Goal: Task Accomplishment & Management: Use online tool/utility

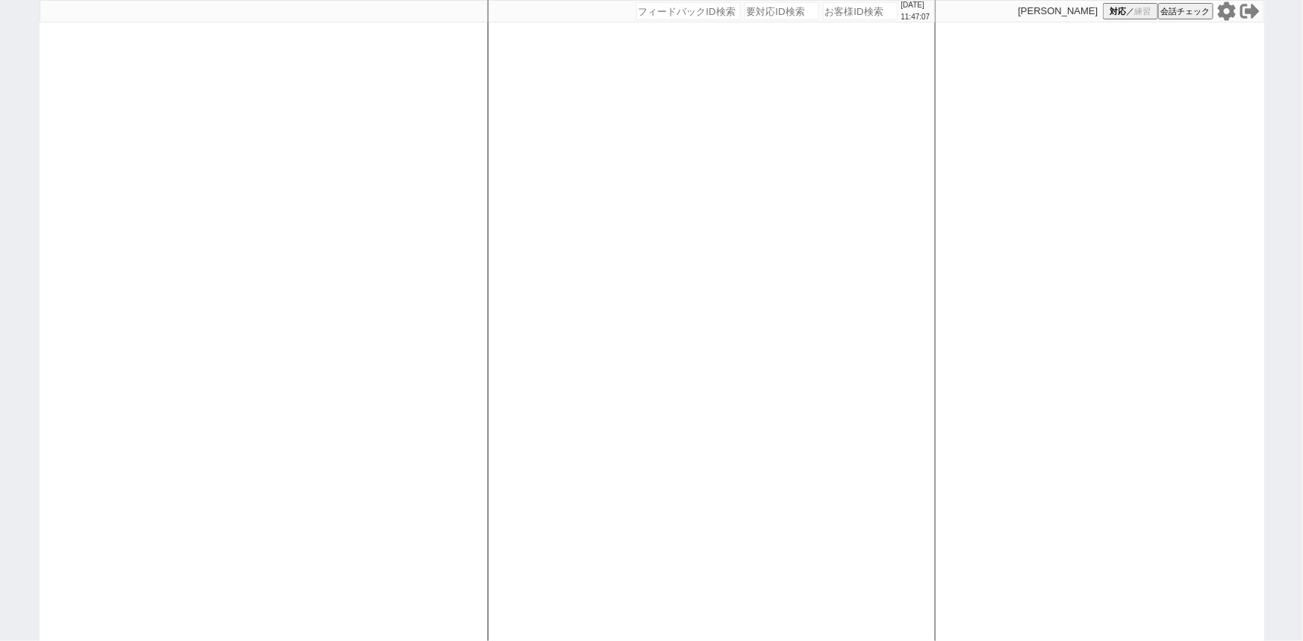
click at [110, 186] on div at bounding box center [264, 320] width 448 height 641
select select "6"
select select "2"
select select
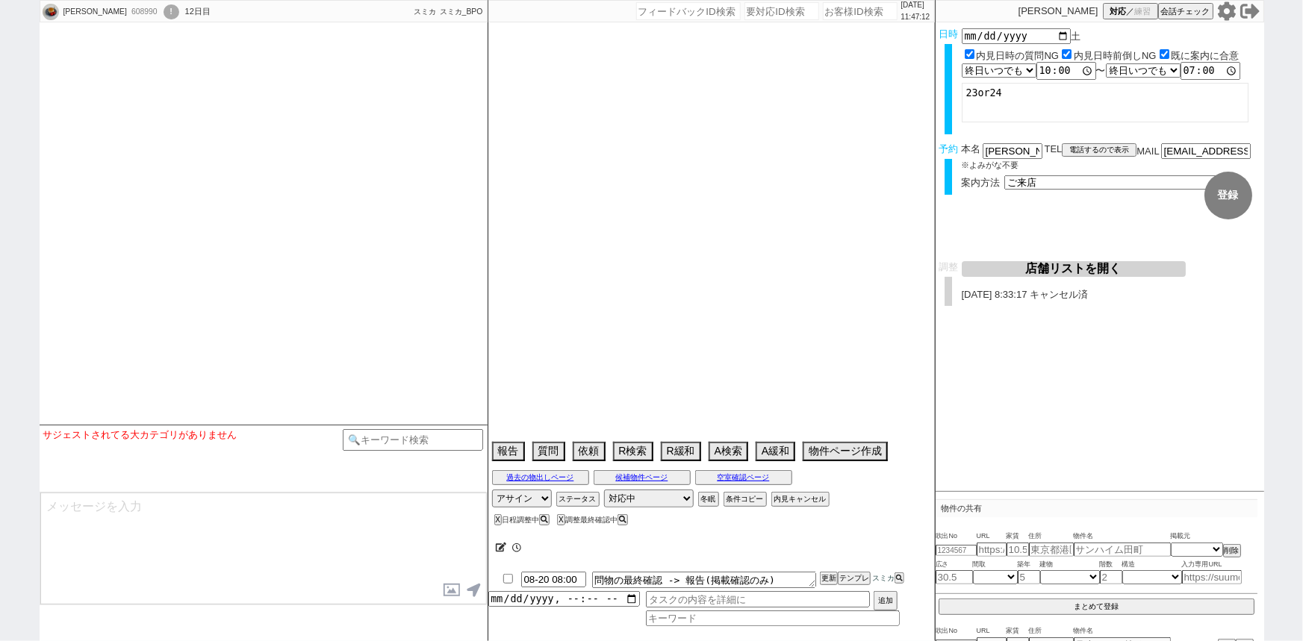
select select
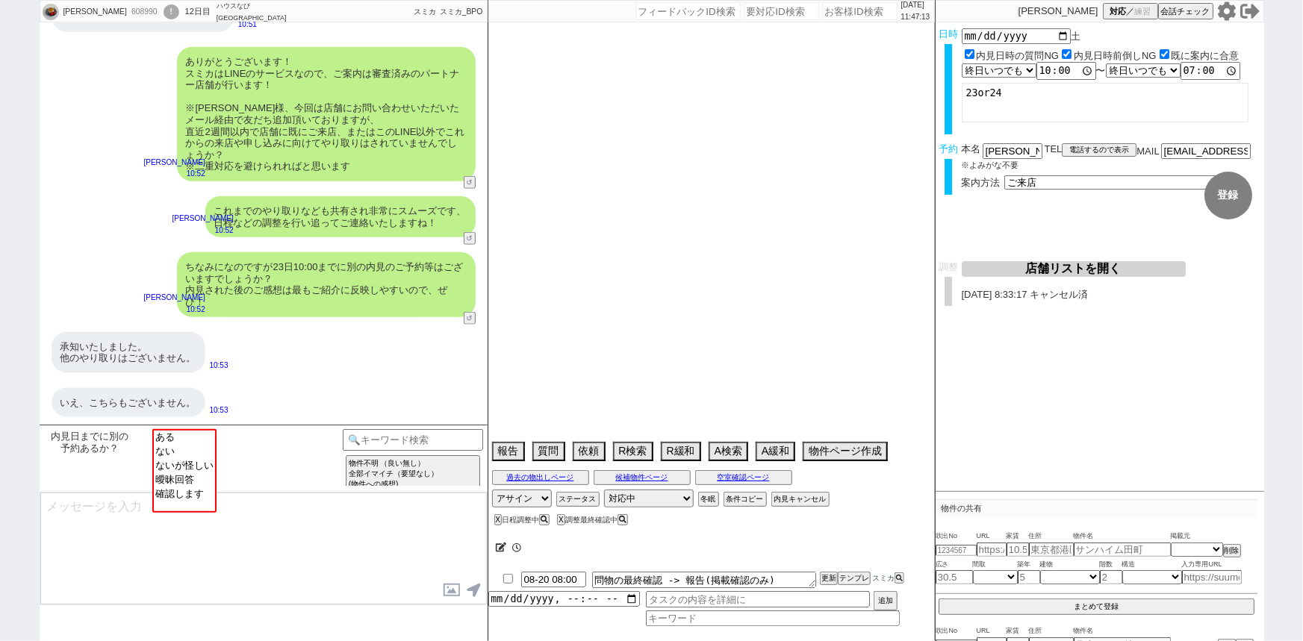
select select "15"
select select "1"
select select "75"
select select "14"
select select "819"
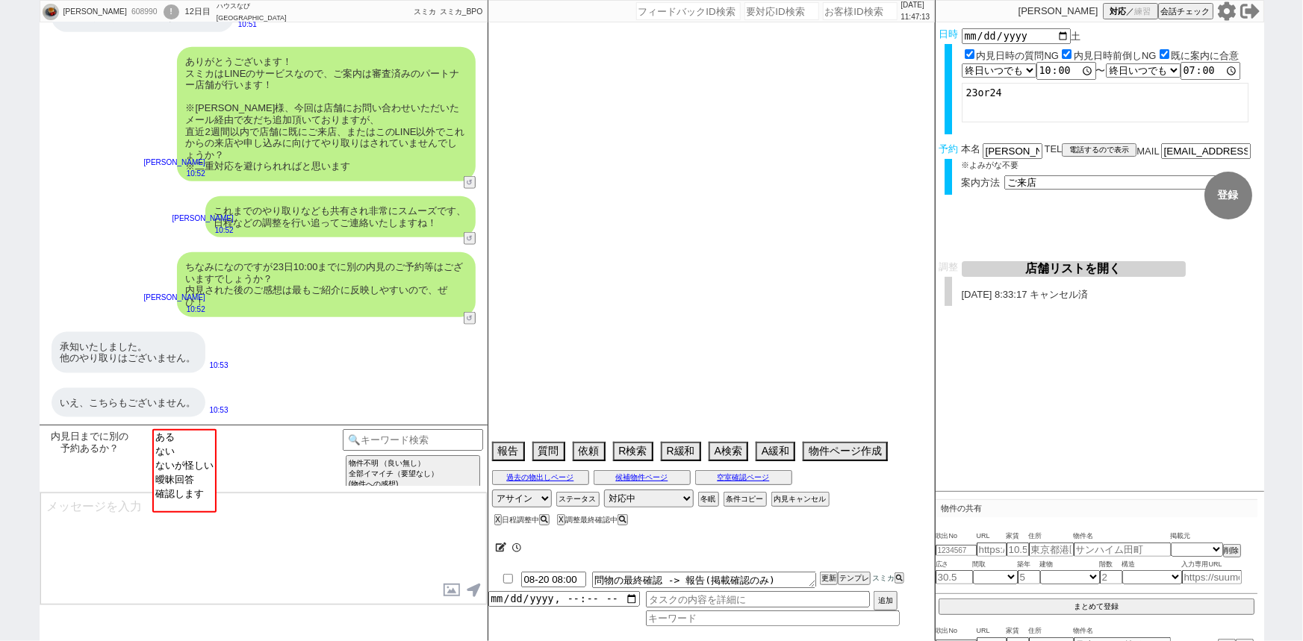
select select "60"
select select "62"
select select "[DATE]"
select select "23"
select select "733"
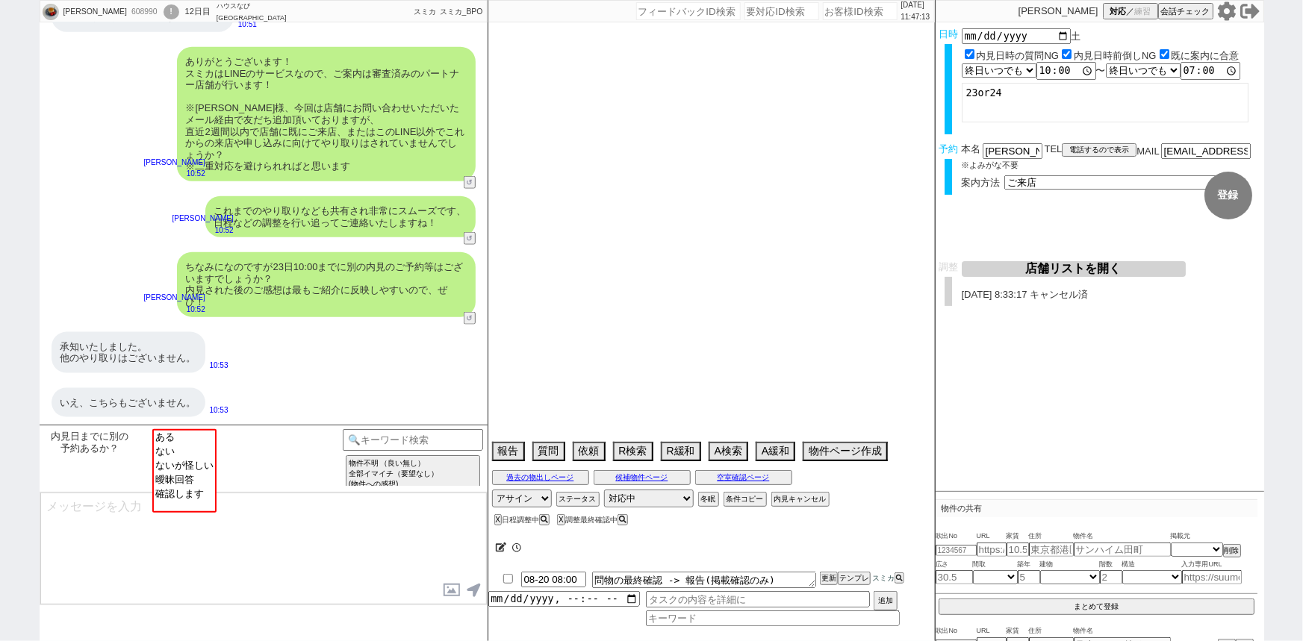
select select "59"
select select "65"
select select "[DATE]"
select select "67"
select select "63"
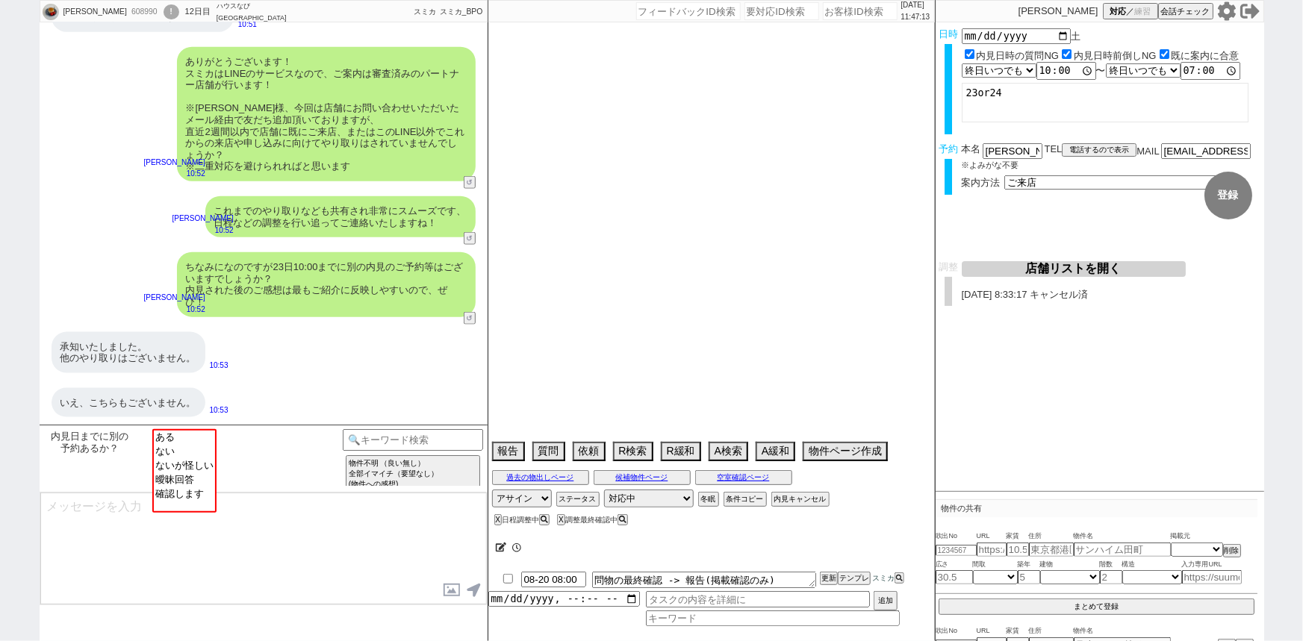
select select "70"
select select "[DATE]"
select select "69"
select select "64"
select select "[DATE]"
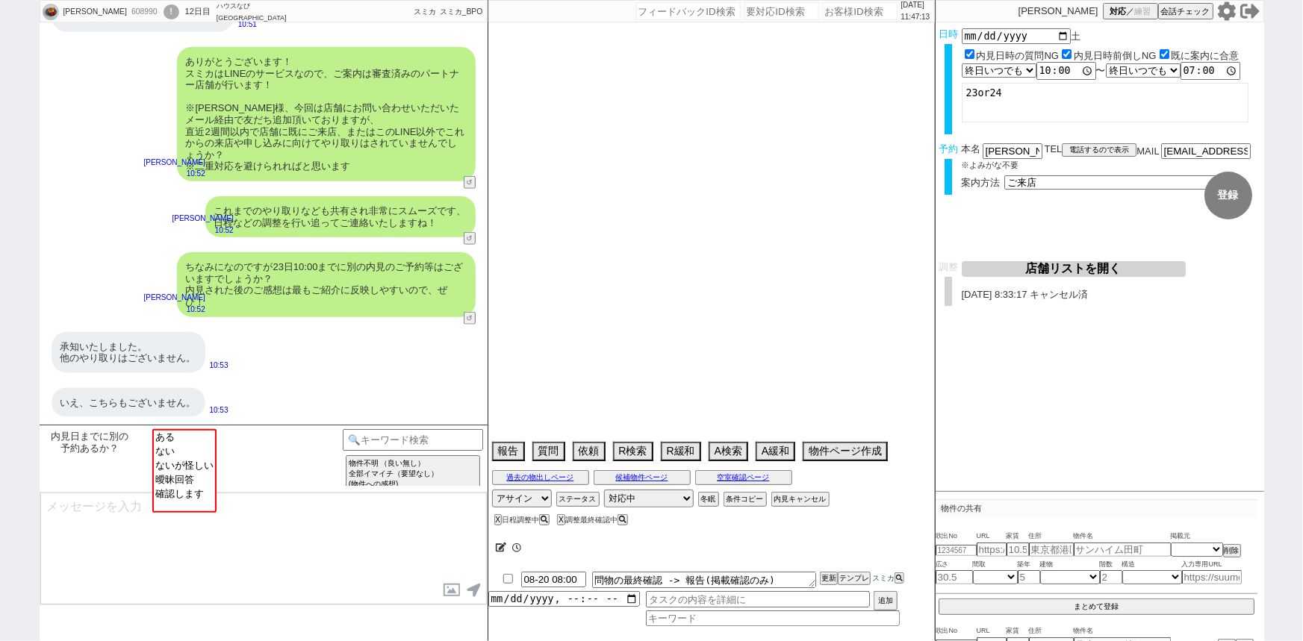
select select "66"
select select "71"
select select "25"
select select "3117"
select select "68"
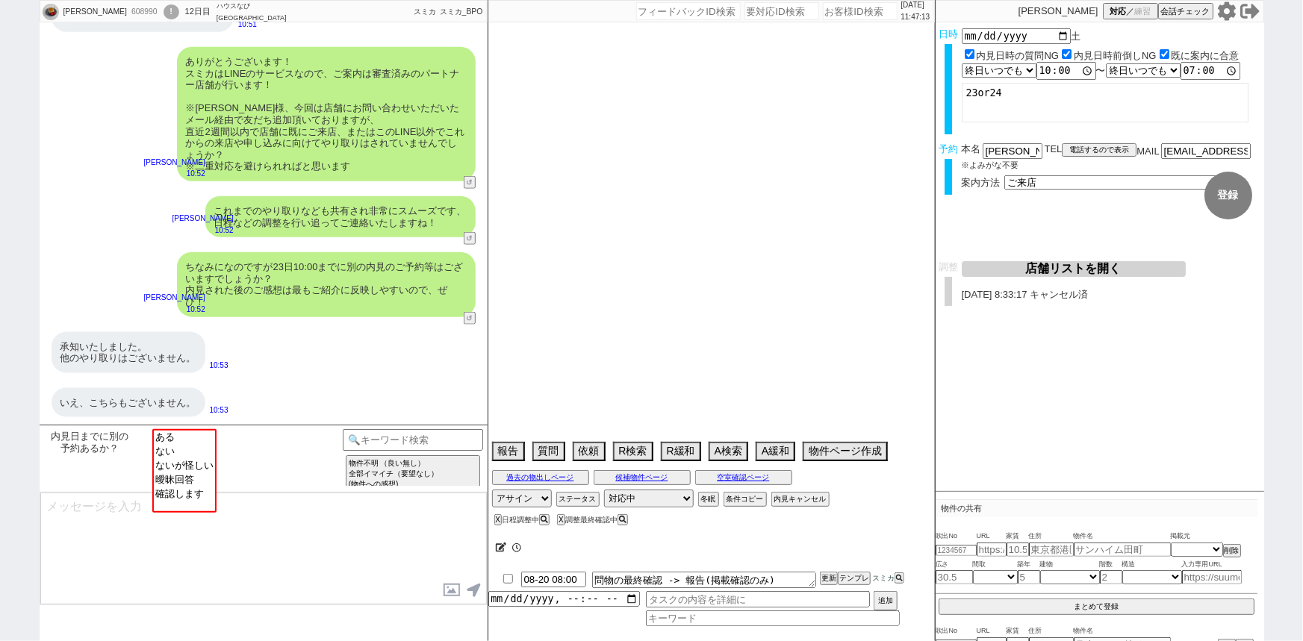
select select "[DATE]"
select select "7"
select select "74"
select select "12"
select select "11"
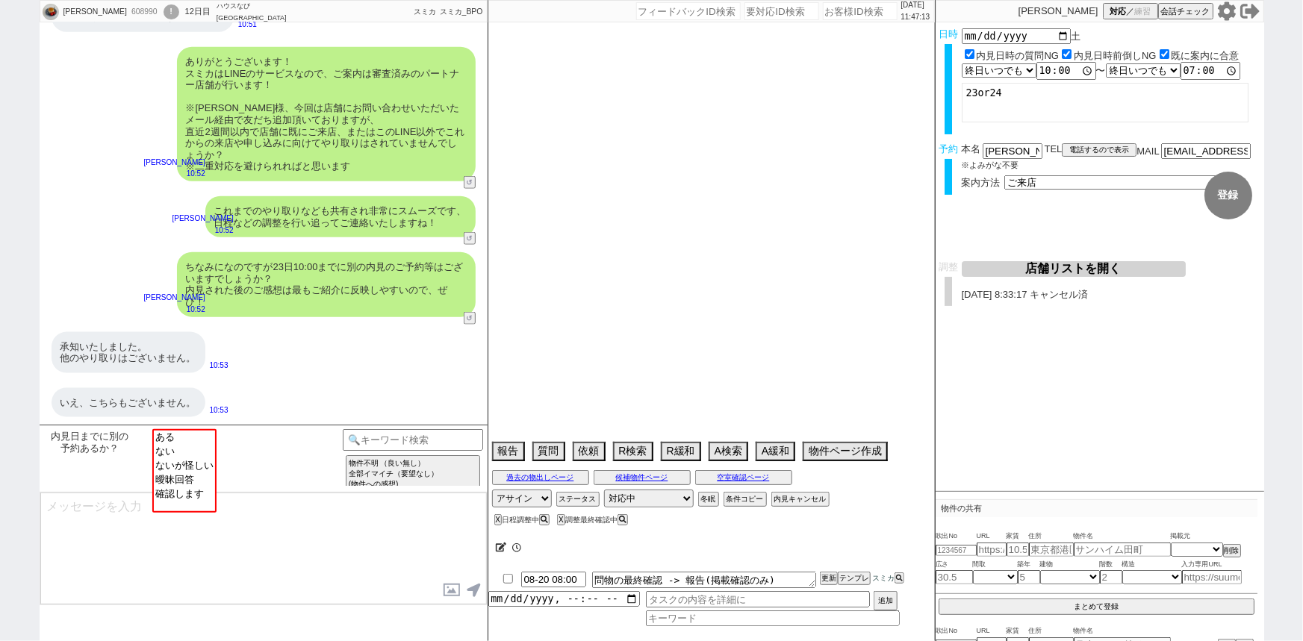
select select "44"
select select "77"
select select "48"
select select "61"
select select "38"
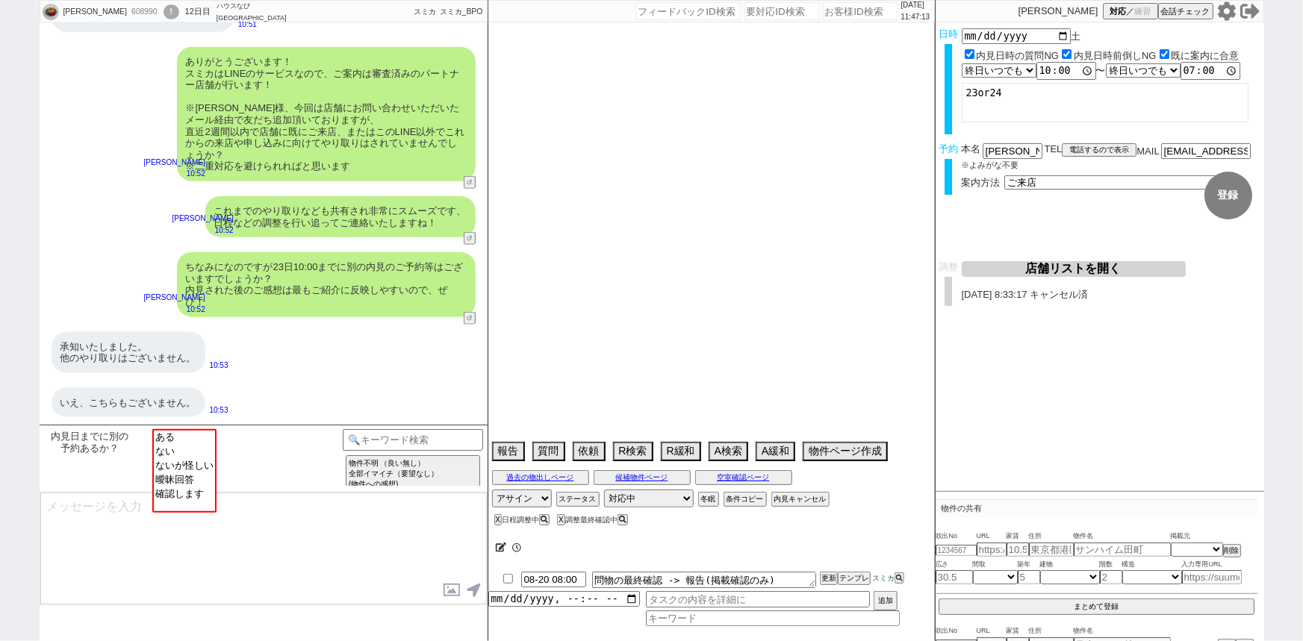
select select "54"
select select "35"
select select "29"
select select "72"
select select "[DATE]"
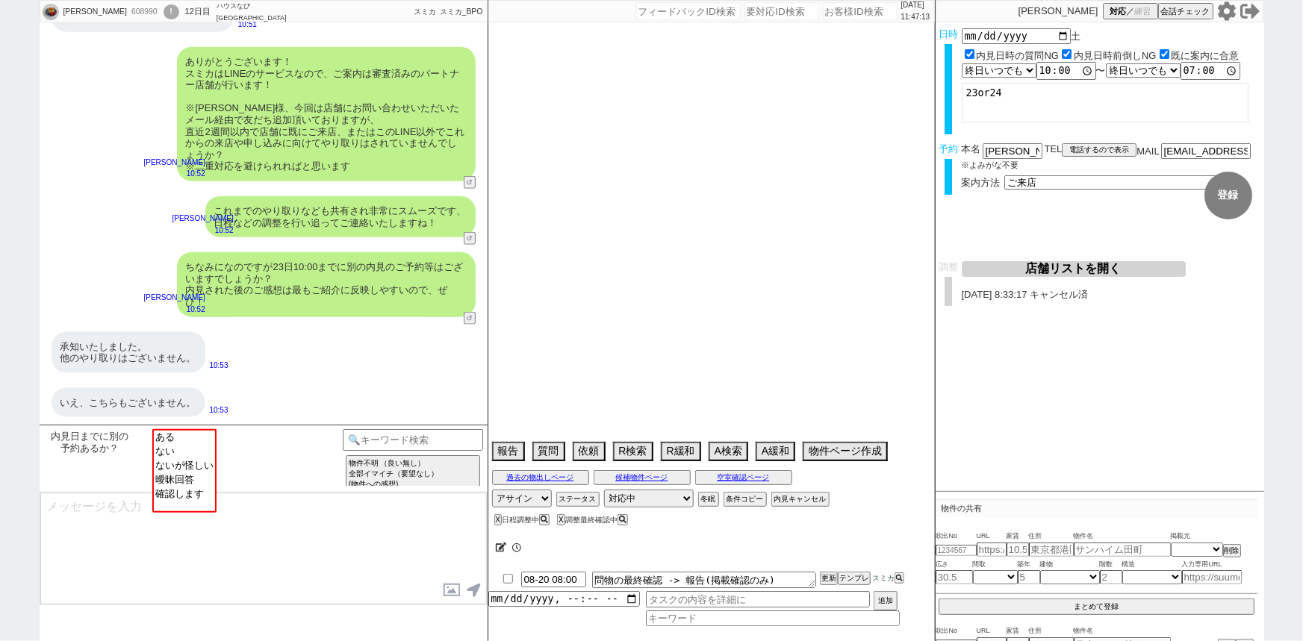
select select "27"
select select "851"
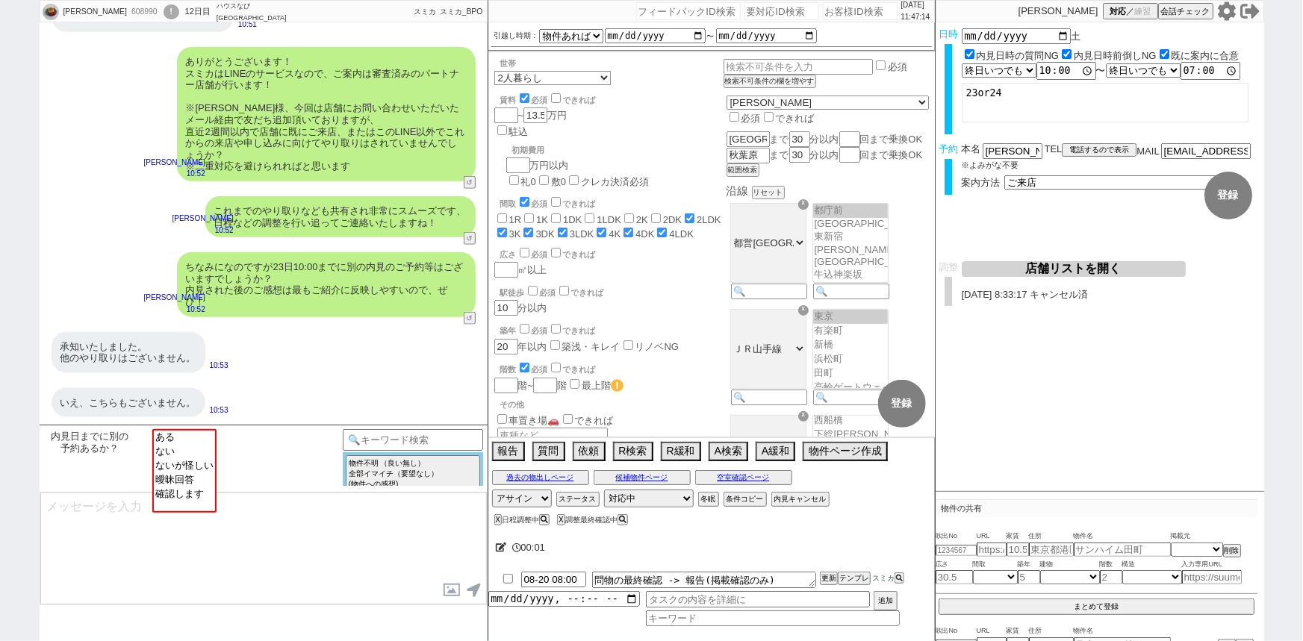
scroll to position [26, 0]
click at [499, 552] on icon at bounding box center [501, 548] width 11 height 10
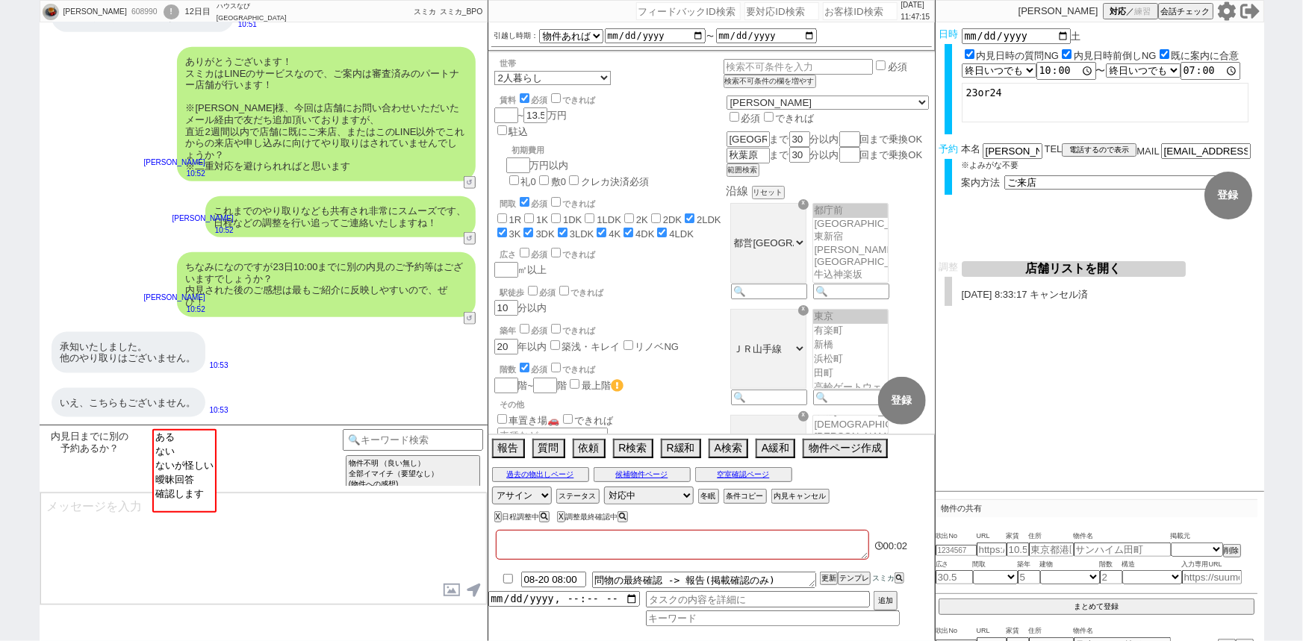
click at [521, 552] on textarea at bounding box center [682, 545] width 373 height 30
type textarea "た"
checkbox input "false"
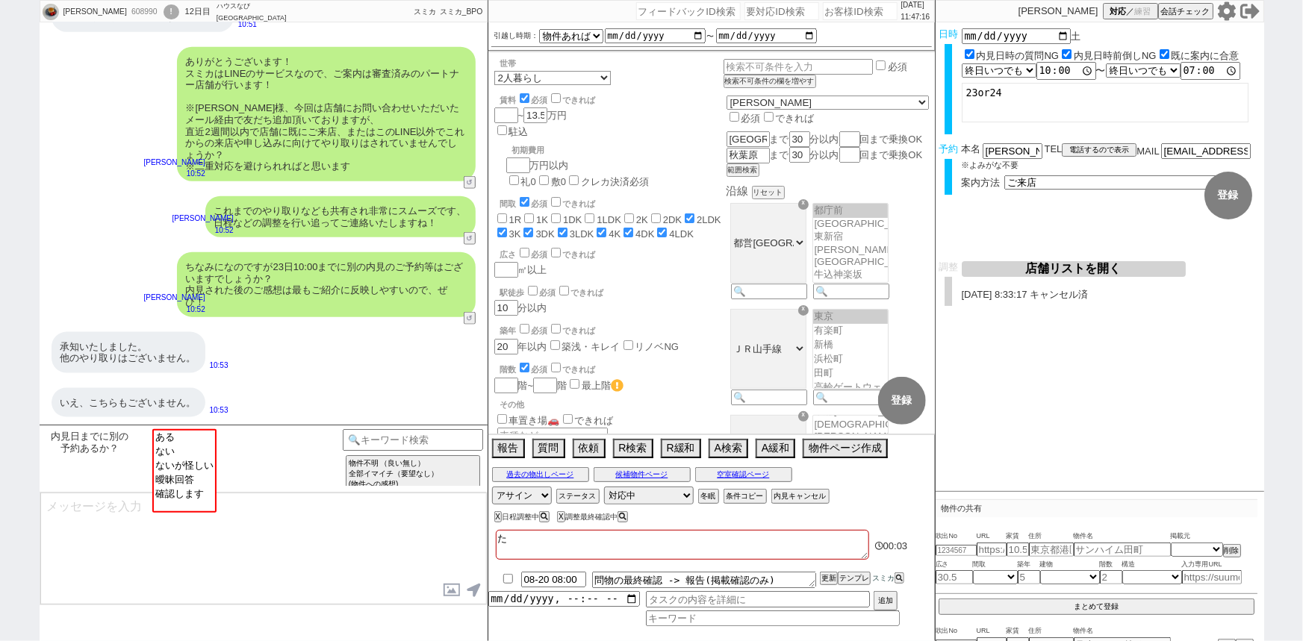
checkbox input "false"
checkbox input "true"
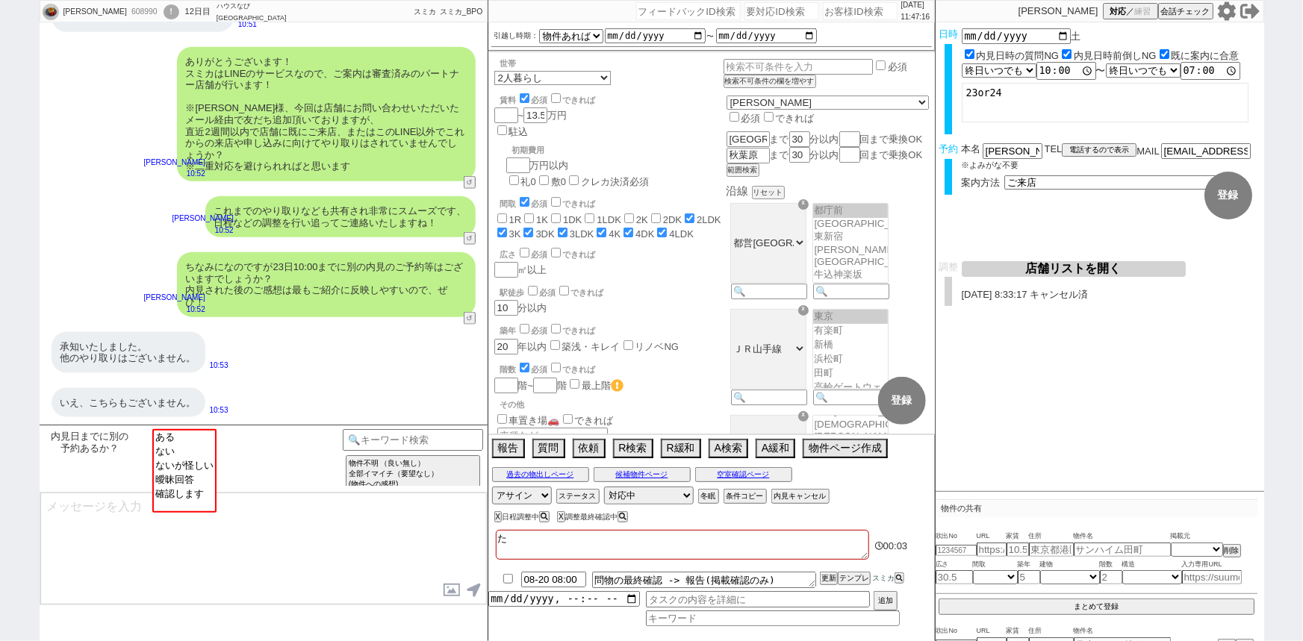
checkbox input "true"
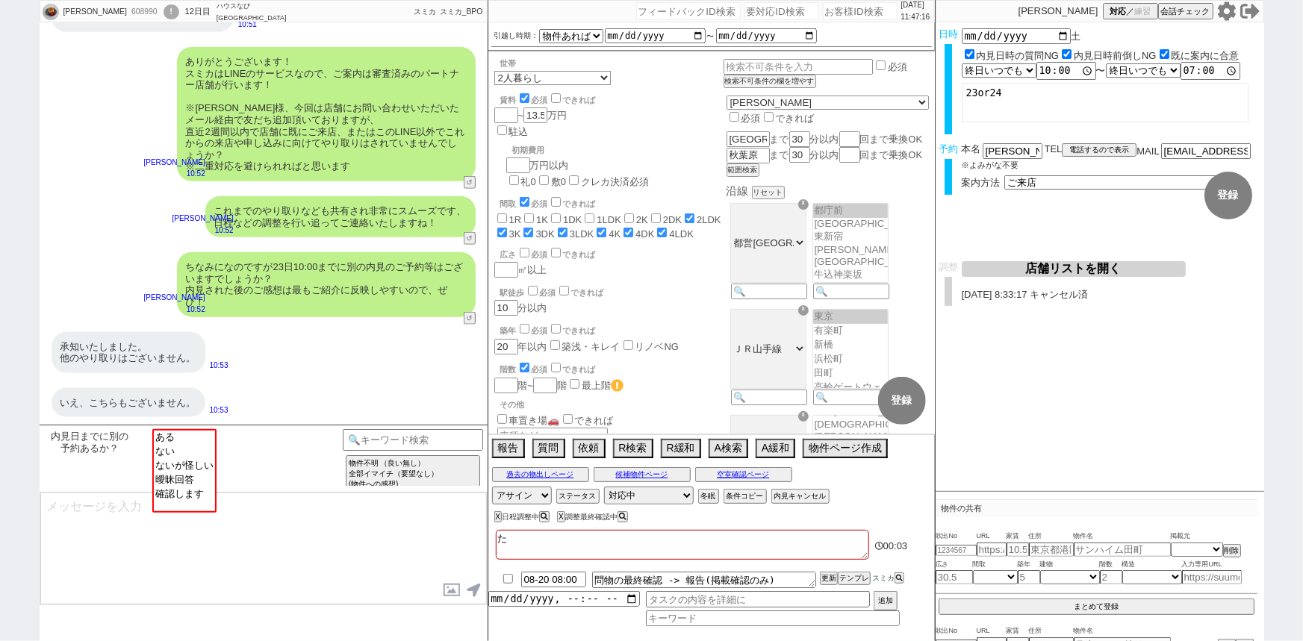
type textarea "たｓ"
checkbox input "false"
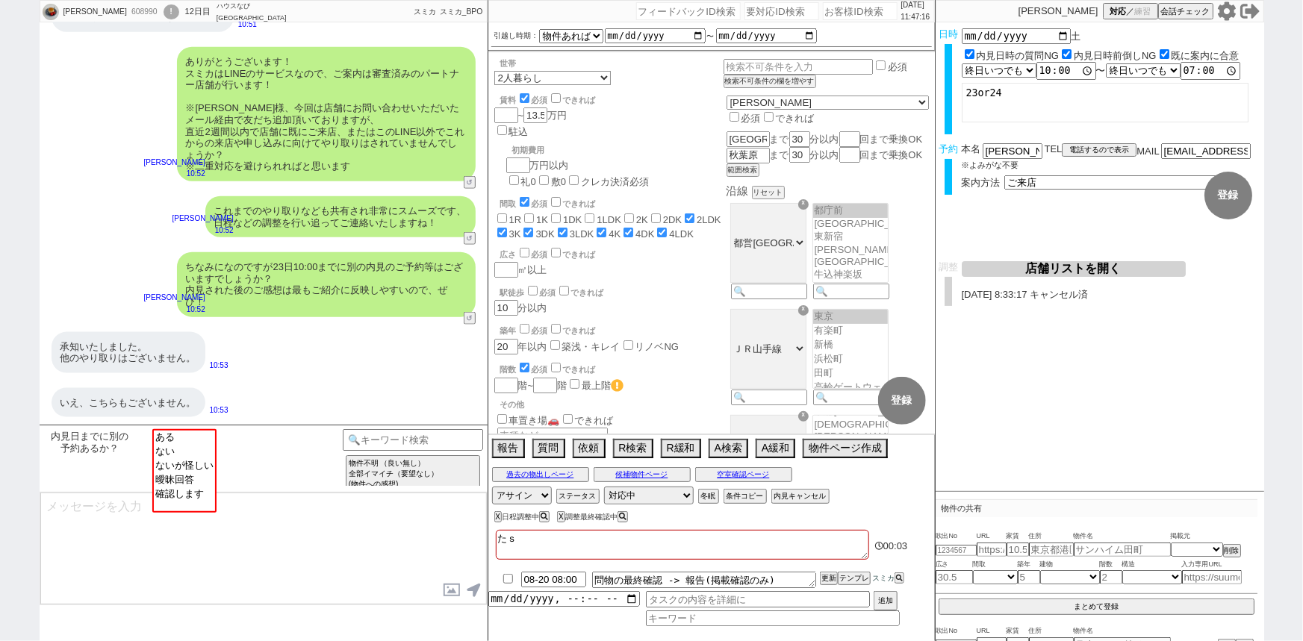
checkbox input "false"
checkbox input "true"
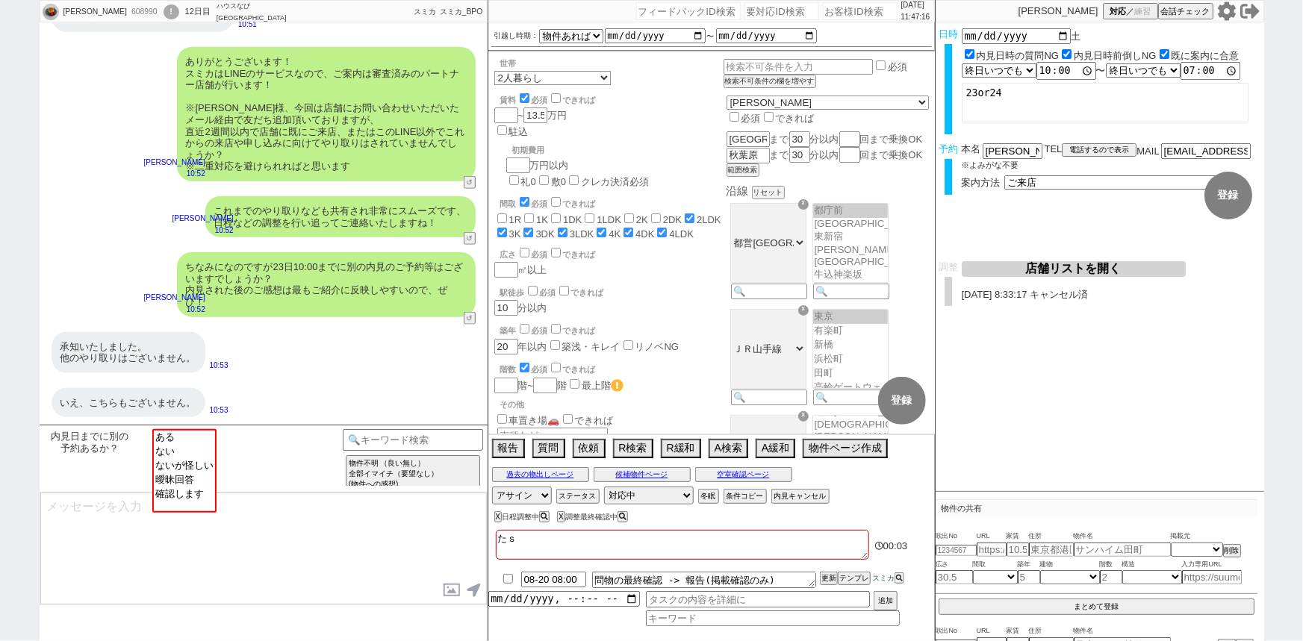
checkbox input "true"
type textarea "たｓｙ"
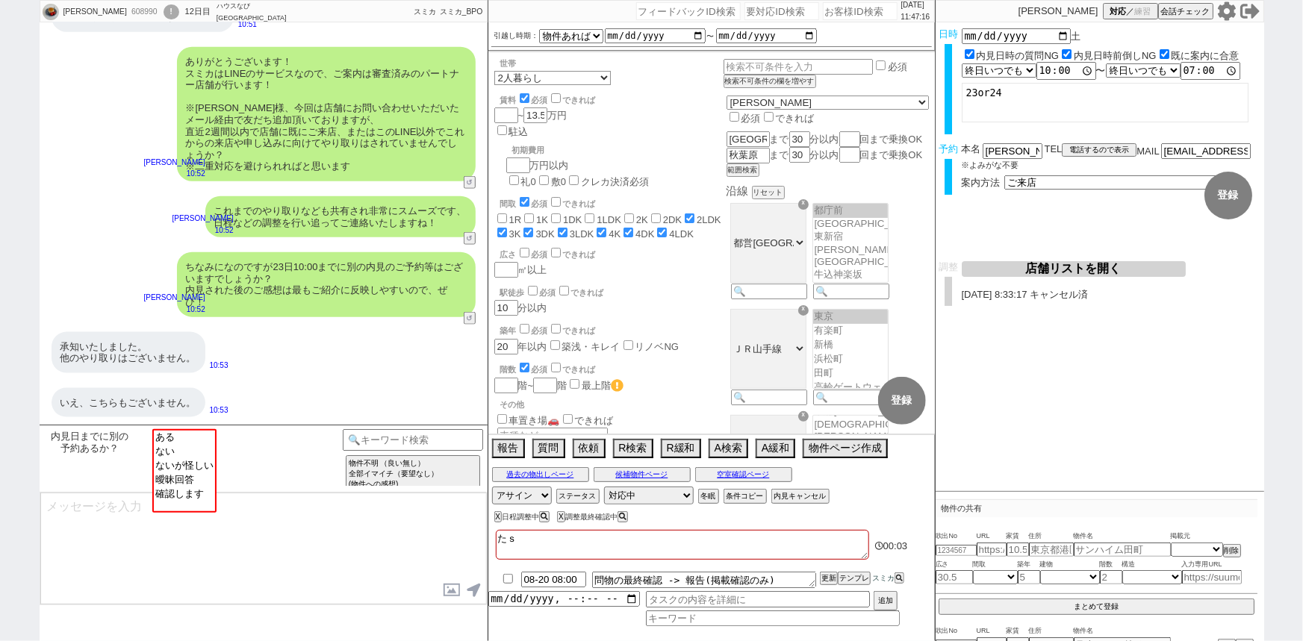
checkbox input "false"
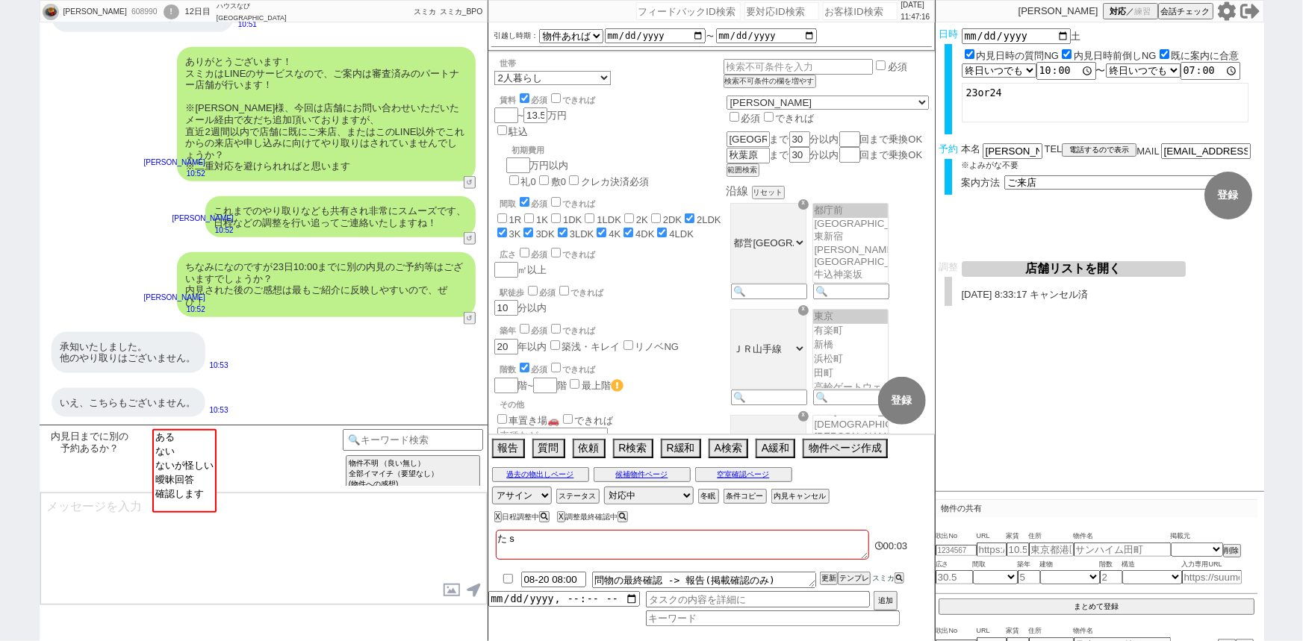
checkbox input "false"
checkbox input "true"
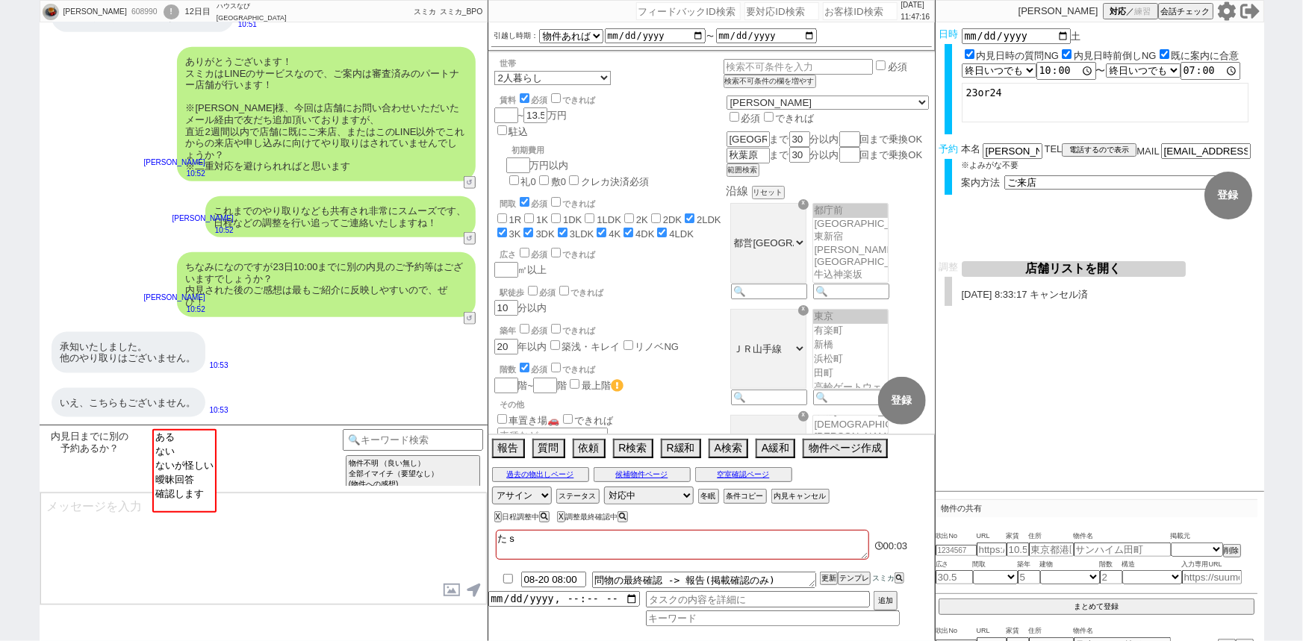
checkbox input "true"
type textarea "たしゃ"
checkbox input "false"
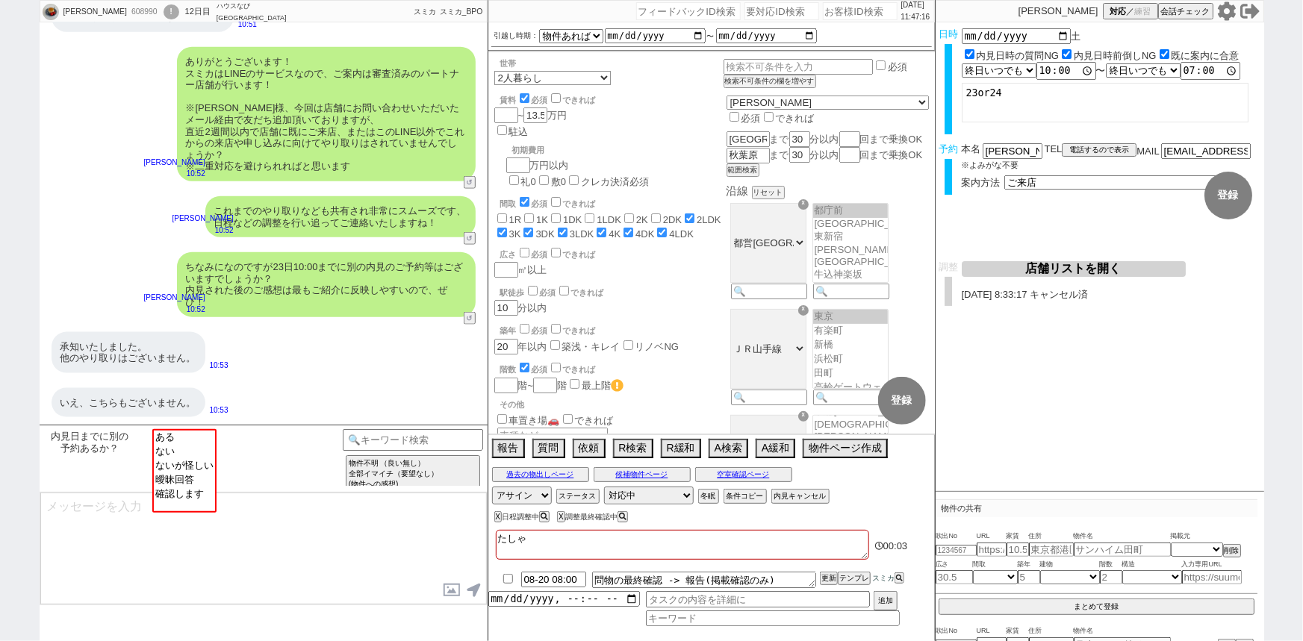
checkbox input "false"
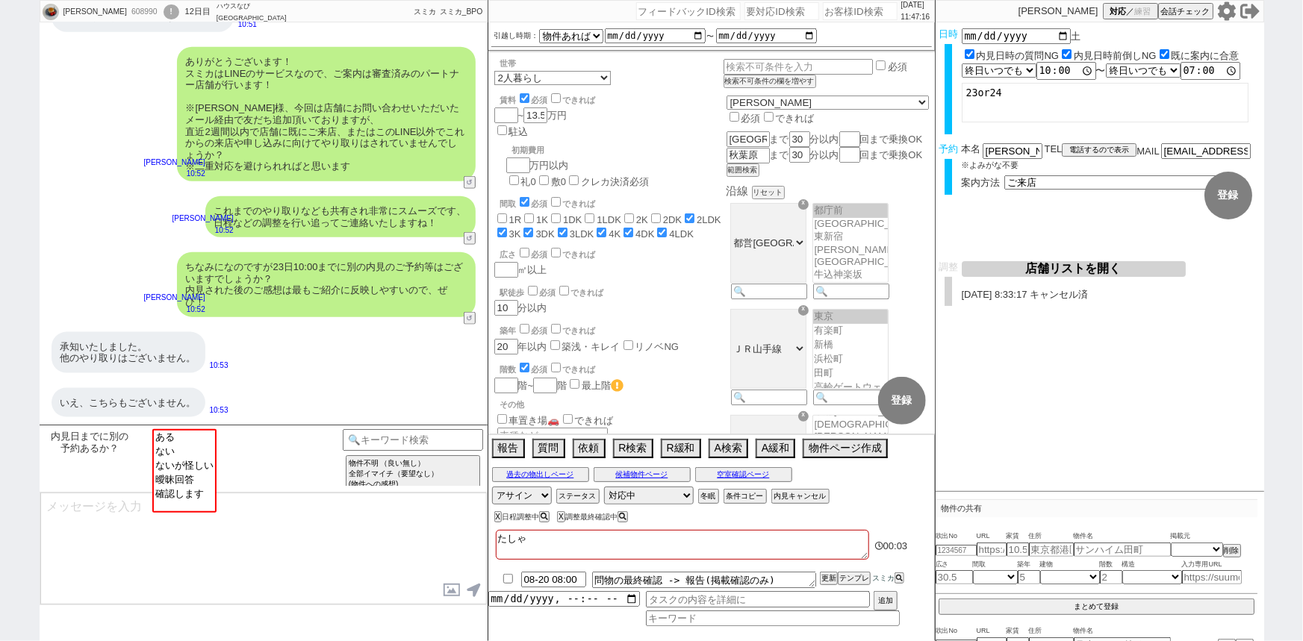
checkbox input "true"
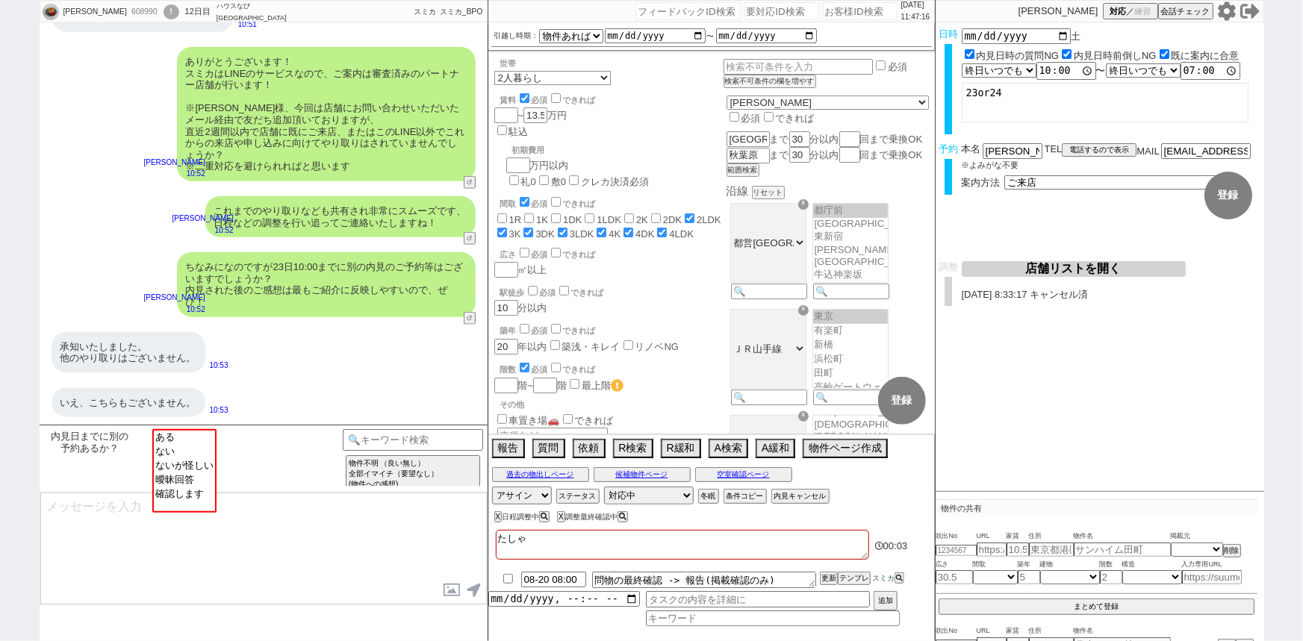
checkbox input "true"
type textarea "たしゃな"
checkbox input "false"
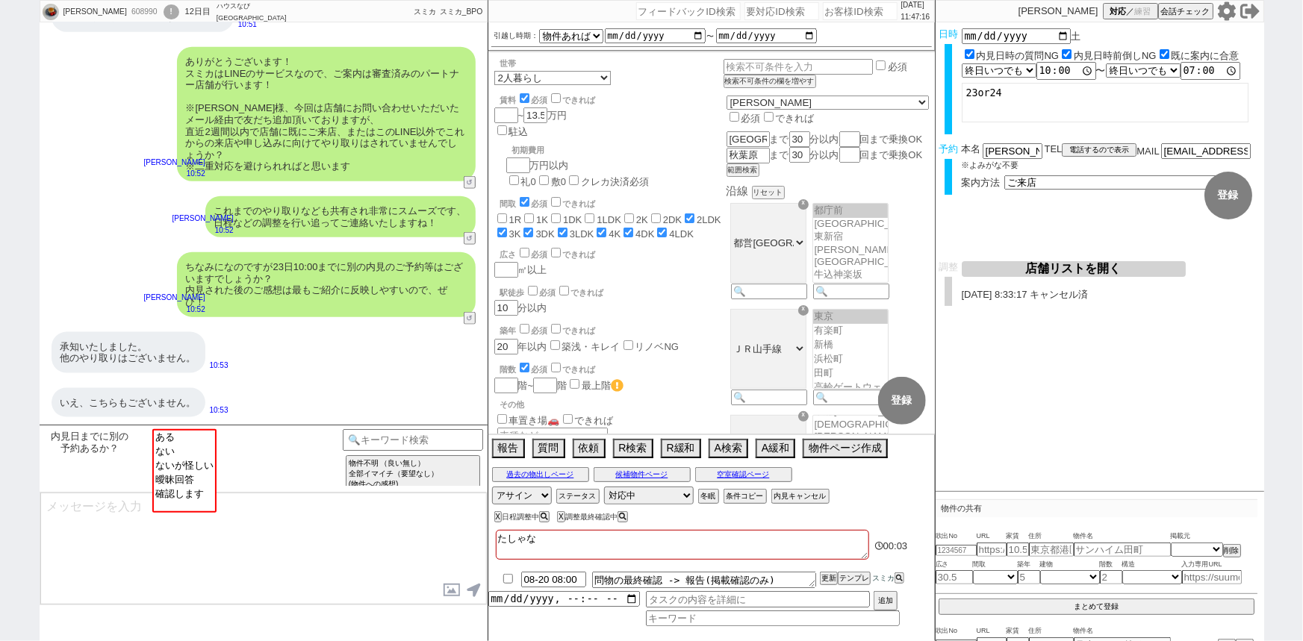
checkbox input "false"
checkbox input "true"
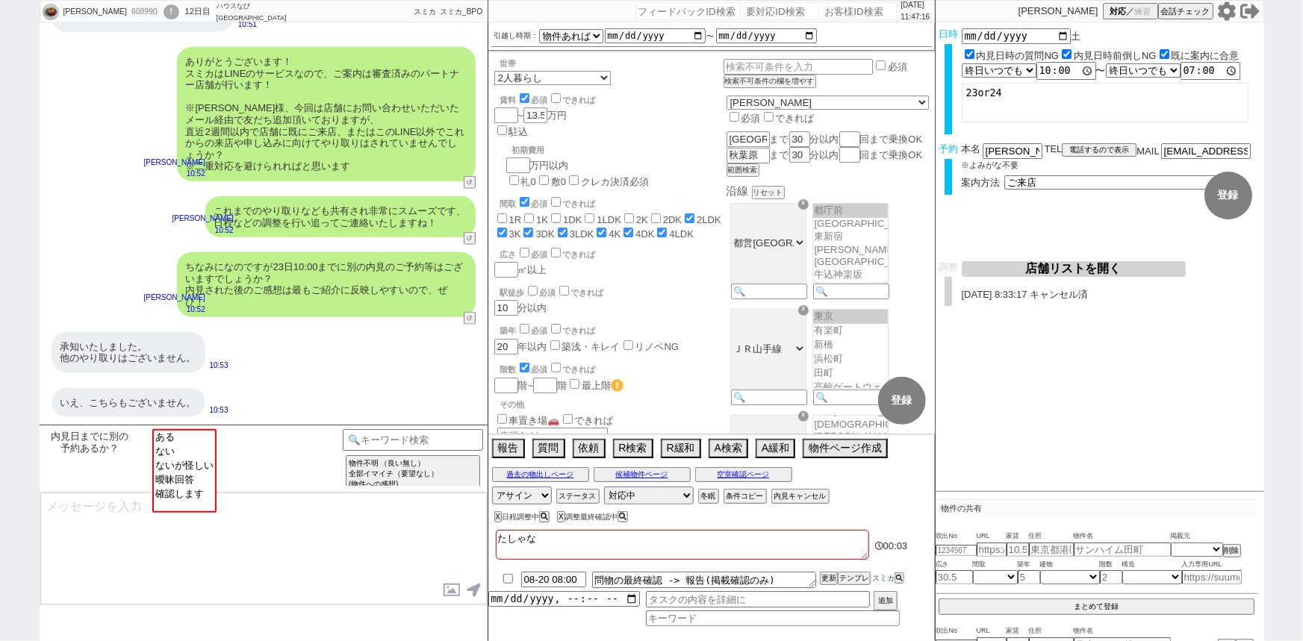
checkbox input "true"
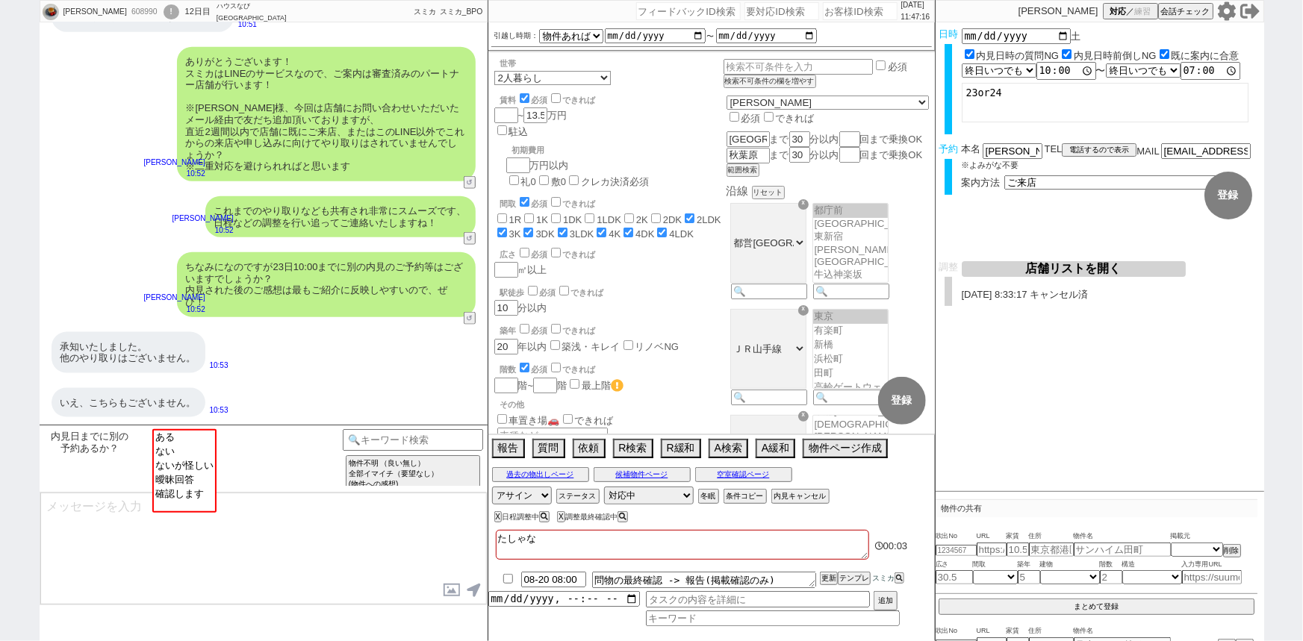
checkbox input "true"
type textarea "たしゃなｓ"
checkbox input "false"
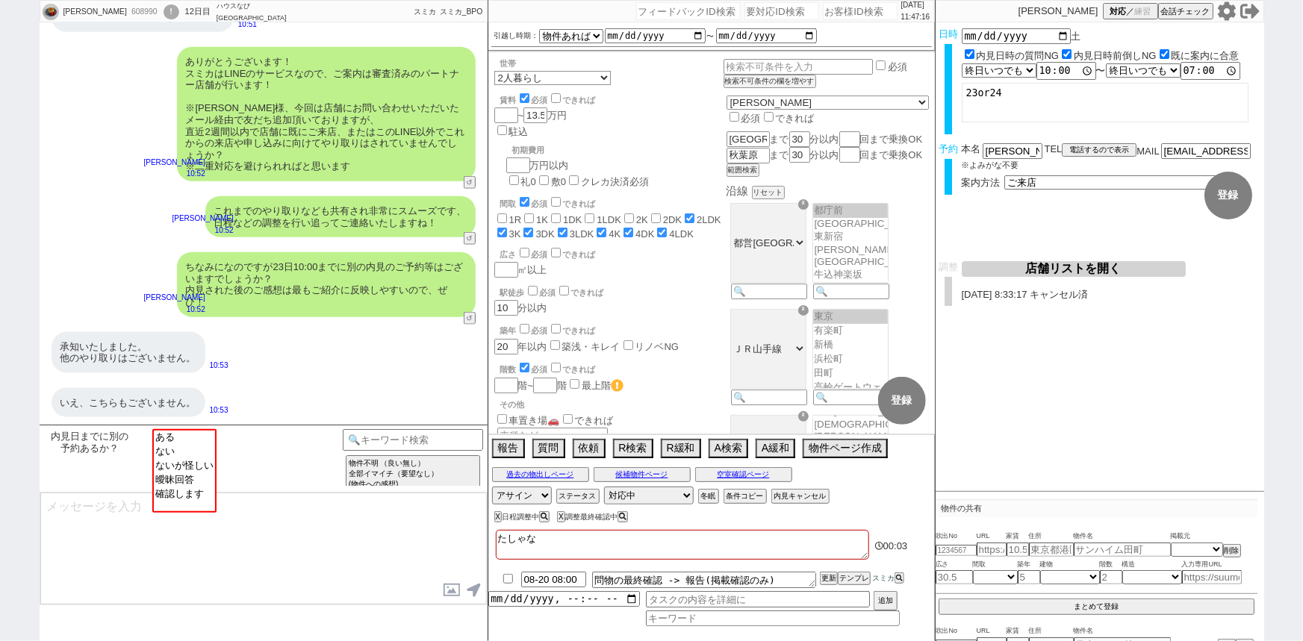
checkbox input "false"
checkbox input "true"
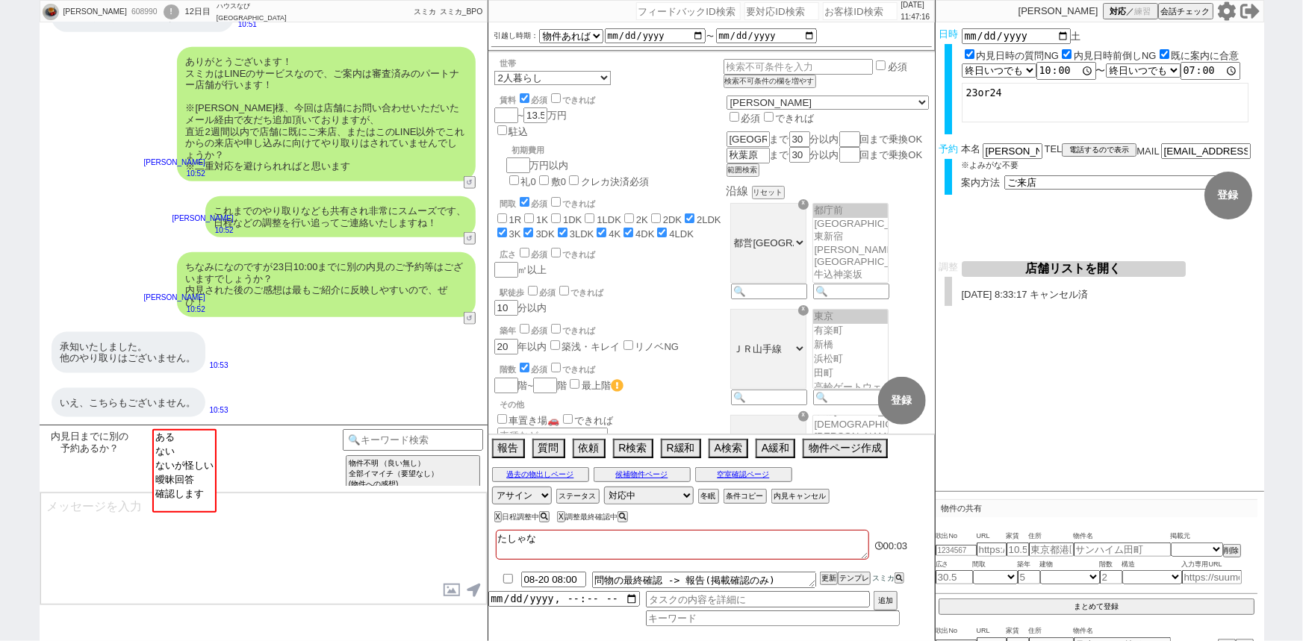
checkbox input "true"
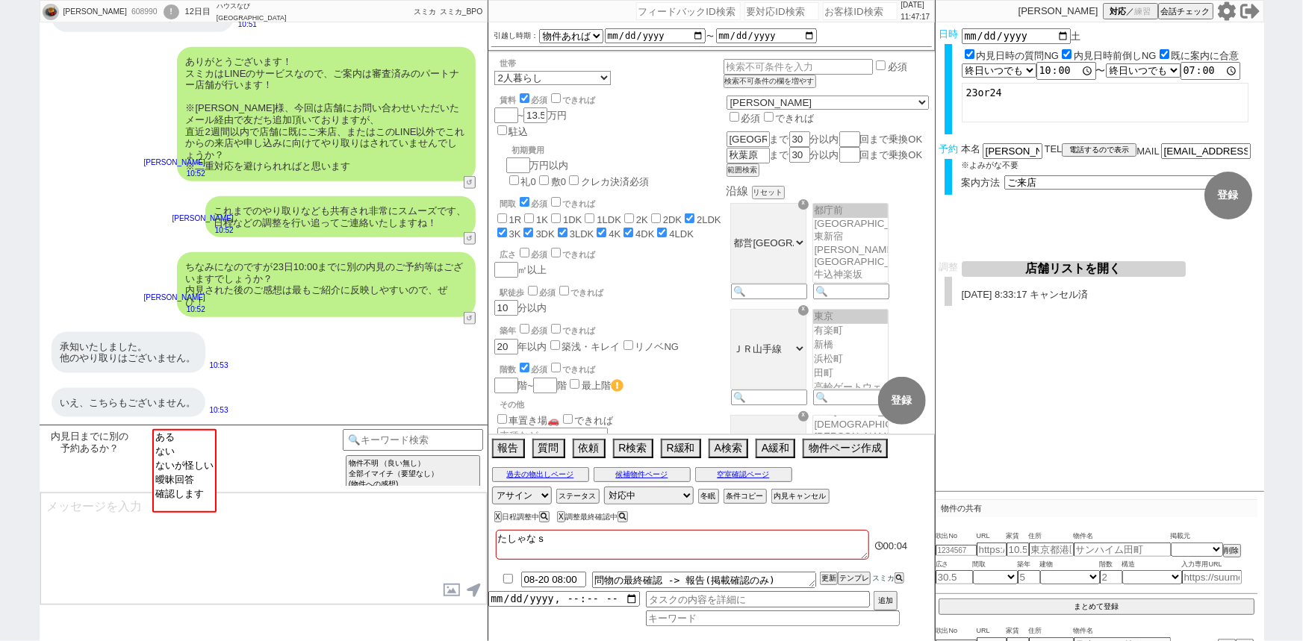
type textarea "たしゃなし"
checkbox input "false"
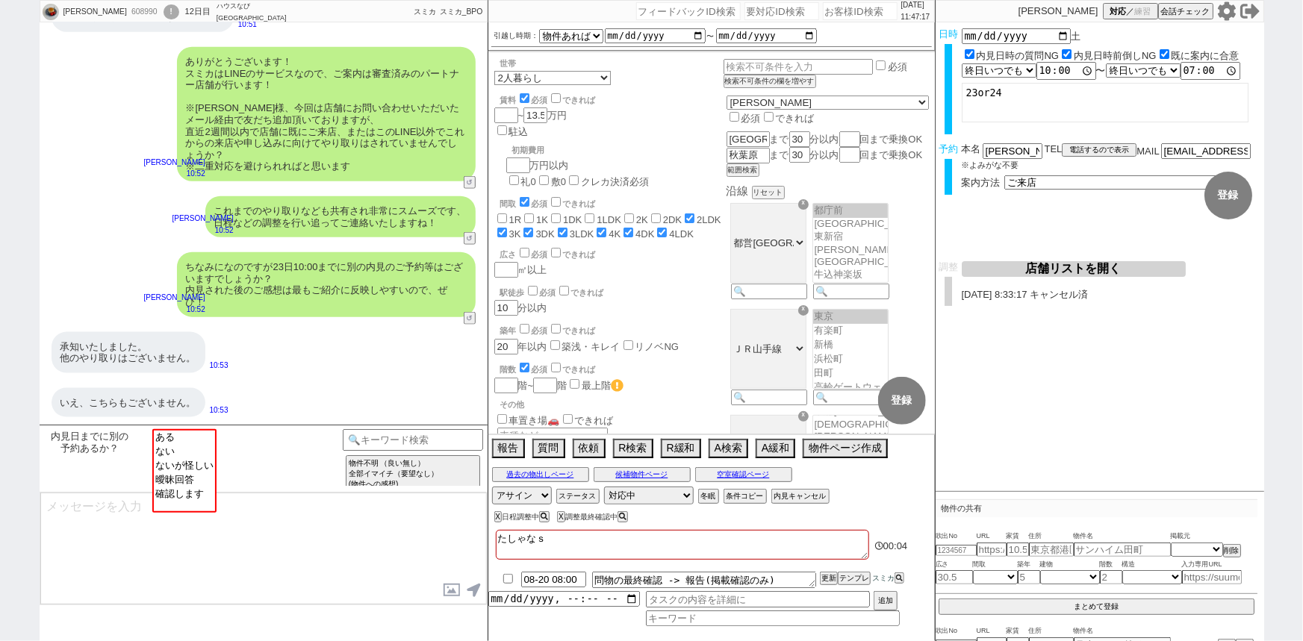
checkbox input "false"
checkbox input "true"
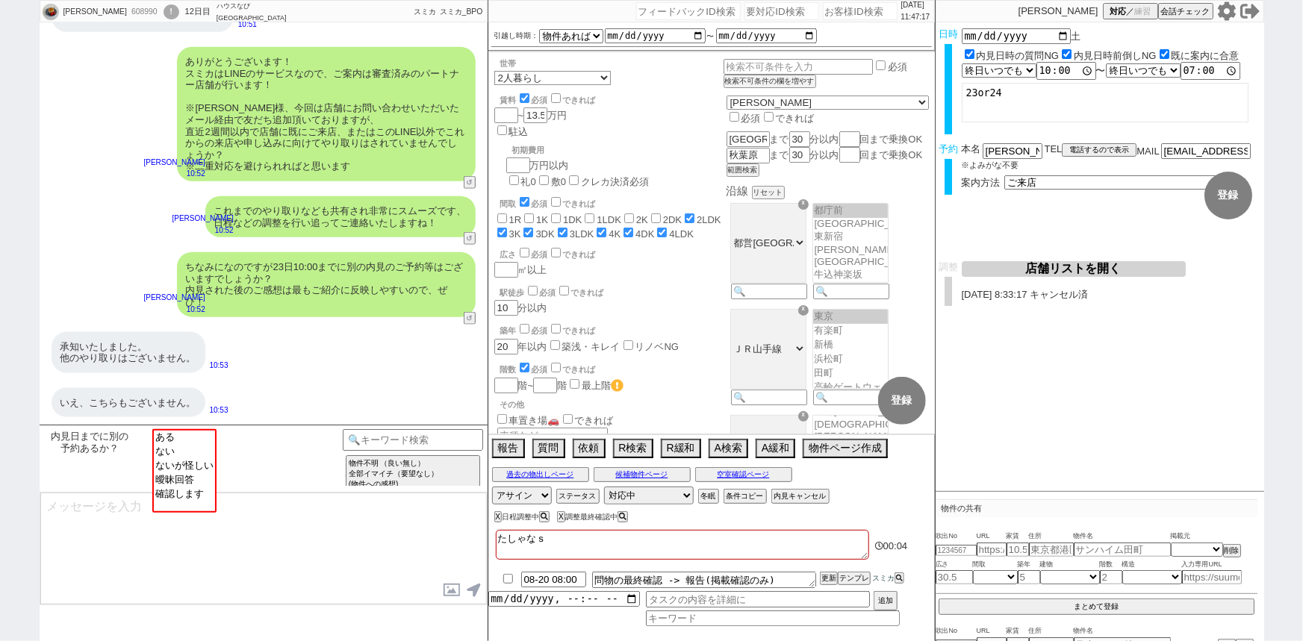
checkbox input "true"
type textarea "他社なし"
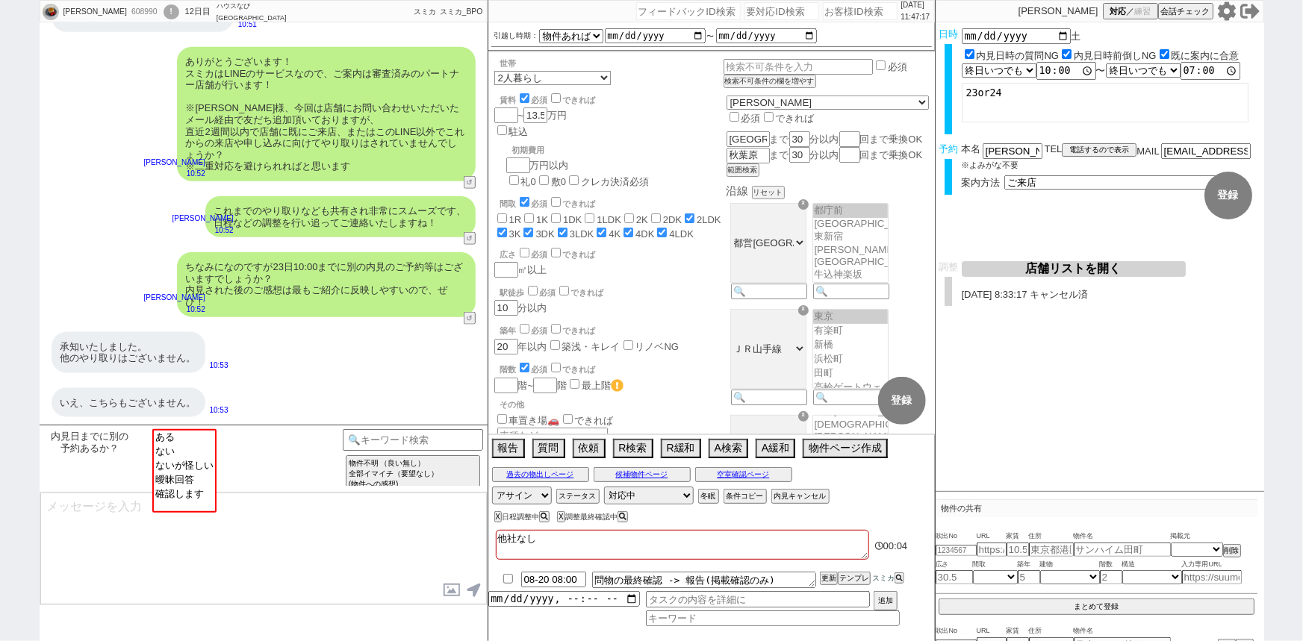
checkbox input "false"
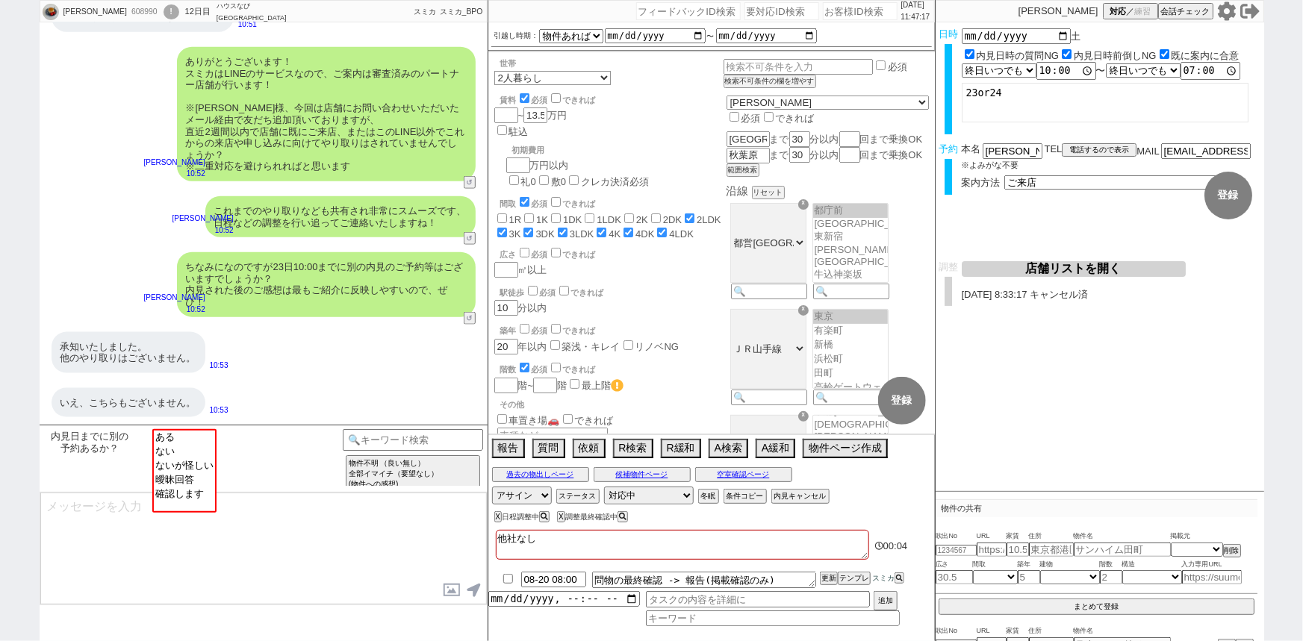
checkbox input "false"
checkbox input "true"
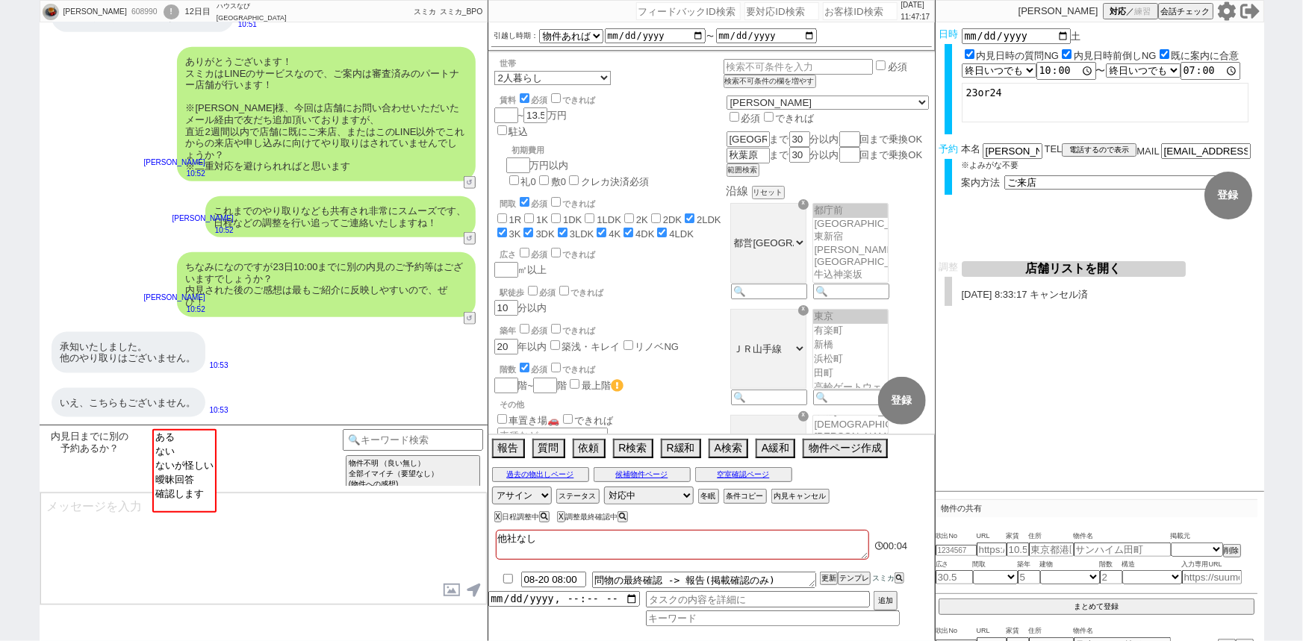
checkbox input "true"
checkbox input "false"
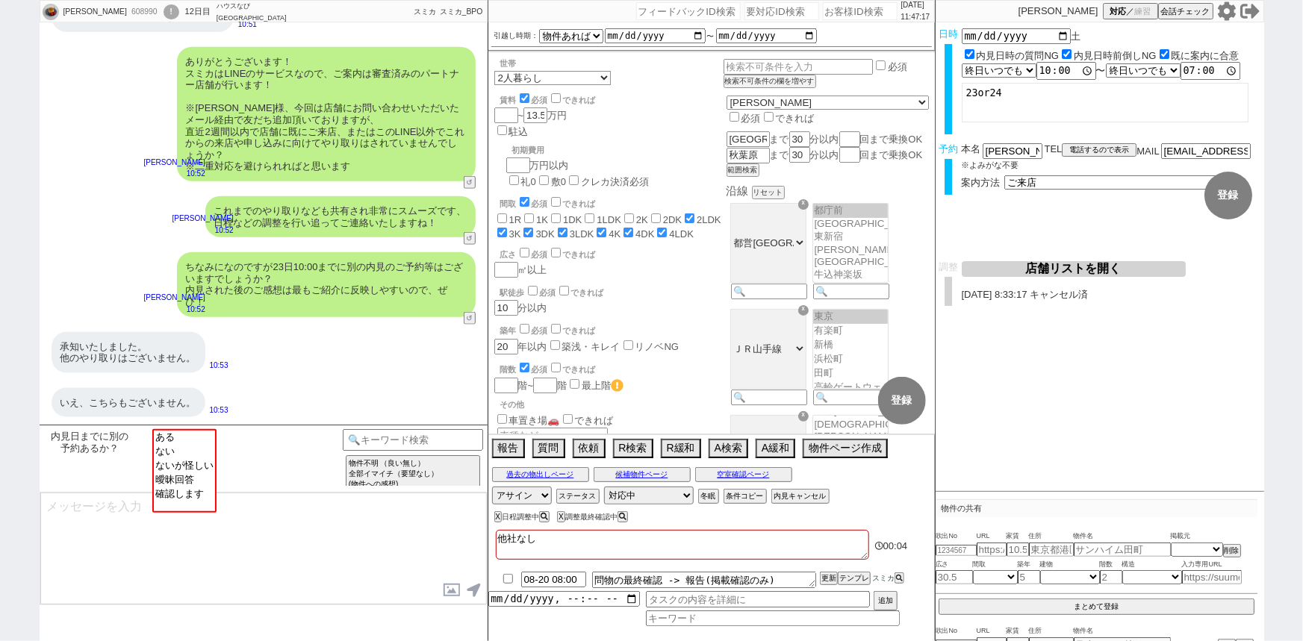
checkbox input "false"
checkbox input "true"
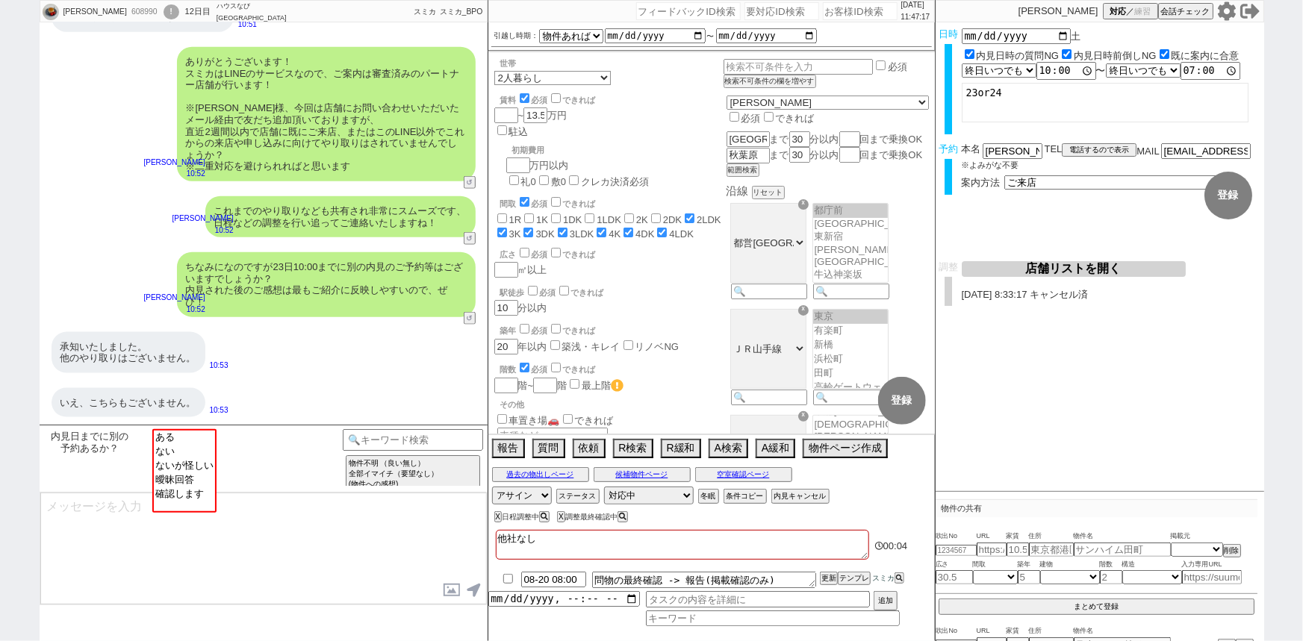
checkbox input "true"
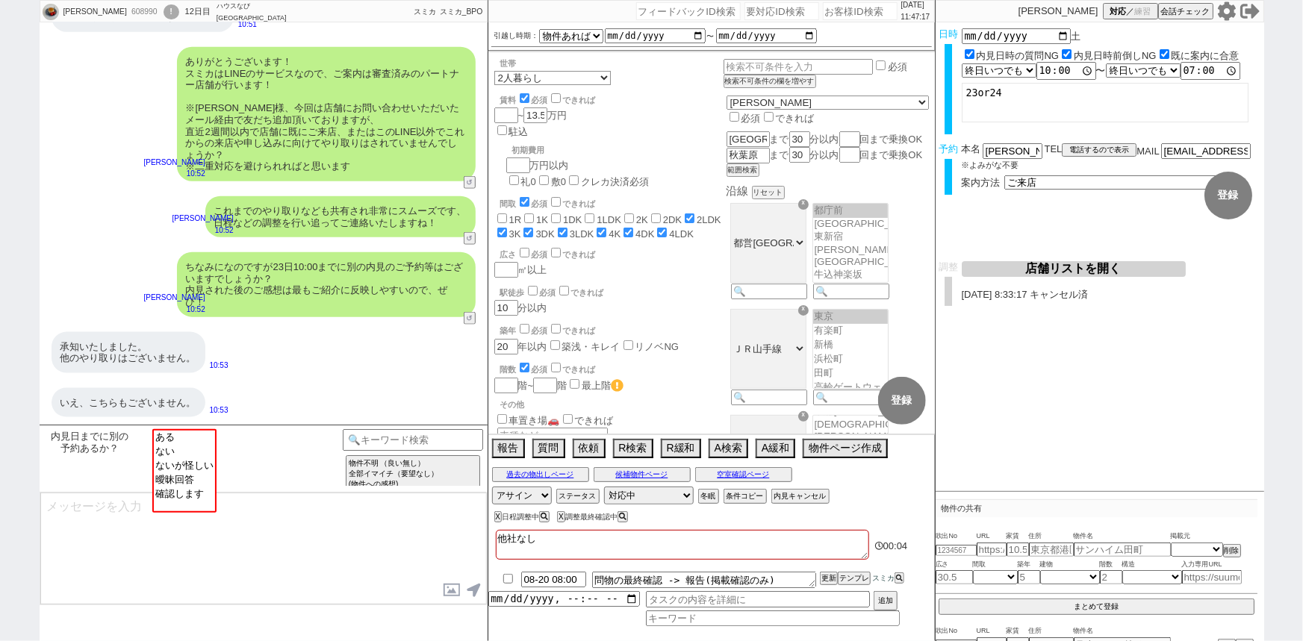
checkbox input "true"
type textarea "他社なし"
select select "ない"
click at [184, 458] on option "ない" at bounding box center [184, 465] width 61 height 14
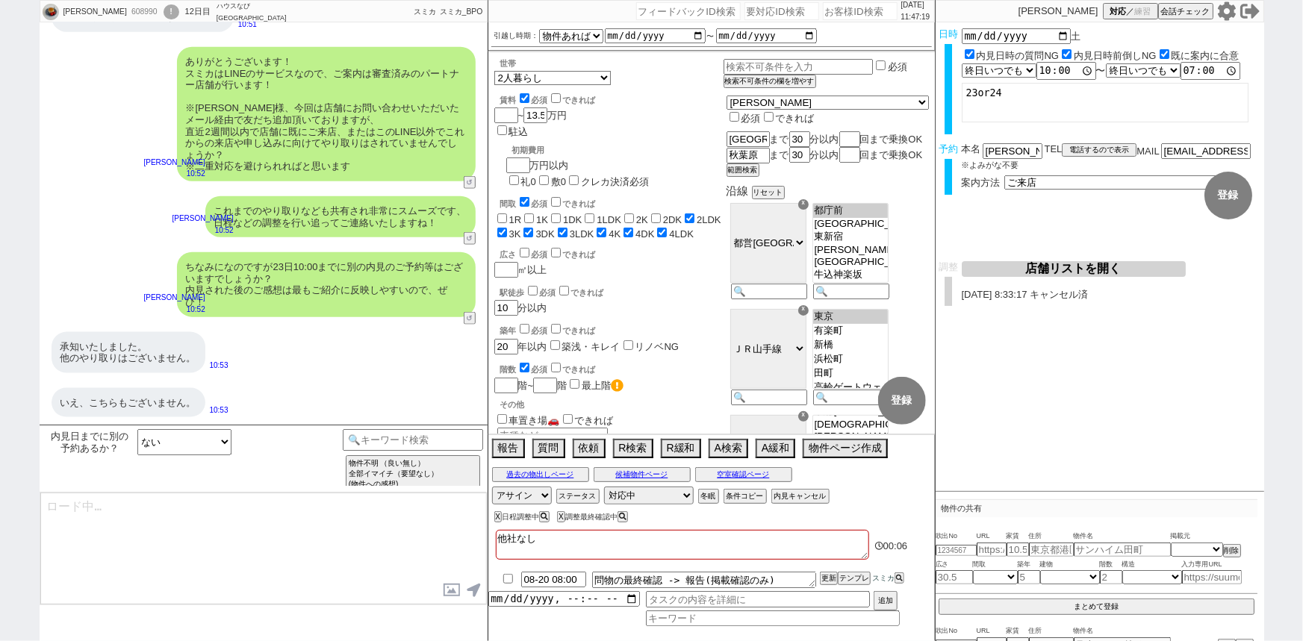
type textarea "かしこまりました！そうしましたら、今後もネットの物件もネット経由で問い合わせずに、LINEに頂けます幸いです！ 総合仲介でほぼ全ての物件を紹介可能ですので、当…"
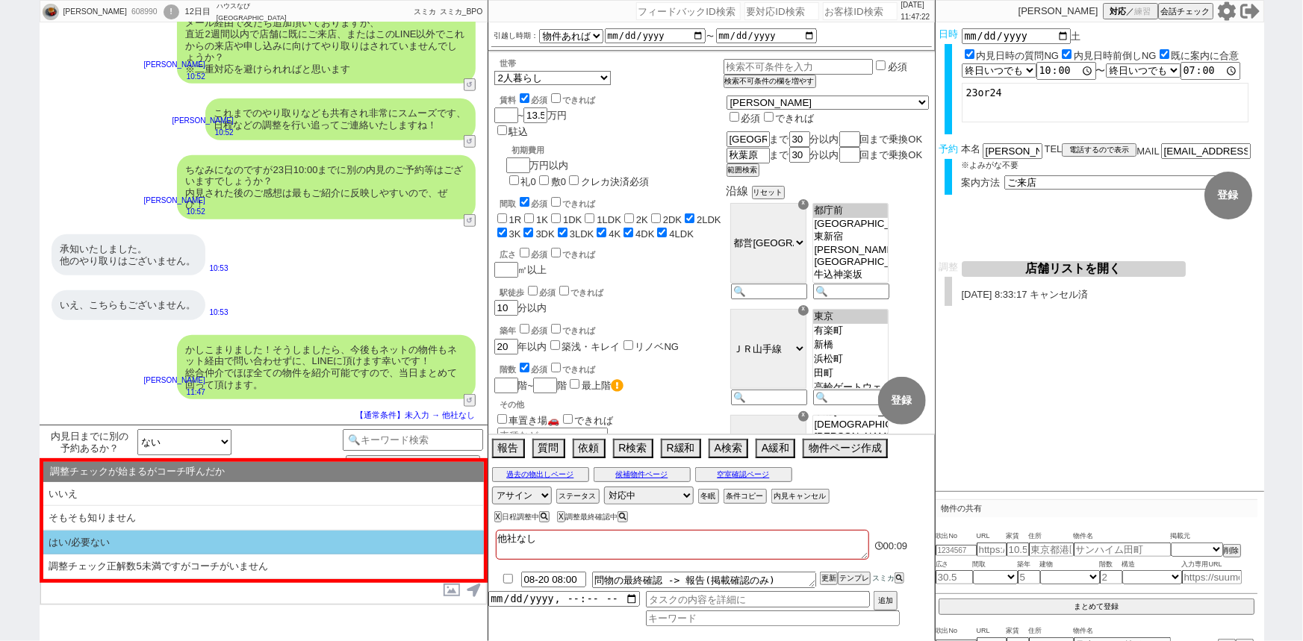
click at [138, 536] on li "はい/必要ない" at bounding box center [263, 543] width 440 height 25
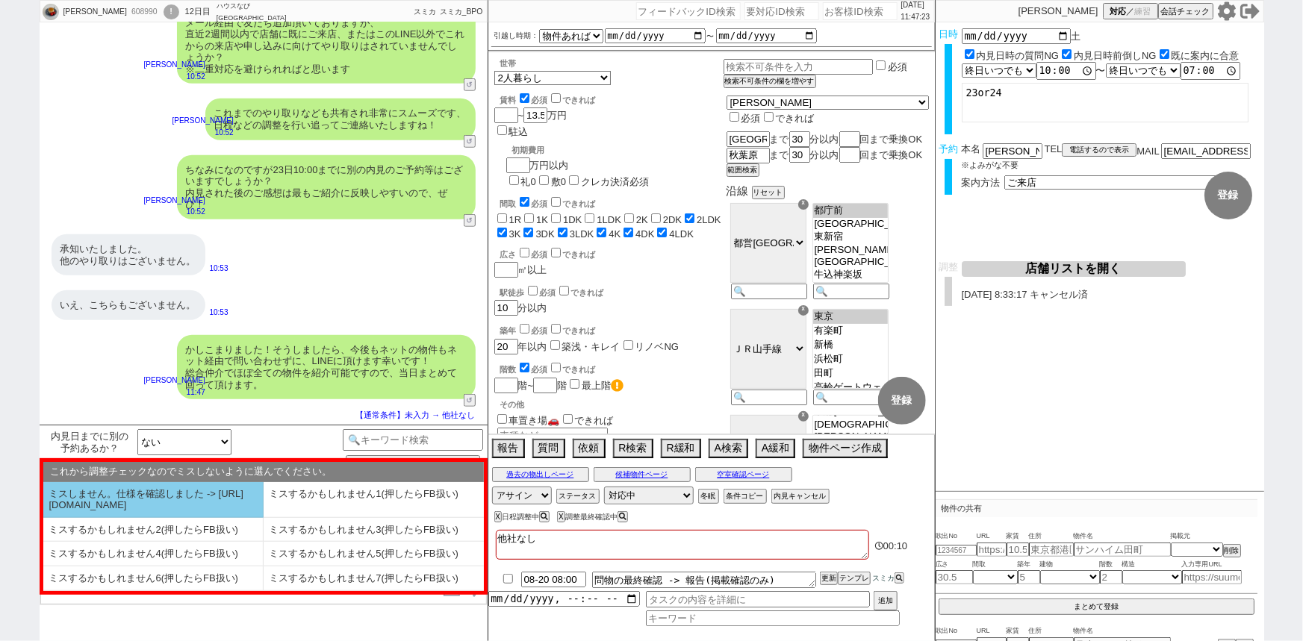
click at [157, 511] on li "ミスしません。仕様を確認しました -> [URL][DOMAIN_NAME]" at bounding box center [153, 500] width 220 height 36
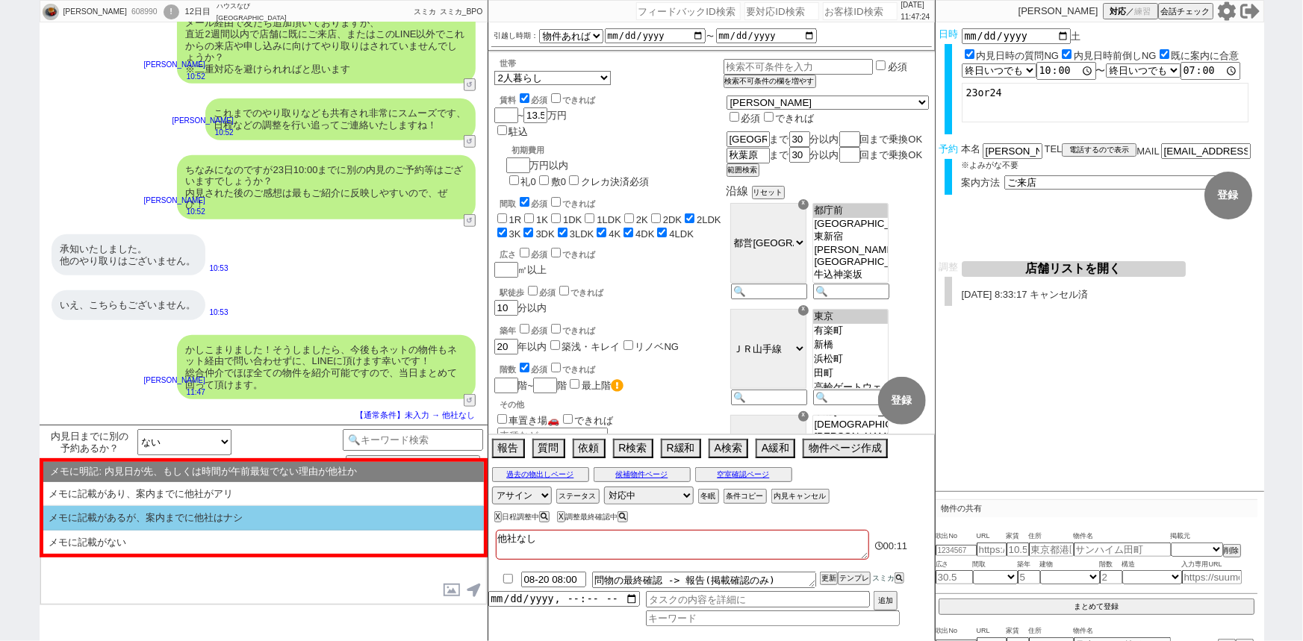
click at [171, 531] on li "メモに記載があるが、案内までに他社はナシ" at bounding box center [263, 543] width 440 height 24
select select "はい/必要ない"
select select "ミスしません。仕様を確認しました -> [URL][DOMAIN_NAME]"
select select "メモに記載があるが、案内までに他社はナシ"
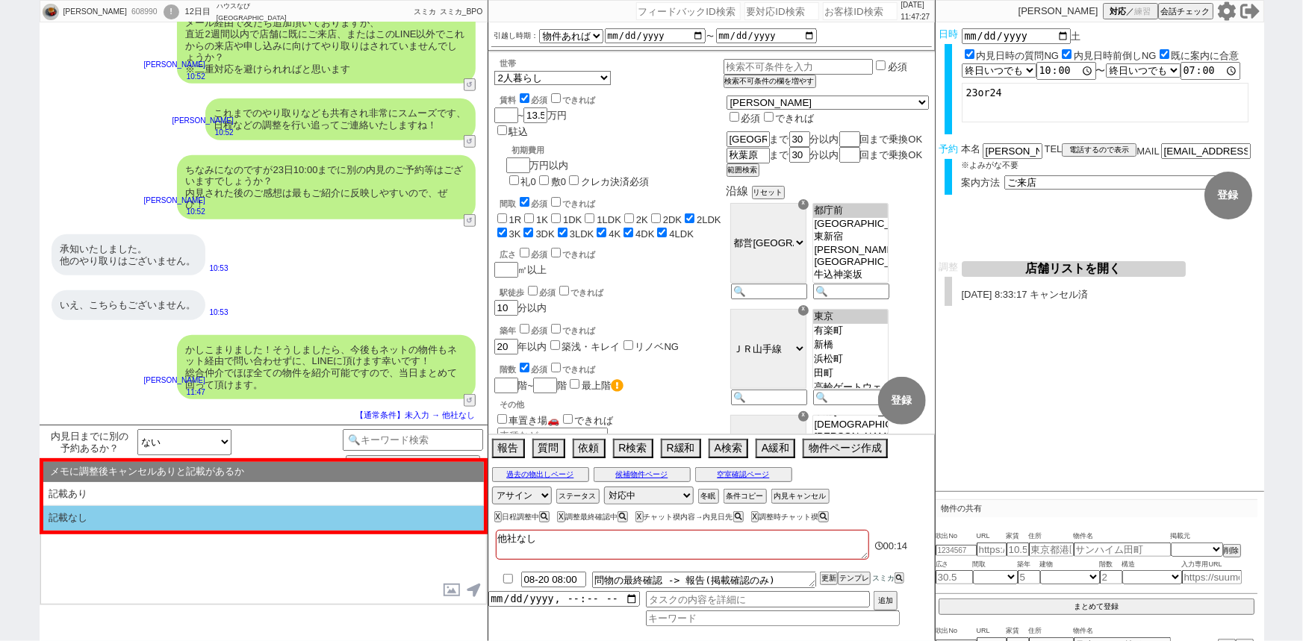
click at [230, 526] on li "記載なし" at bounding box center [263, 518] width 440 height 25
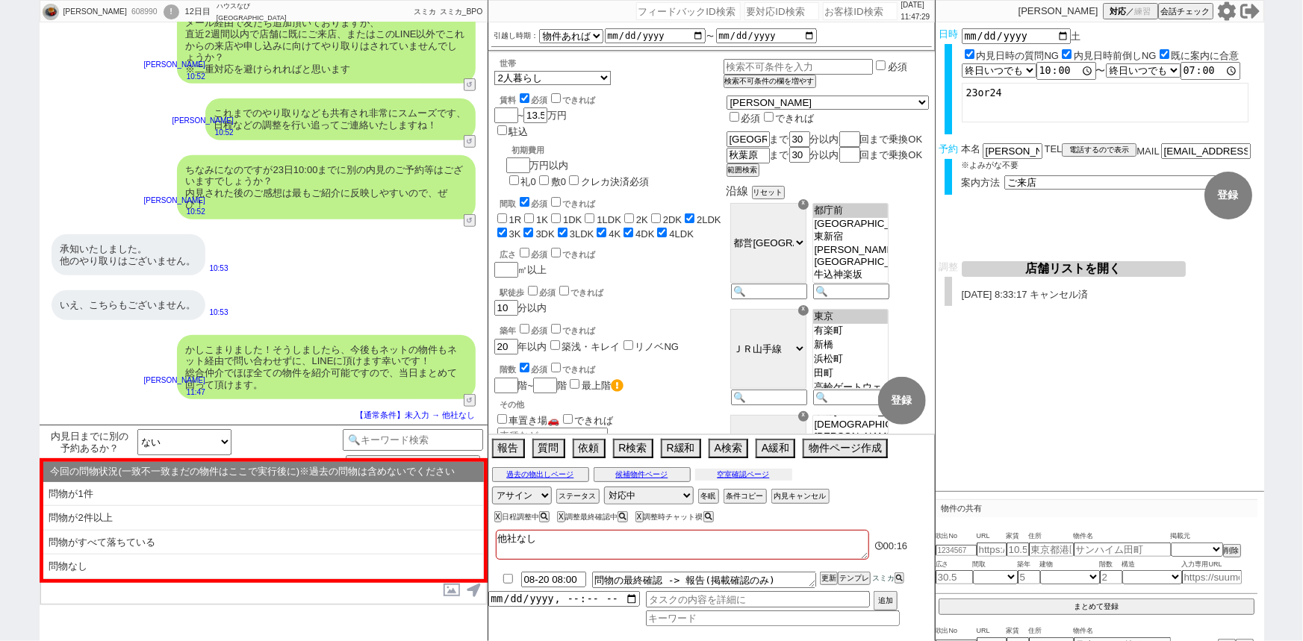
click at [723, 475] on button "空室確認ページ" at bounding box center [743, 475] width 97 height 12
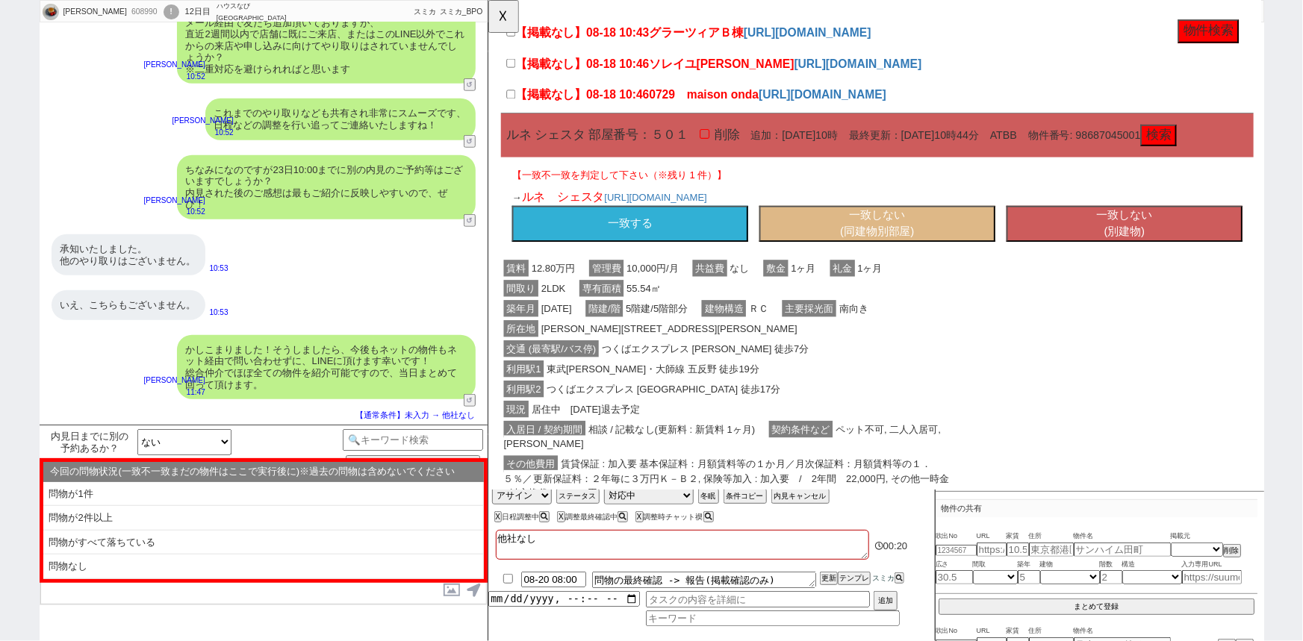
scroll to position [143, 0]
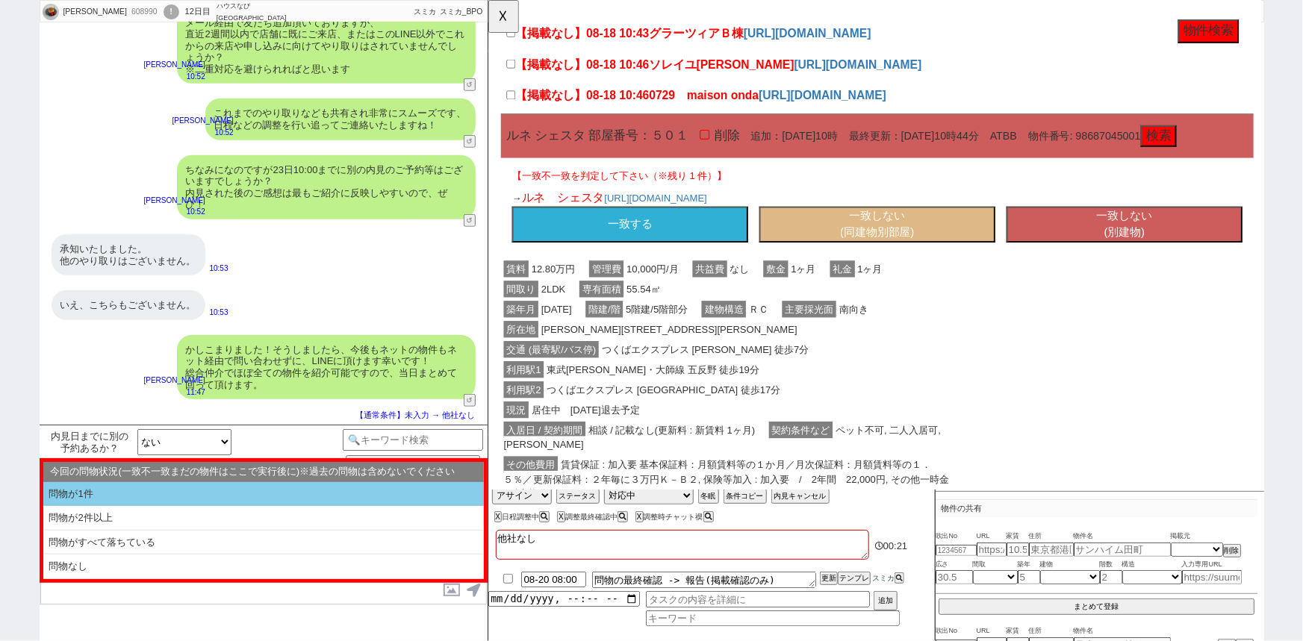
click at [210, 493] on li "問物が1件" at bounding box center [263, 494] width 440 height 25
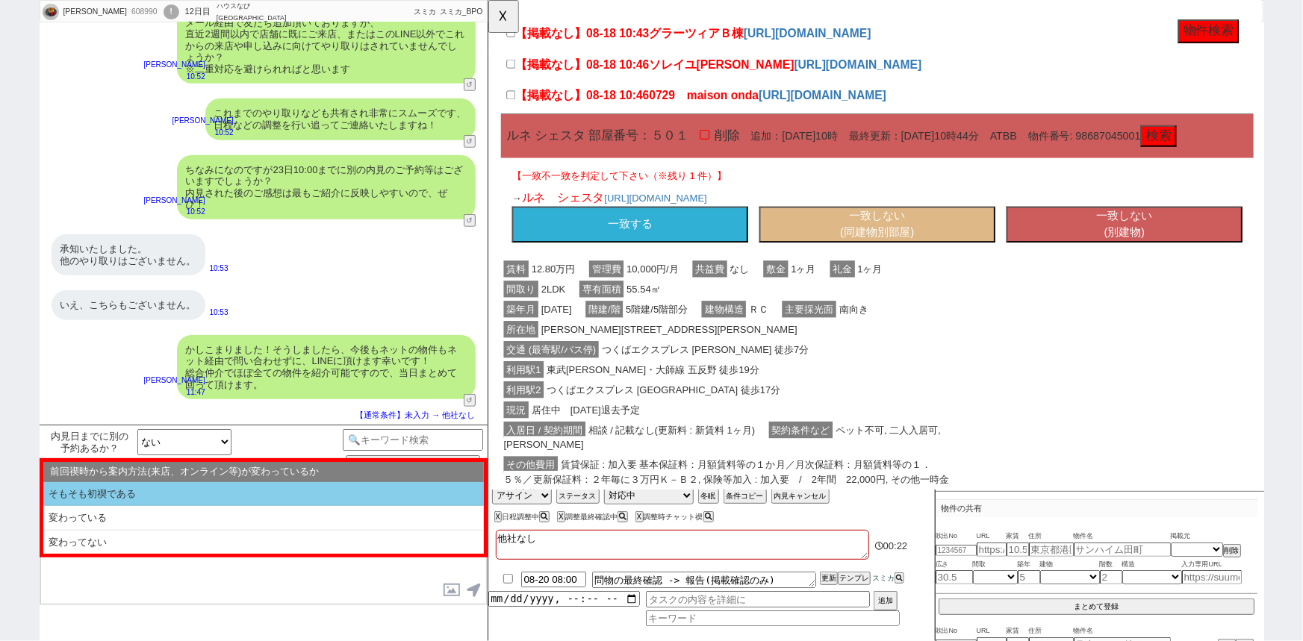
click at [187, 494] on li "そもそも初禊である" at bounding box center [263, 494] width 440 height 25
select select "問物が1件"
select select "そもそも初禊である"
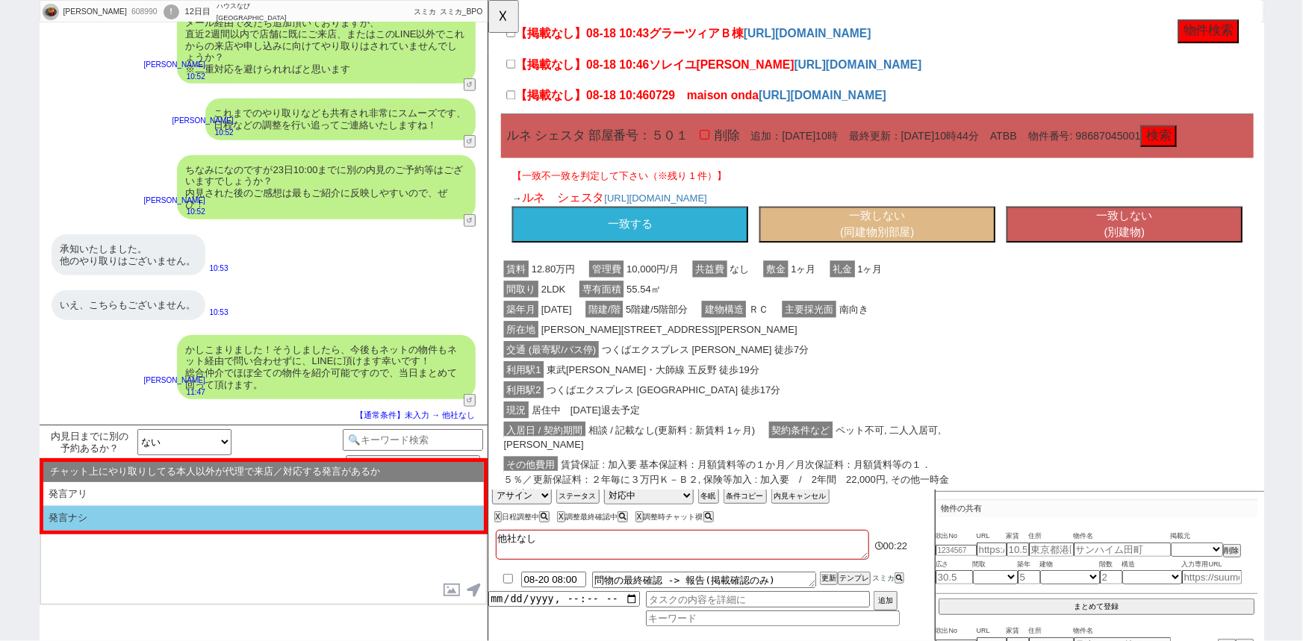
click at [153, 517] on li "発言ナシ" at bounding box center [263, 518] width 440 height 25
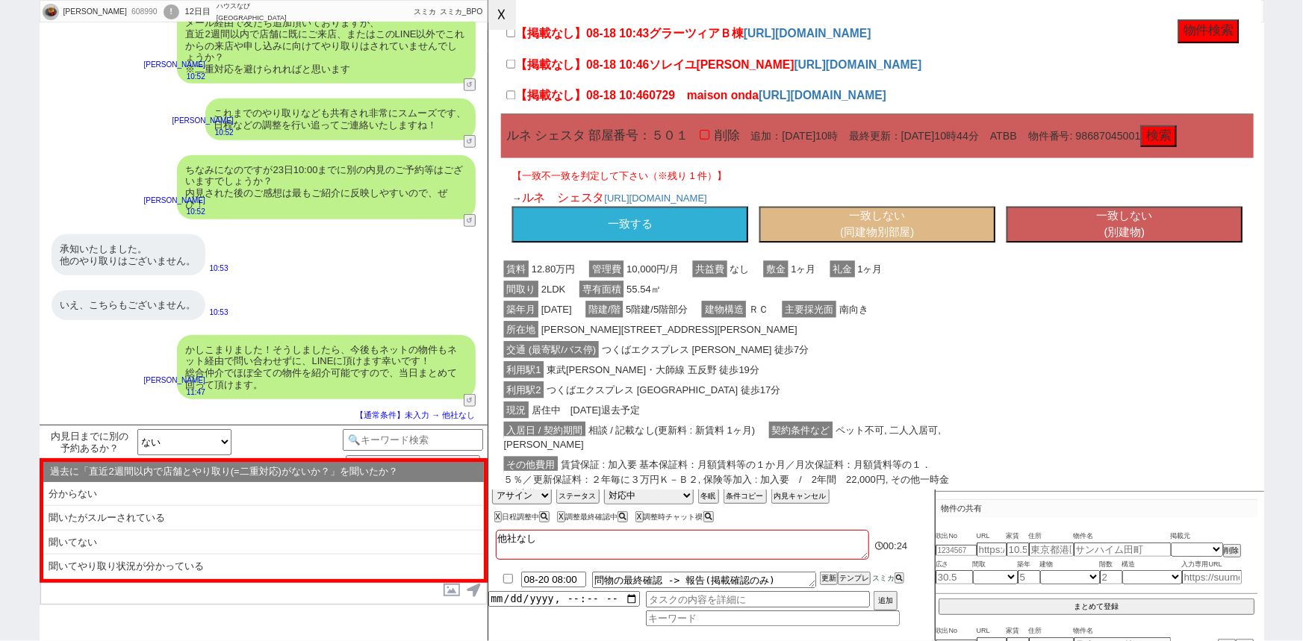
click at [499, 22] on button "☓" at bounding box center [502, 15] width 28 height 30
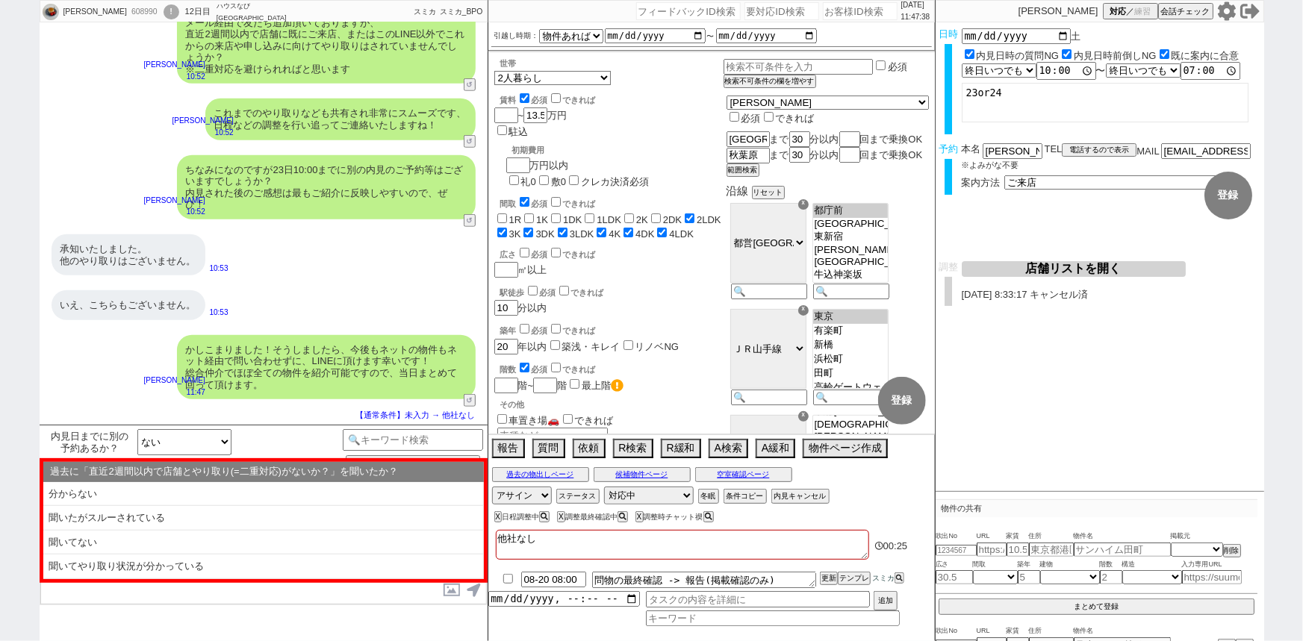
scroll to position [0, 0]
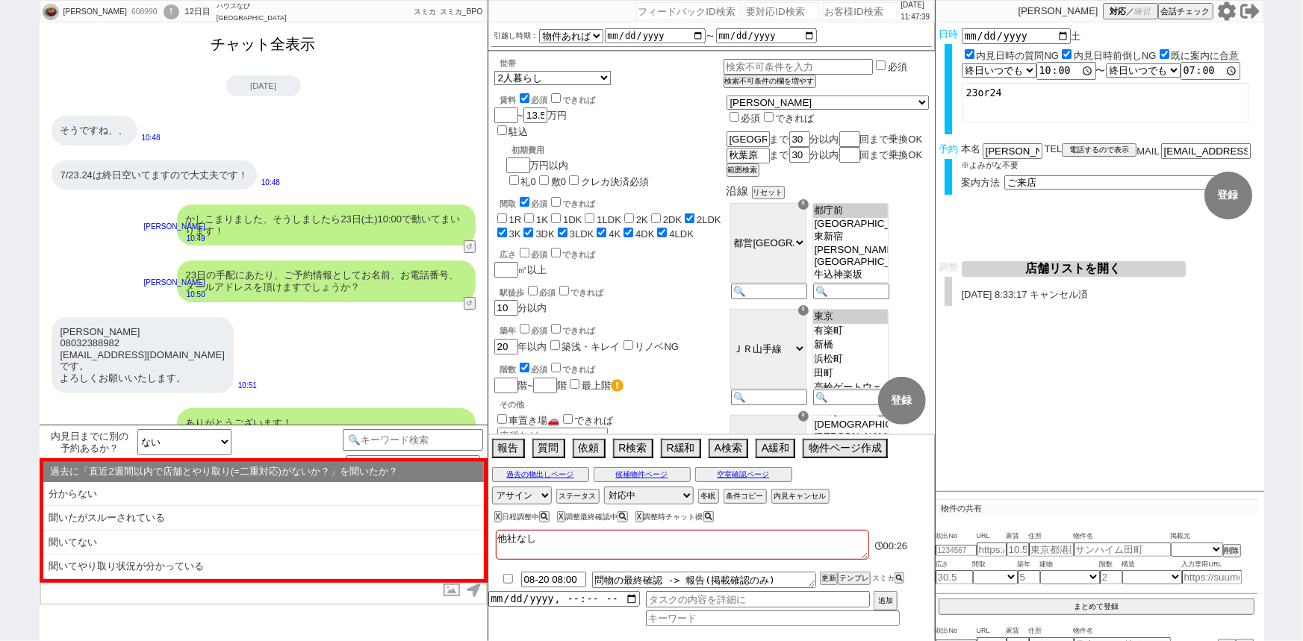
click at [269, 52] on button "チャット全表示" at bounding box center [263, 44] width 116 height 26
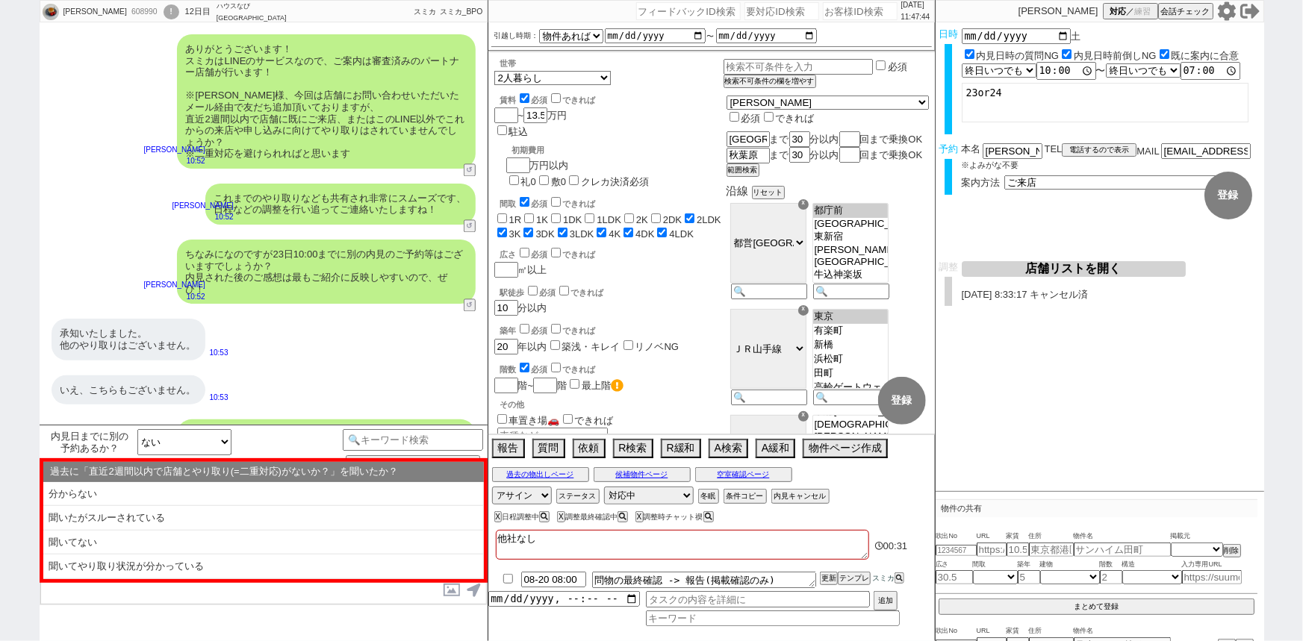
scroll to position [7305, 0]
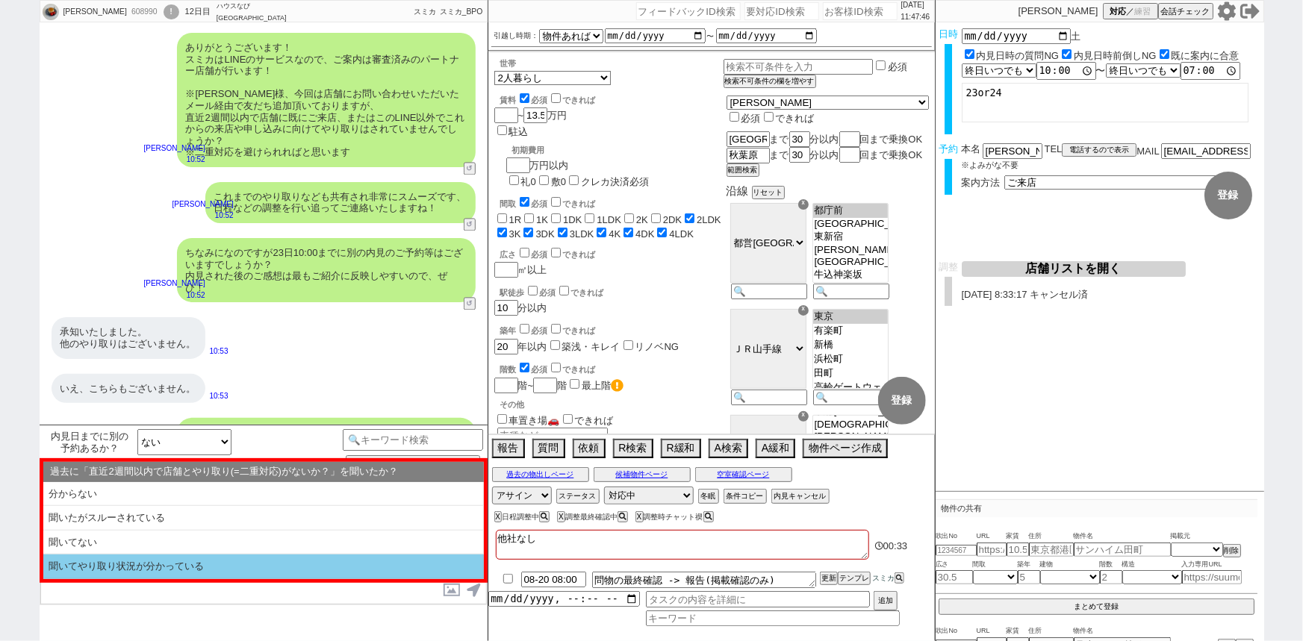
click at [102, 567] on li "聞いてやり取り状況が分かっている" at bounding box center [263, 567] width 440 height 25
select select "問物が1件"
select select "そもそも初禊である"
select select "発言ナシ"
select select "聞いてやり取り状況が分かっている"
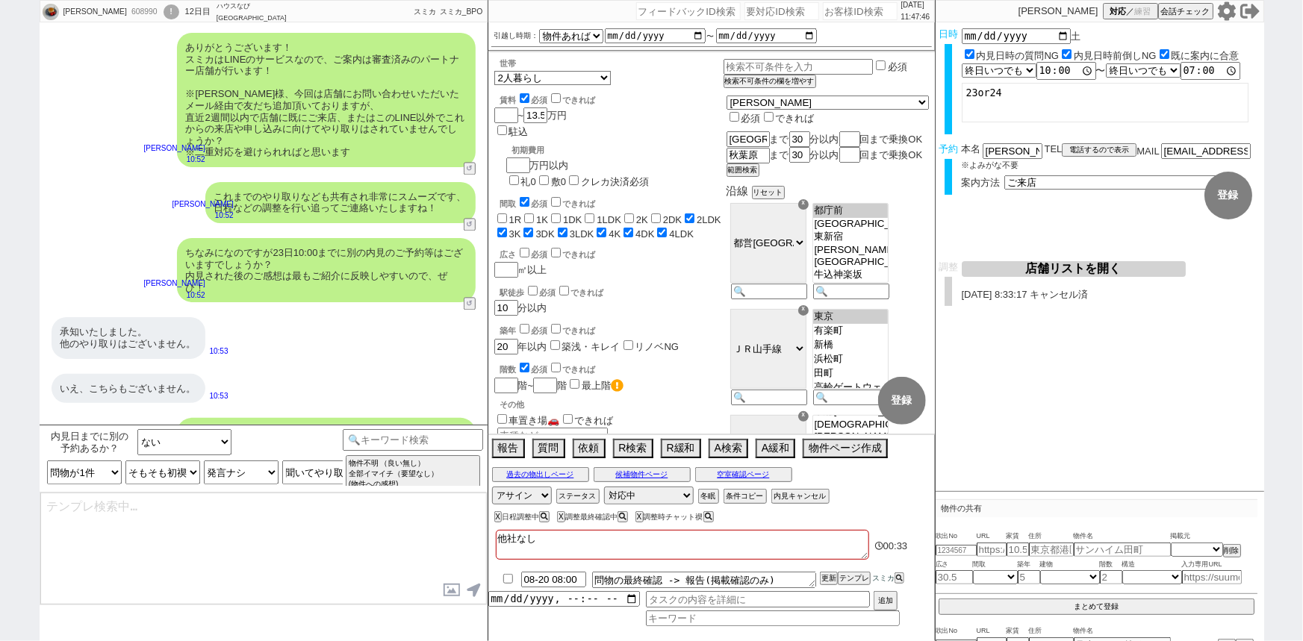
type textarea "またすみません、ご案内前に以下ご確認下さい！ ■■■ご予約及びスケジュールについて■■■ - ご案内は完全予約制のため、体調不良や交通機関の遅延といったやむを…"
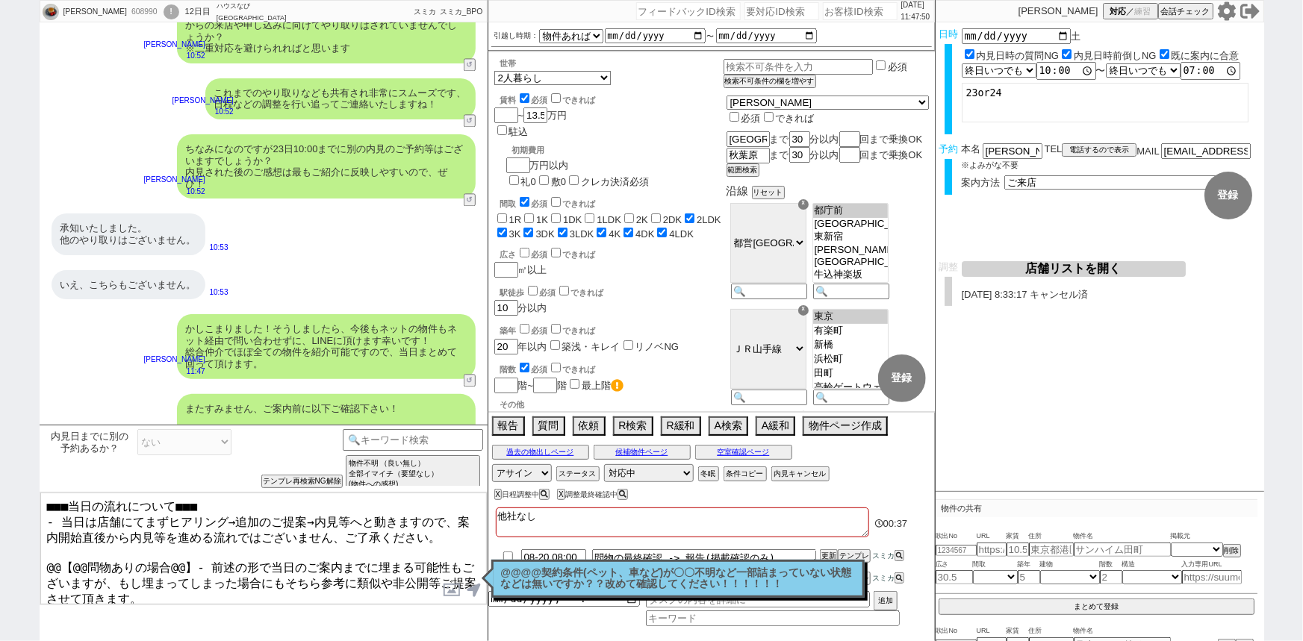
drag, startPoint x: 185, startPoint y: 552, endPoint x: 37, endPoint y: 546, distance: 147.9
click at [37, 546] on div "[PERSON_NAME] 608990 ! 0 12日目 ハウスなび[GEOGRAPHIC_DATA]店 冬眠中 自社客 スミカ スミカ_BPO チャット全…" at bounding box center [651, 320] width 1303 height 641
type textarea "■■■当日の流れについて■■■ - 当日は店舗にてまずヒアリング→追加のご提案→内見等へと動きますので、案内開始直後から内見等を進める流れではございません、ご…"
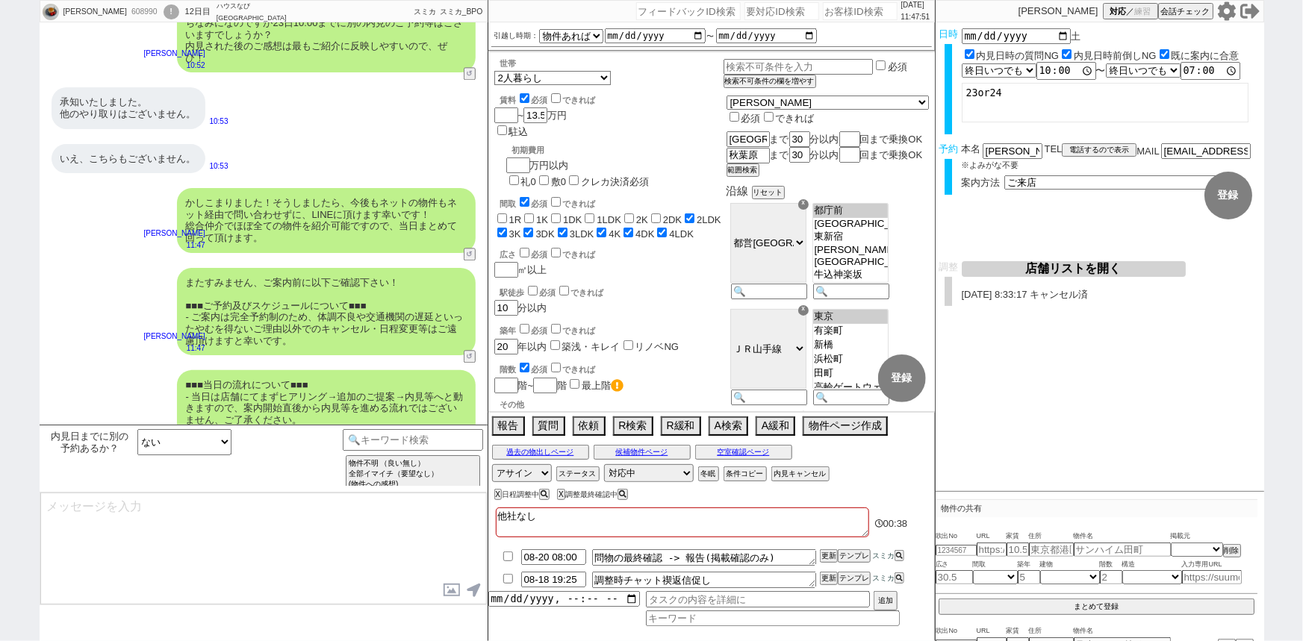
type textarea "念のため、上記のご案内内容に齟齬などございませんでしょうか？"
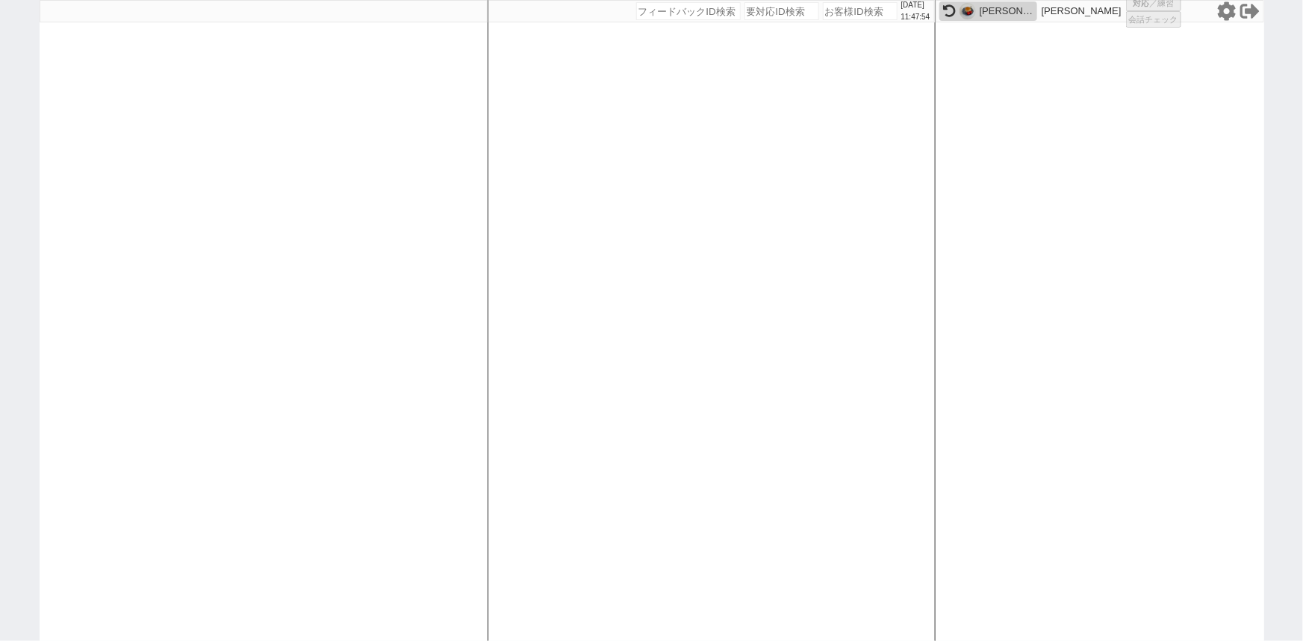
select select "1"
select select "2"
select select "10"
select select
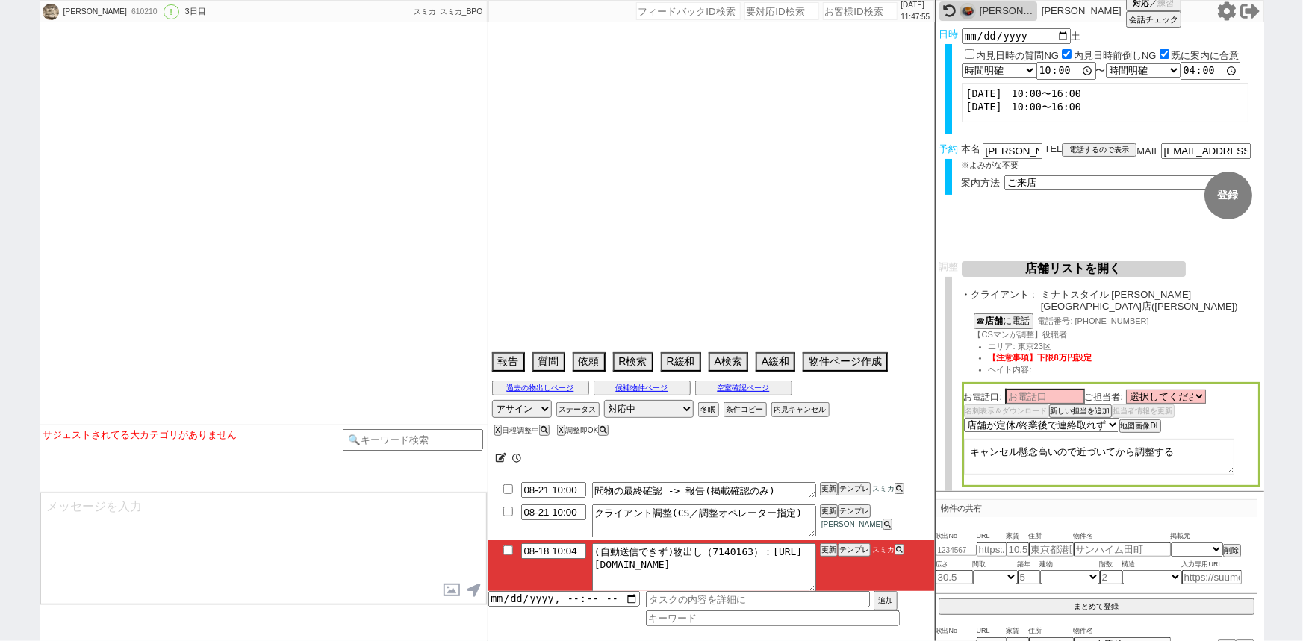
type textarea "他社なし"
select select "15"
select select "0"
select select "69"
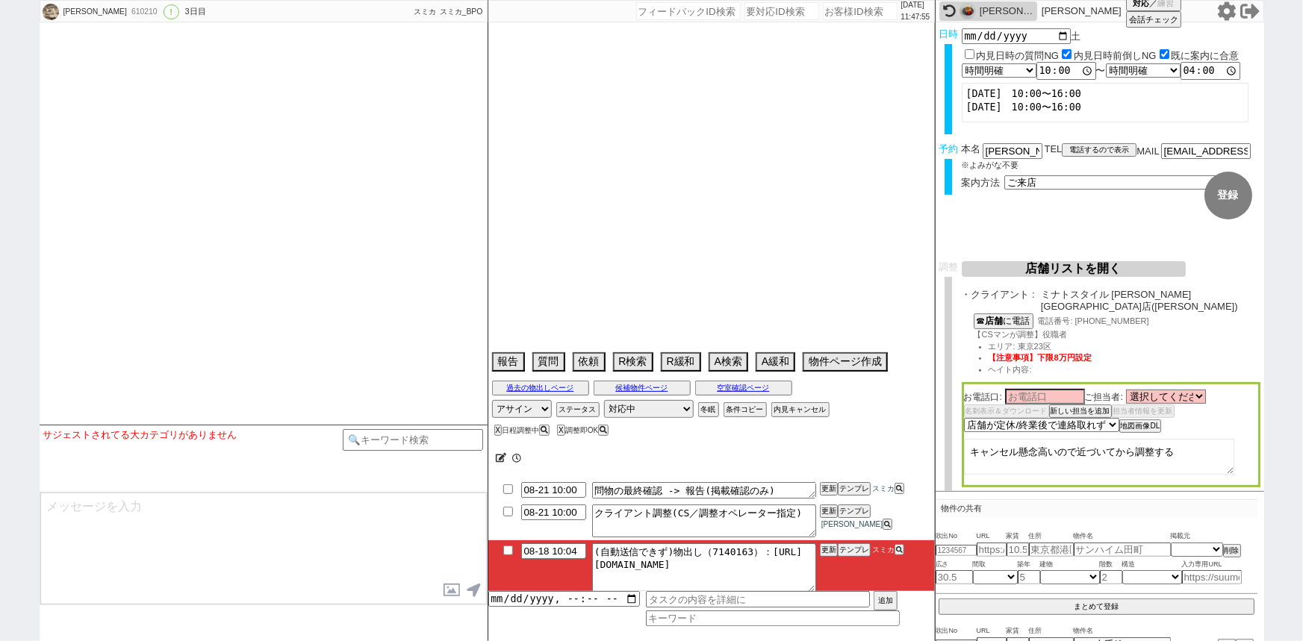
select select "14"
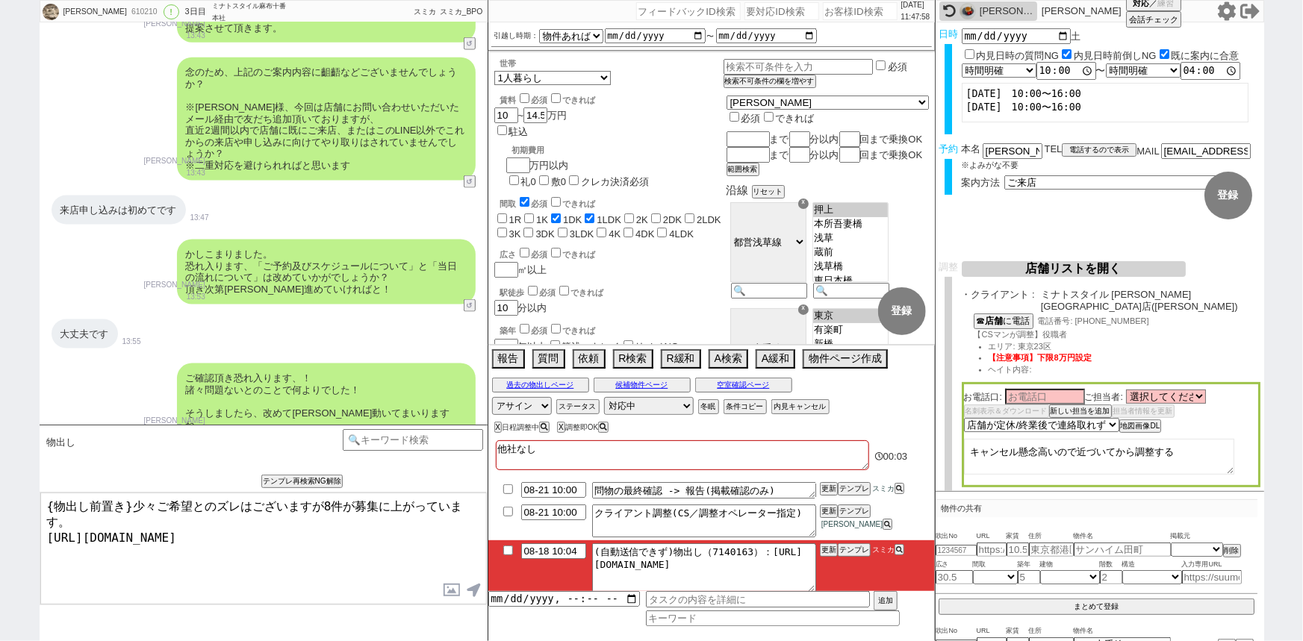
drag, startPoint x: 131, startPoint y: 494, endPoint x: 0, endPoint y: 473, distance: 132.3
click at [0, 473] on div "[PERSON_NAME] 610210 ! 0 3日目 ミナトスタイル麻布十番本社 冬眠中 自社客 スミカ スミカ_BPO チャット全表示 [DATE] 2…" at bounding box center [651, 320] width 1303 height 641
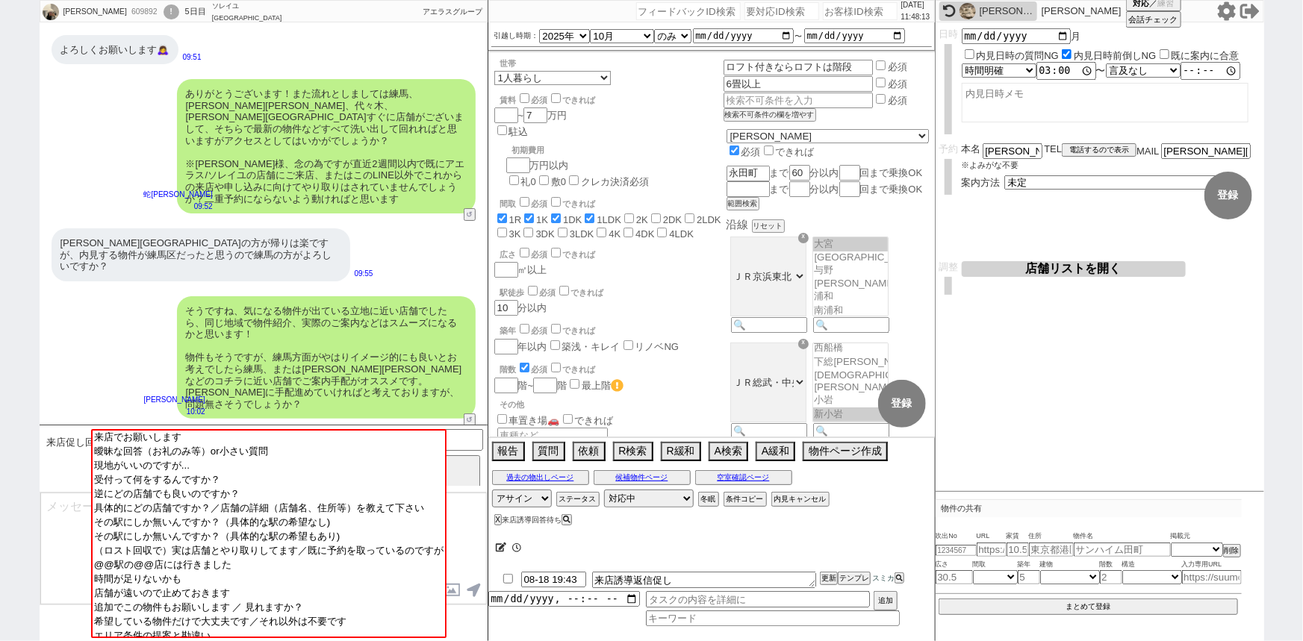
scroll to position [26, 0]
click at [413, 296] on div "そうですね、気になる物件が出ている立地に近い店舗でしたら、同じ地域で物件紹介、実際のご案内などはスムーズになるかと思います！ 物件もそうですが、練馬方面がやは…" at bounding box center [326, 357] width 299 height 122
click at [399, 320] on div "そうですね、気になる物件が出ている立地に近い店舗でしたら、同じ地域で物件紹介、実際のご案内などはスムーズになるかと思います！ 物件もそうですが、練馬方面がやは…" at bounding box center [326, 357] width 299 height 122
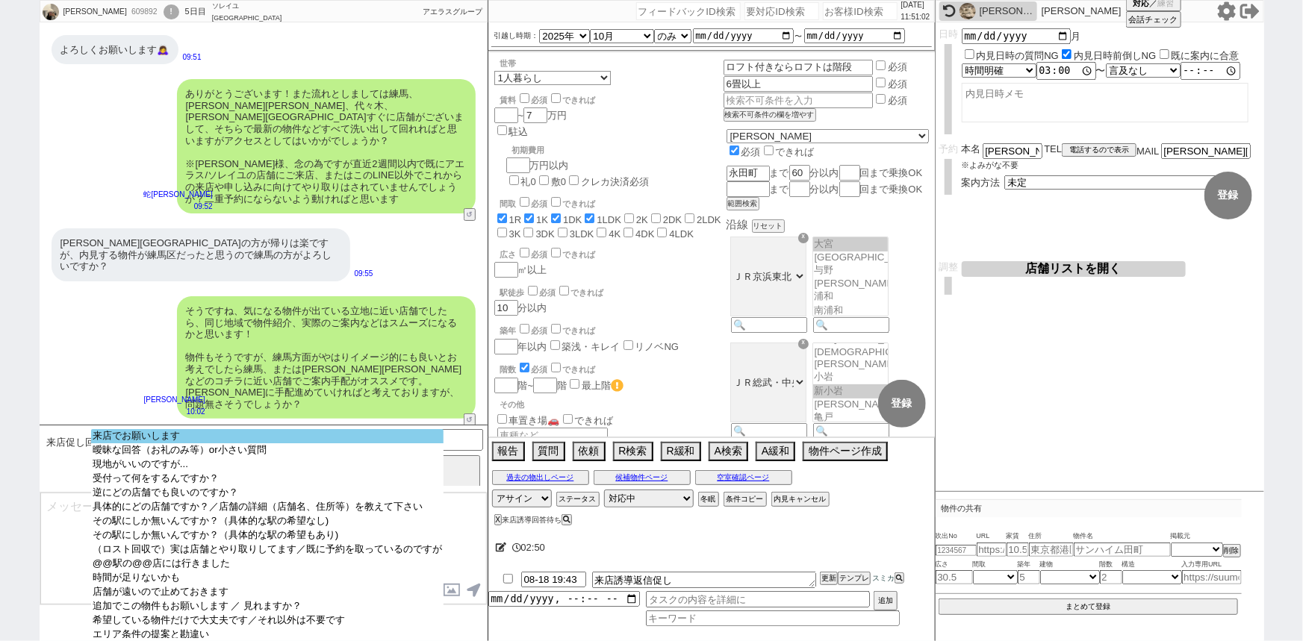
click at [431, 443] on option "来店でお願いします" at bounding box center [267, 450] width 352 height 14
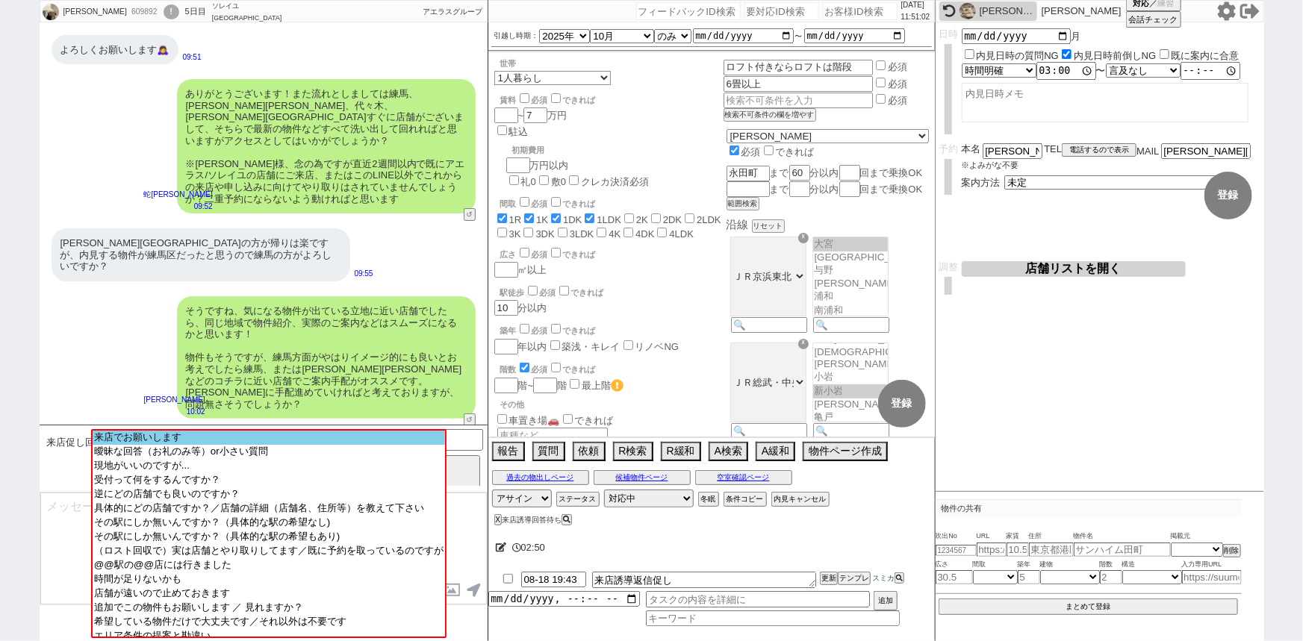
scroll to position [2711, 0]
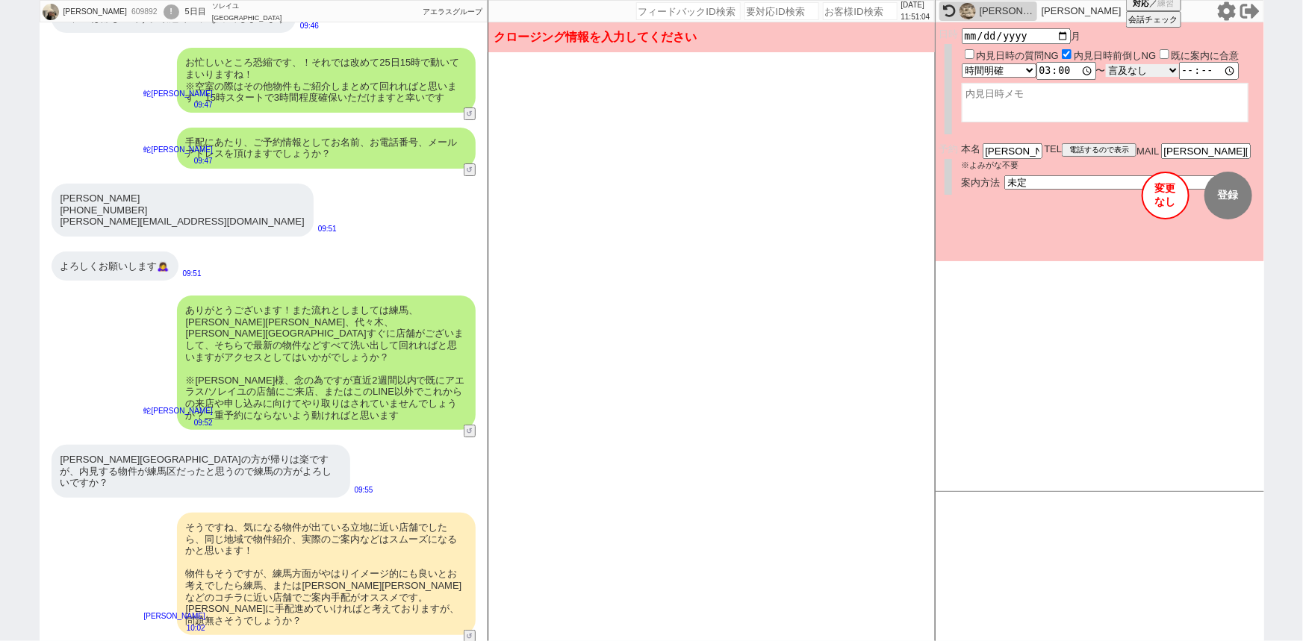
click at [1159, 70] on select "言及なし 時間明確 午前 午後 お昼 夕方・夜 終日いつでも その他" at bounding box center [1142, 70] width 73 height 13
click at [1109, 63] on select "言及なし 時間明確 午前 午後 お昼 夕方・夜 終日いつでも その他" at bounding box center [1143, 70] width 75 height 14
click at [1032, 181] on select "未定 現地お待ち合わせ ご来店 先行申し込みのご案内or内見無しでの申し込みのご案内 オンラインでのご接客 オンラインで1件の内見のご案内" at bounding box center [1116, 181] width 224 height 13
click at [1004, 175] on select "未定 現地お待ち合わせ ご来店 先行申し込みのご案内or内見無しでの申し込みのご案内 オンラインでのご接客 オンラインで1件の内見のご案内" at bounding box center [1116, 181] width 224 height 13
click at [1030, 228] on form "変更 なし 登録 日時 [DATE] 内見日時の質問NG 内見日時前倒しNG 既に案内に合意 言及なし 時間明確 午前 午後 お昼 夕方・夜 終日いつでも そ…" at bounding box center [1099, 141] width 328 height 239
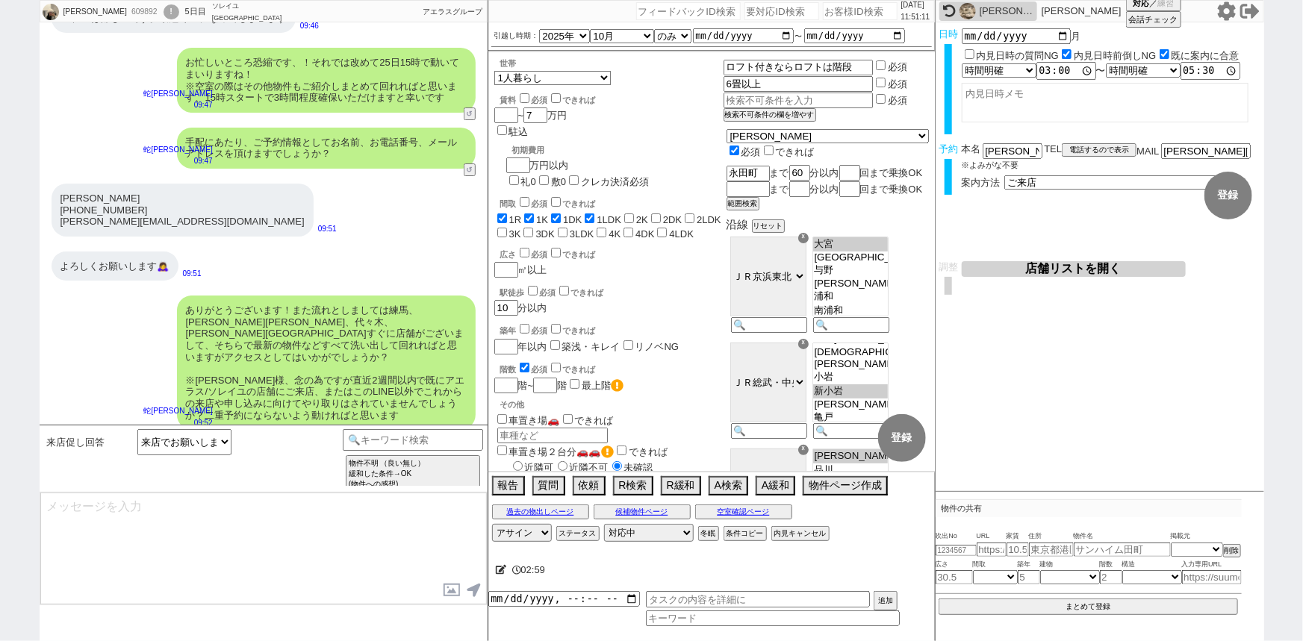
scroll to position [2928, 0]
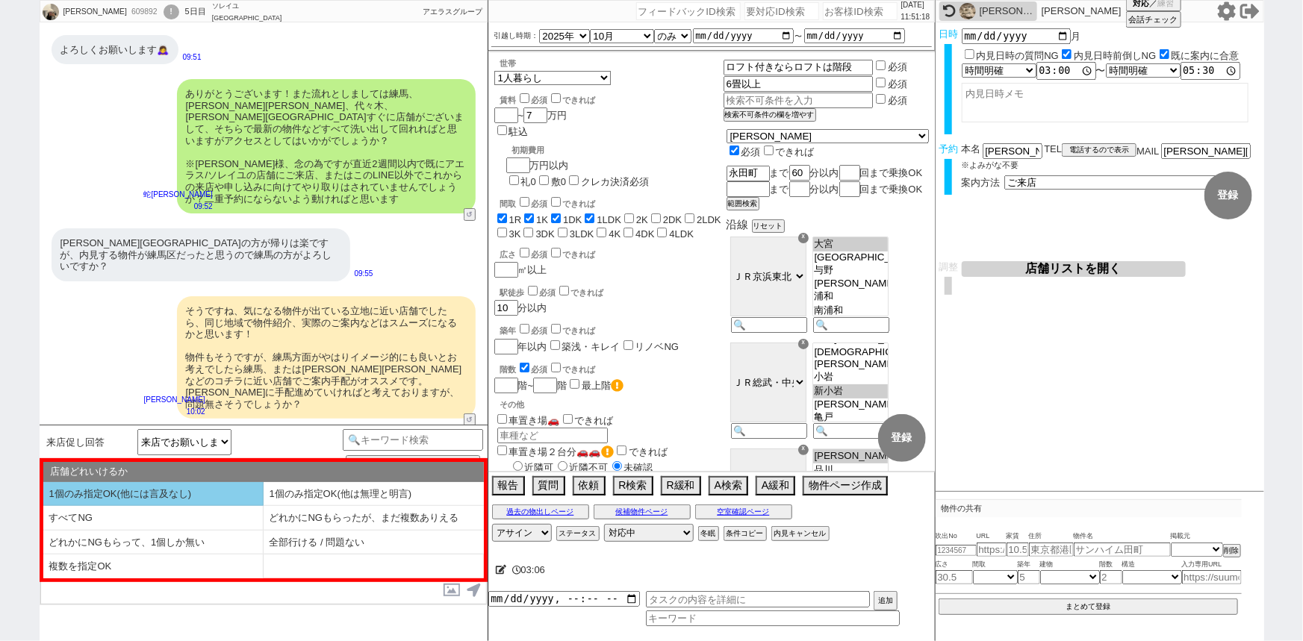
click at [149, 489] on li "1個のみ指定OK(他には言及なし)" at bounding box center [153, 494] width 220 height 25
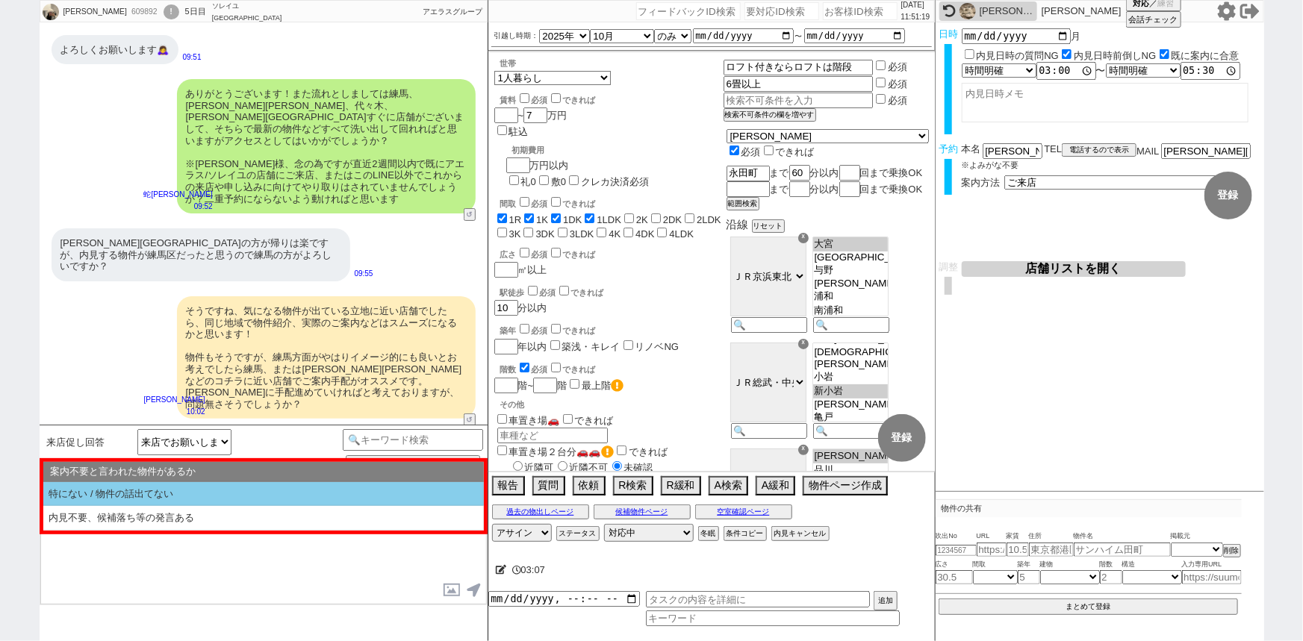
click at [149, 489] on li "特にない / 物件の話出てない" at bounding box center [263, 494] width 440 height 25
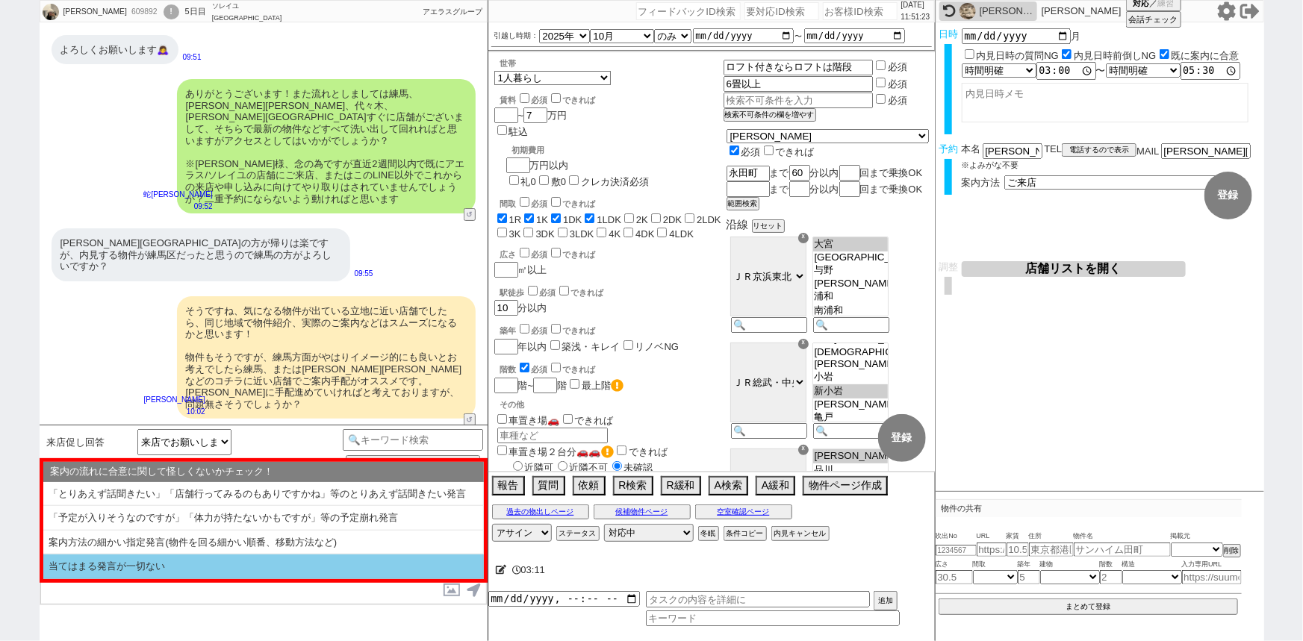
click at [127, 567] on li "当てはまる発言が一切ない" at bounding box center [263, 567] width 440 height 25
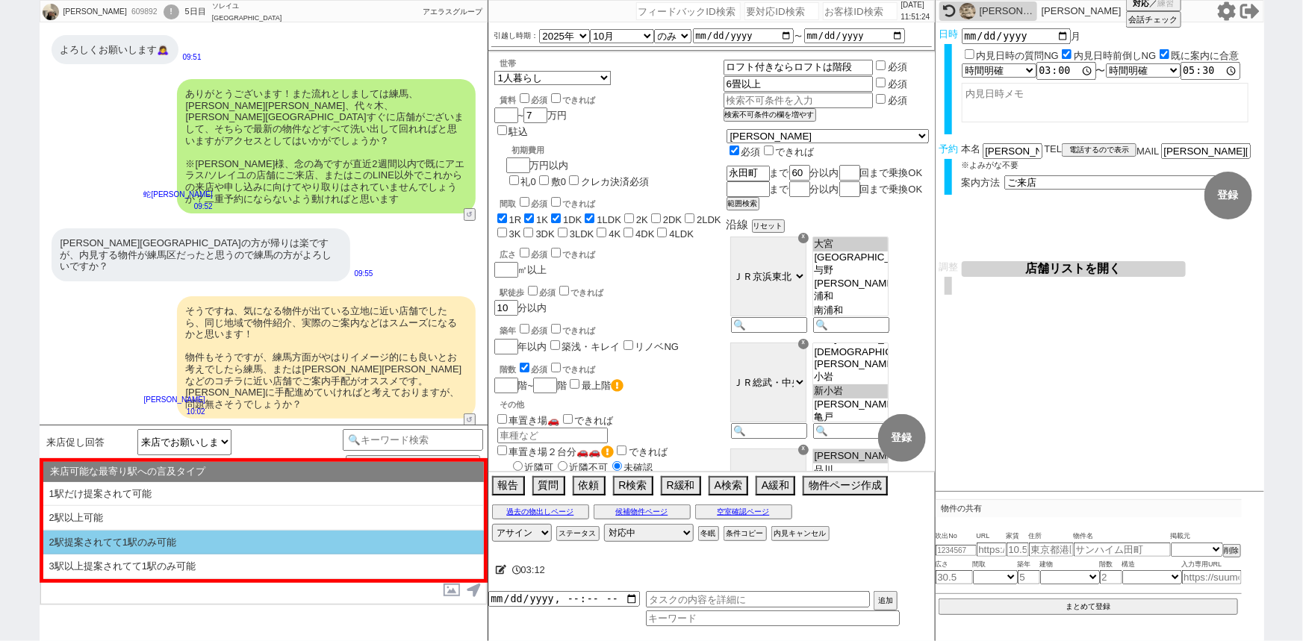
click at [155, 549] on li "2駅提案されてて1駅のみ可能" at bounding box center [263, 543] width 440 height 25
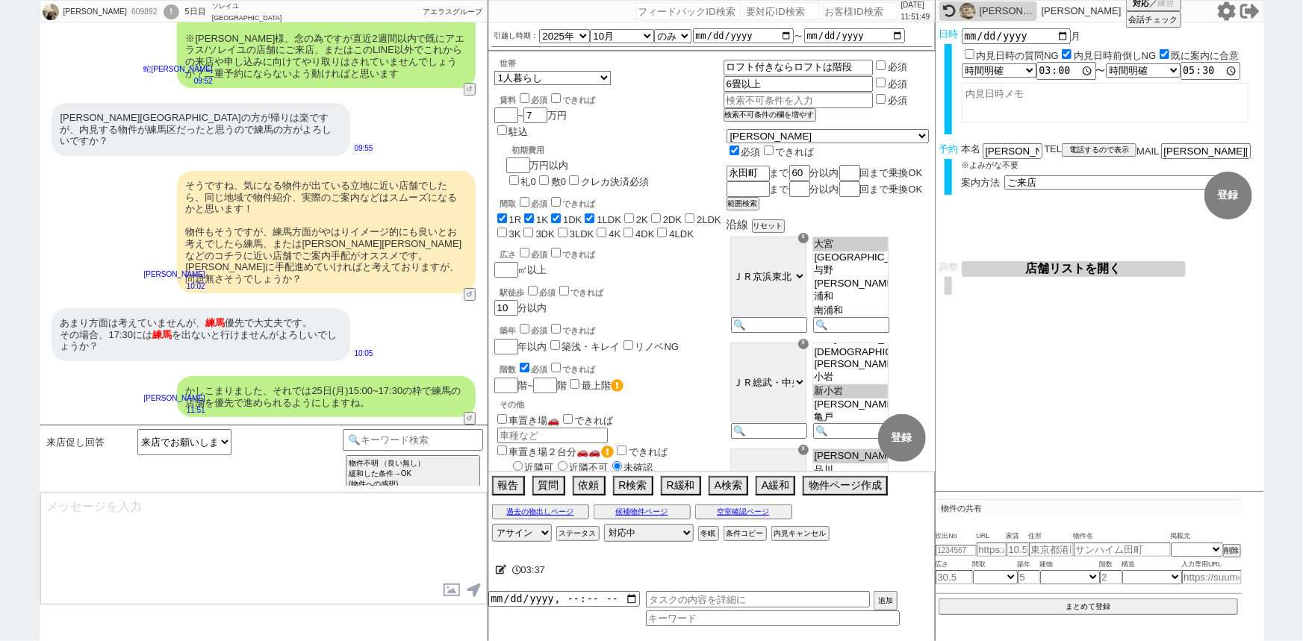
scroll to position [2531, 0]
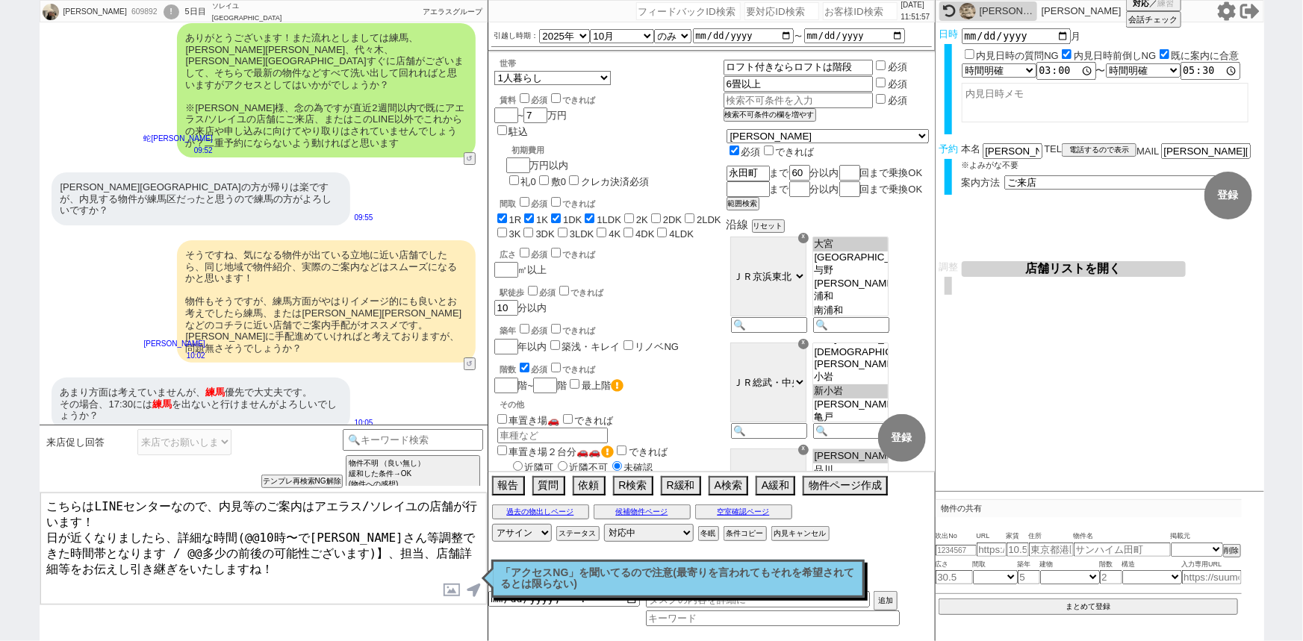
drag, startPoint x: 271, startPoint y: 523, endPoint x: 244, endPoint y: 523, distance: 26.9
click at [244, 523] on textarea "こちらはLINEセンターなので、内見等のご案内はアエラス/ソレイユの店舗が行います！ 日が近くなりましたら、詳細な時間(@@10時〜で[PERSON_NAME…" at bounding box center [263, 549] width 446 height 112
drag, startPoint x: 81, startPoint y: 540, endPoint x: 278, endPoint y: 534, distance: 196.4
click at [278, 534] on textarea "こちらはLINEセンターなので、内見等のご案内はアエラス/ソレイユの店舗が行います！ 日が近くなりましたら、詳細な時間(15時〜で[PERSON_NAME]さ…" at bounding box center [263, 549] width 446 height 112
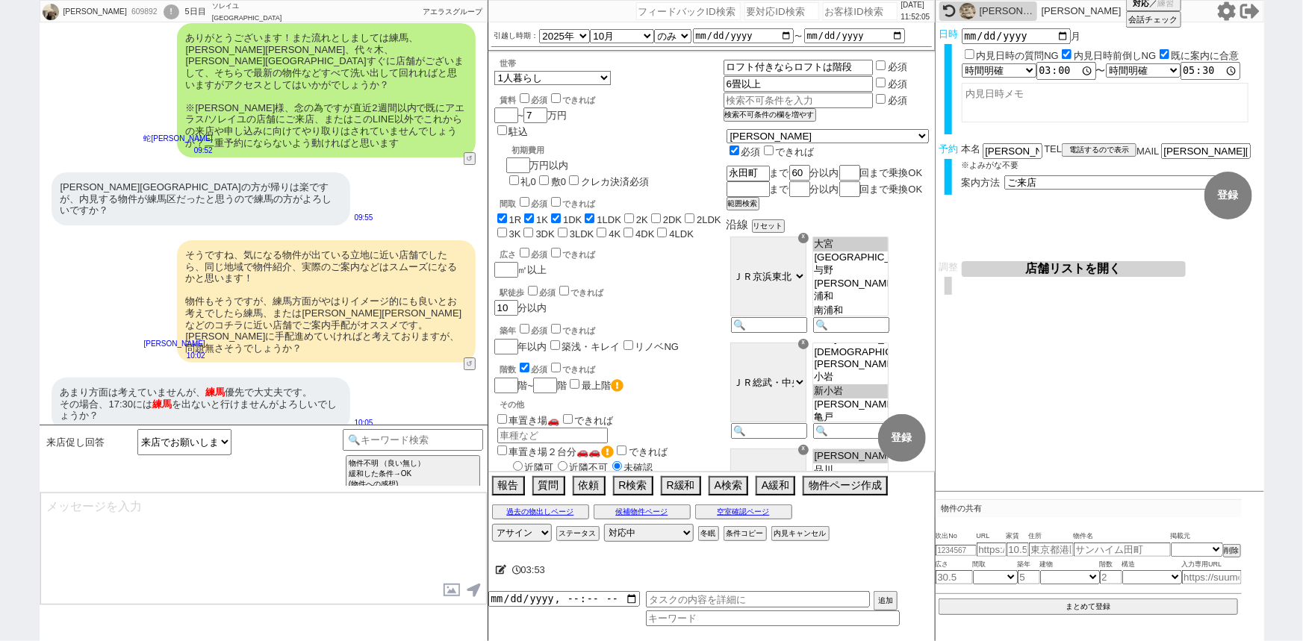
scroll to position [2622, 0]
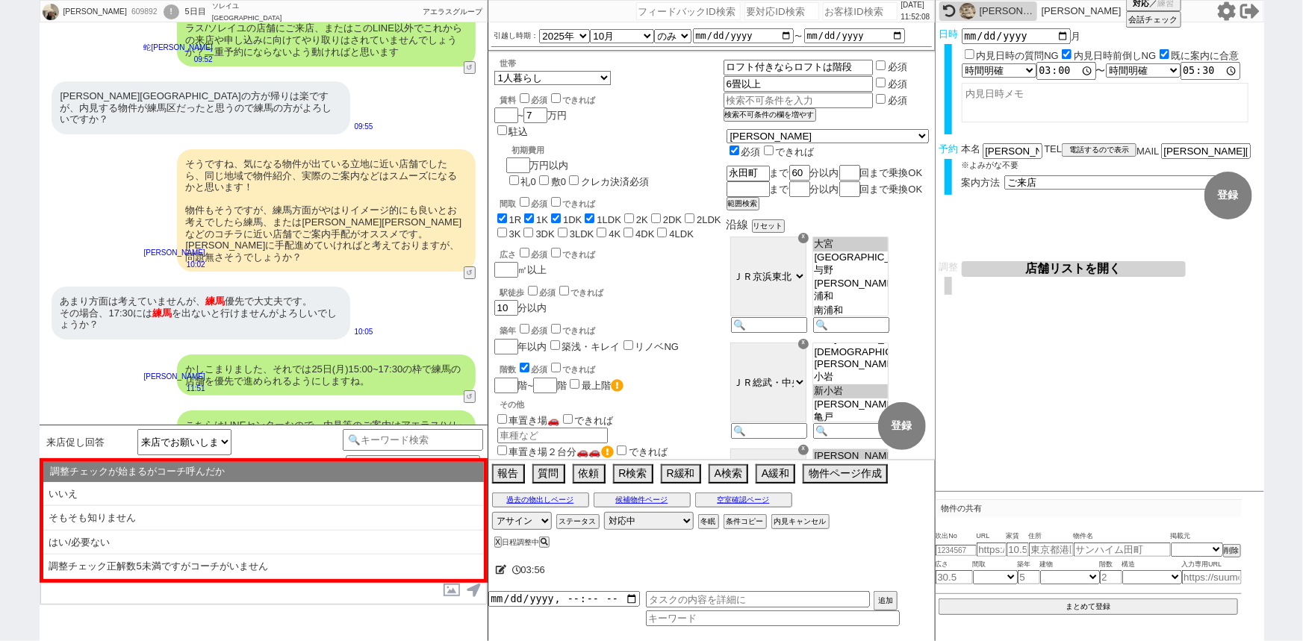
click at [278, 534] on li "はい/必要ない" at bounding box center [263, 543] width 440 height 25
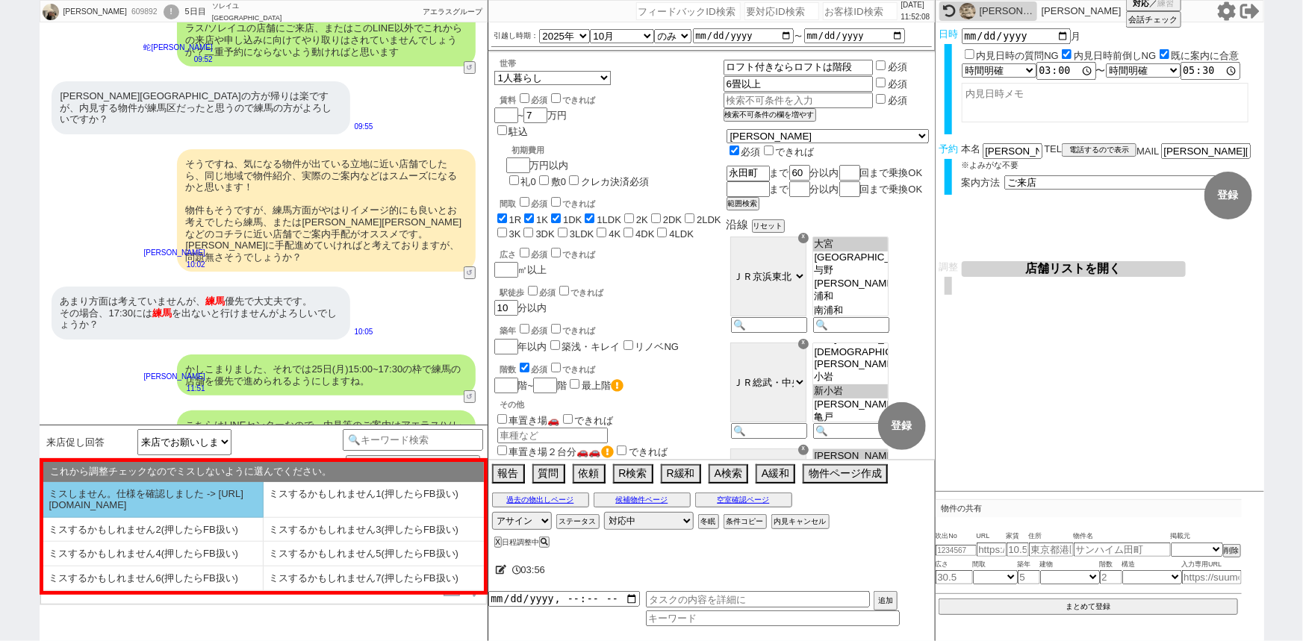
click at [186, 489] on li "ミスしません。仕様を確認しました -> [URL][DOMAIN_NAME]" at bounding box center [153, 500] width 220 height 36
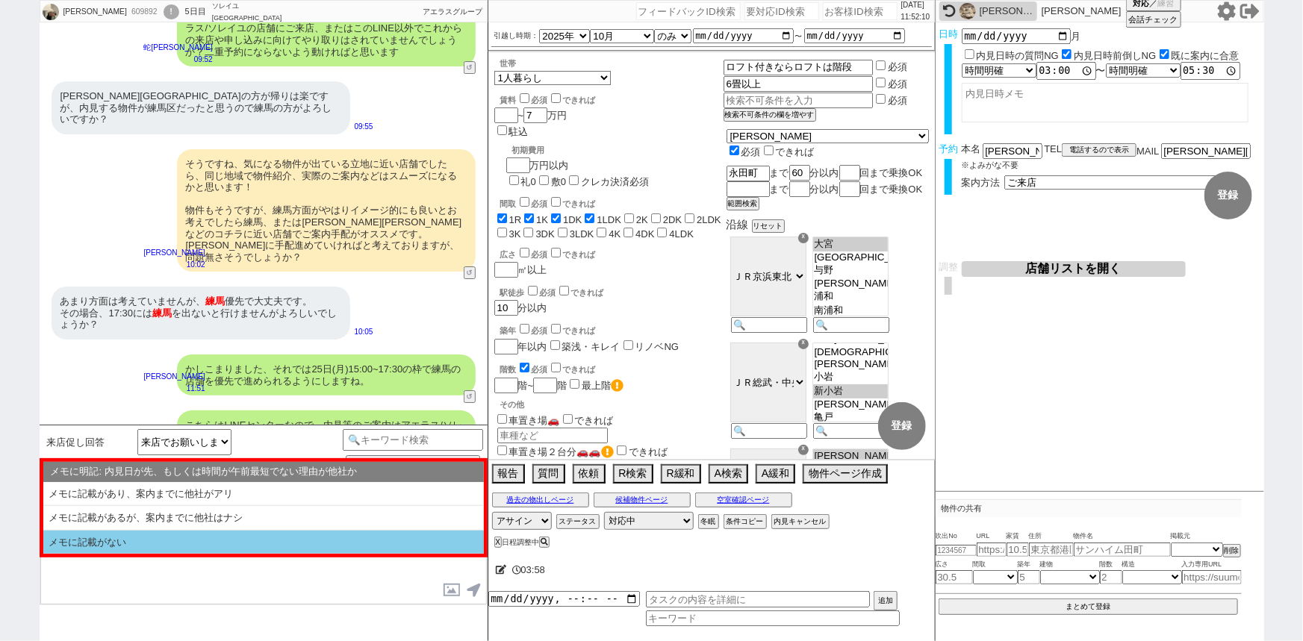
click at [153, 543] on li "メモに記載がない" at bounding box center [263, 543] width 440 height 24
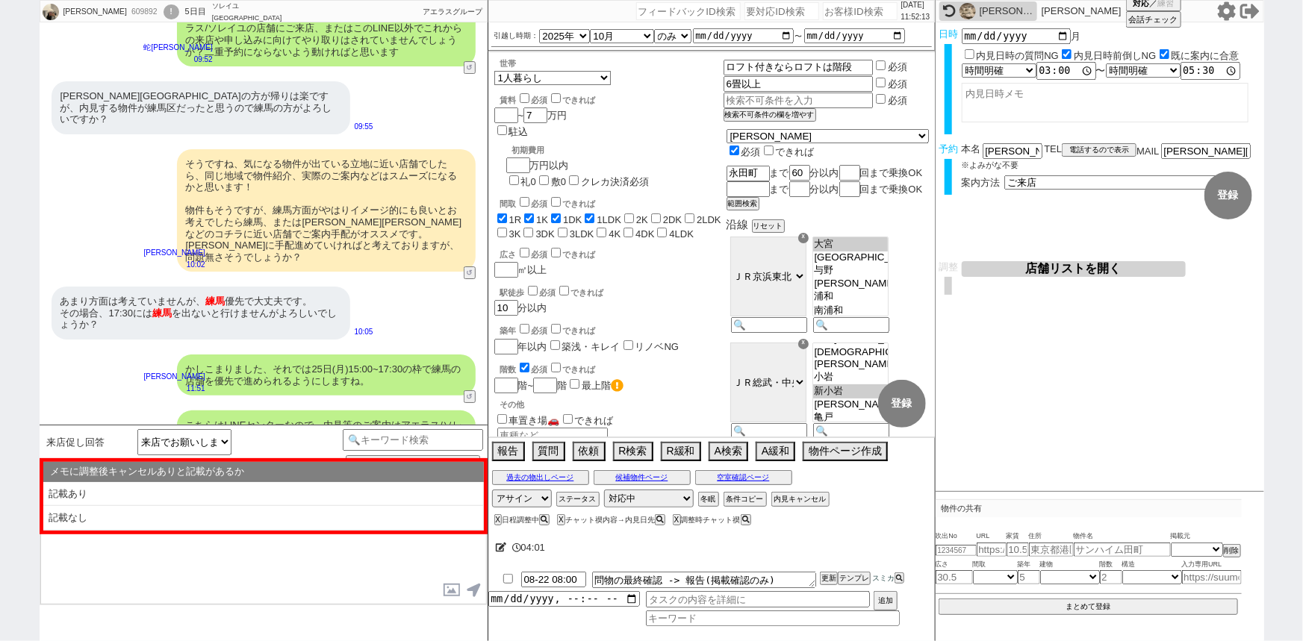
click at [126, 523] on li "記載なし" at bounding box center [263, 518] width 440 height 25
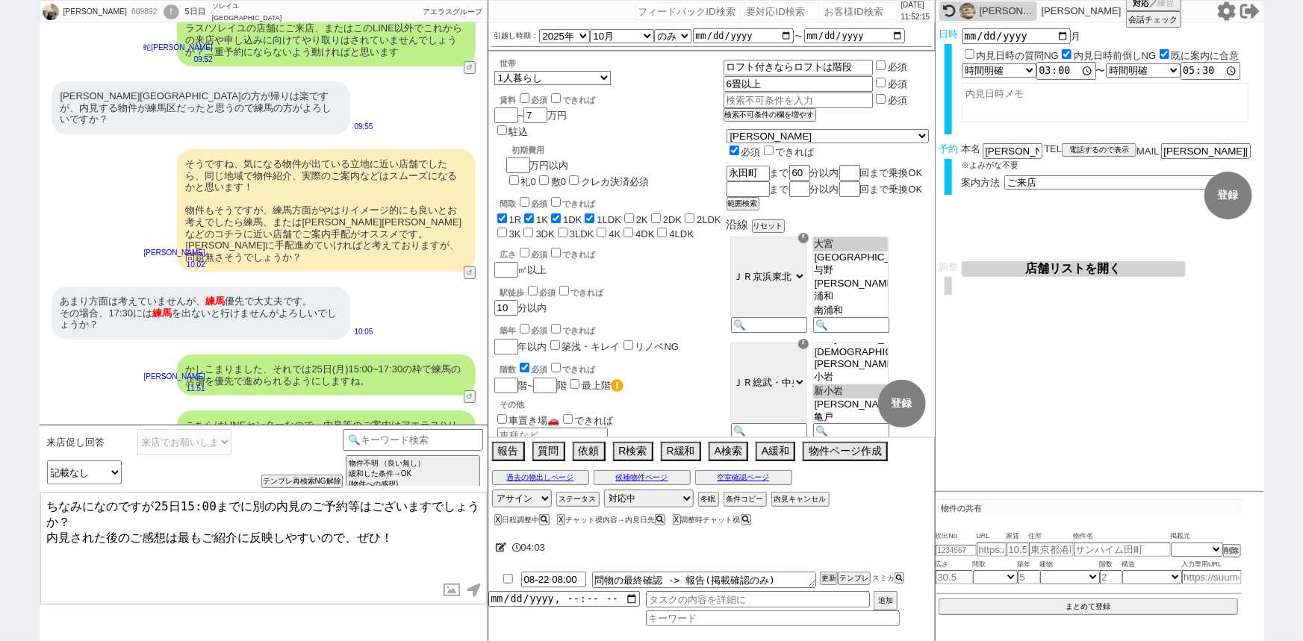
click at [246, 502] on textarea "ちなみになのですが25日15:00までに別の内見のご予約等はございますでしょうか？ 内見された後のご感想は最もご紹介に反映しやすいので、ぜひ！" at bounding box center [263, 549] width 446 height 112
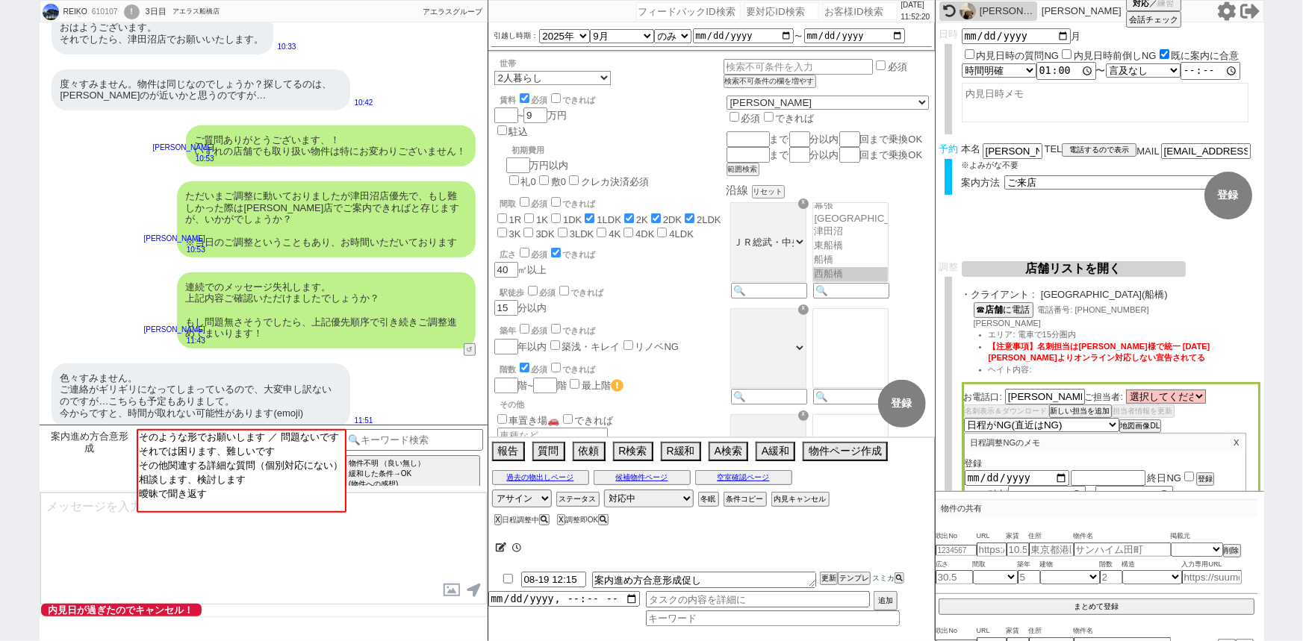
scroll to position [71, 0]
click at [357, 358] on div "色々すみません。 ご連絡がギリギリになってしまっているので、大変申し訳ないのですが…こちらも予定もありまして。 今からですと、時間が取れない可能性があります(…" at bounding box center [264, 395] width 448 height 79
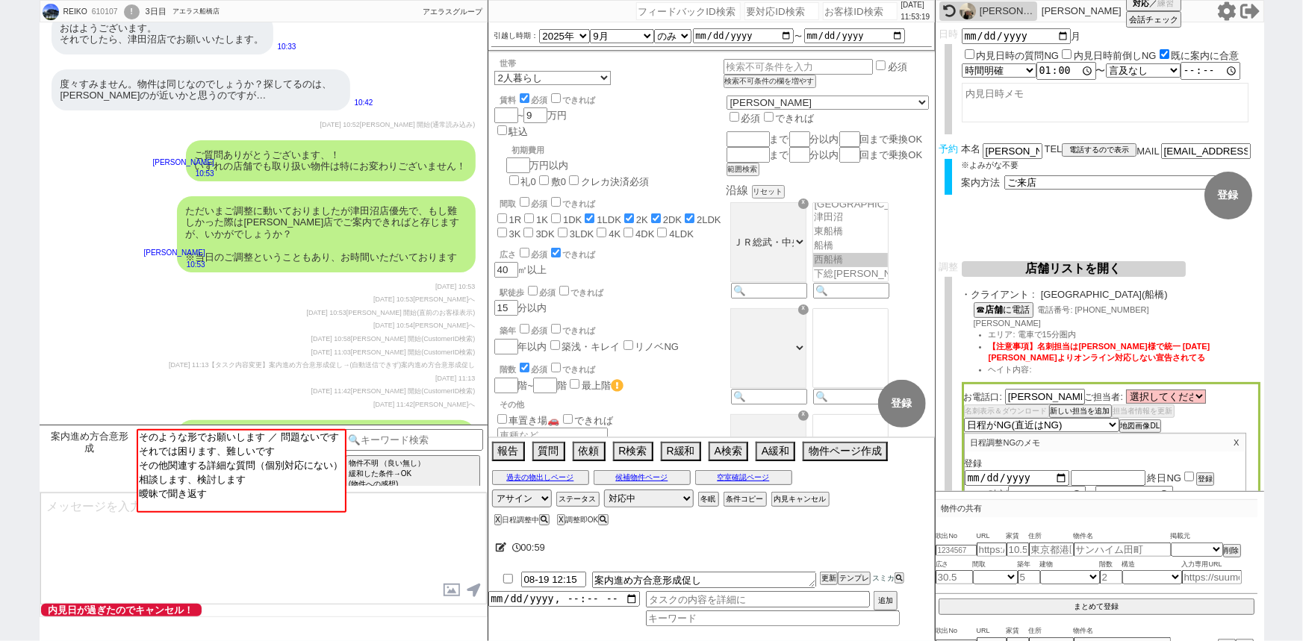
scroll to position [534, 0]
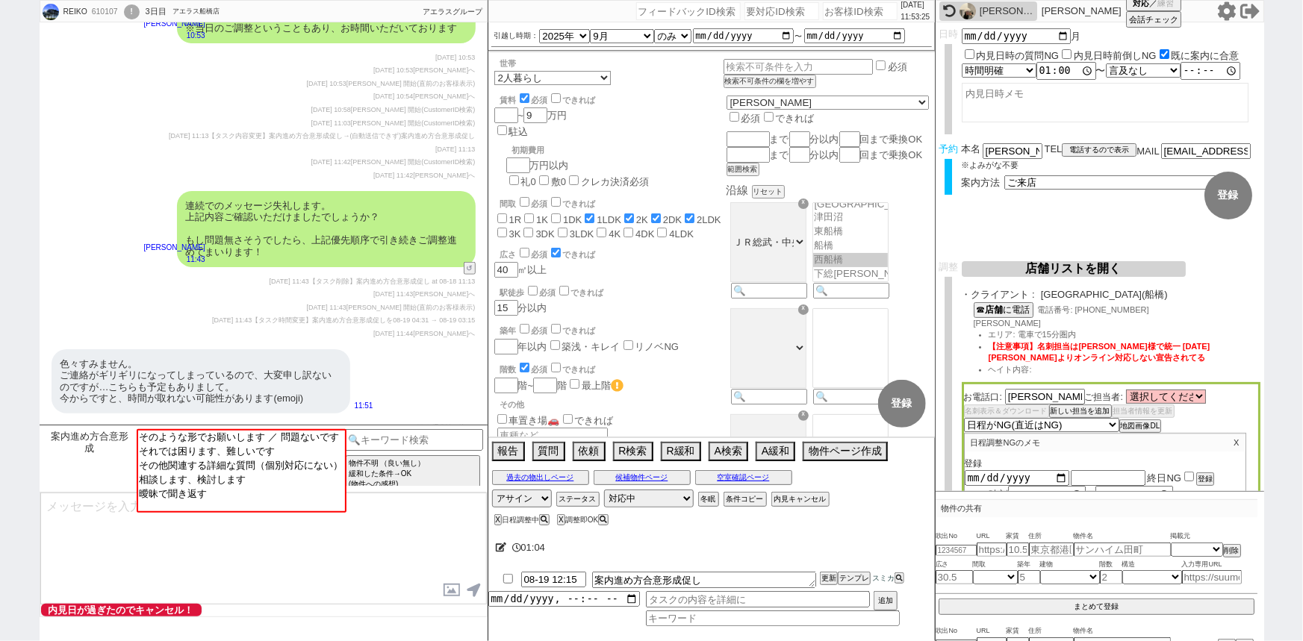
click at [357, 358] on div "色々すみません。 ご連絡がギリギリになってしまっているので、大変申し訳ないのですが…こちらも予定もありまして。 今からですと、時間が取れない可能性があります(…" at bounding box center [264, 381] width 448 height 79
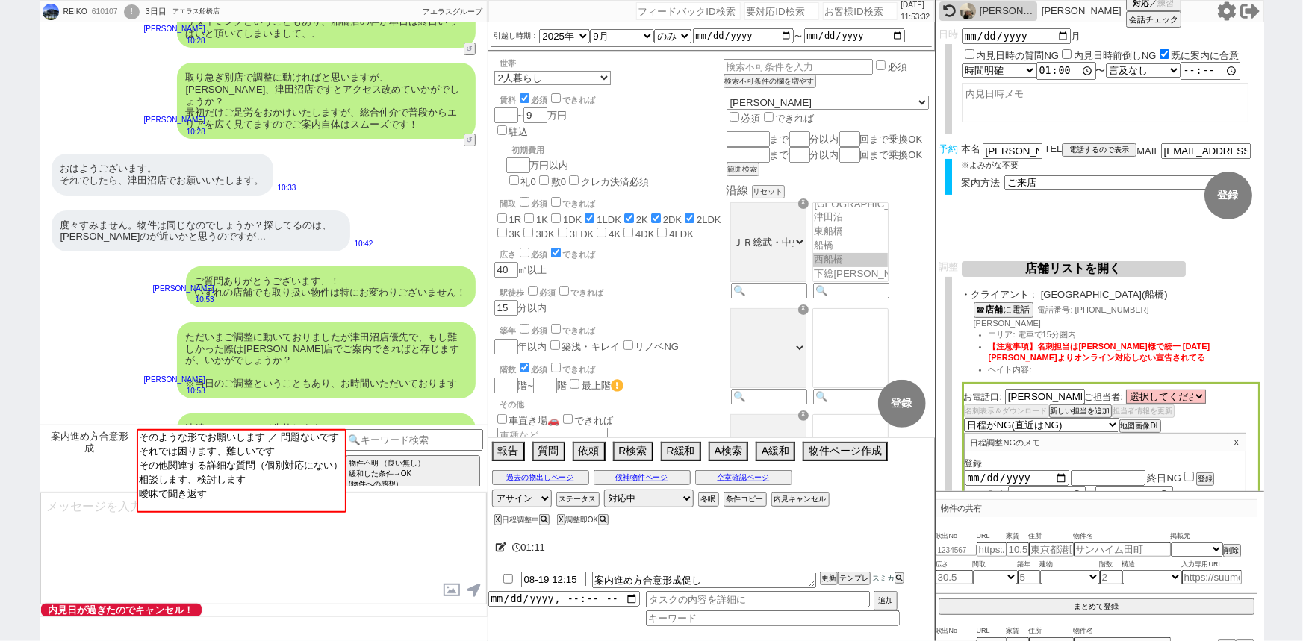
scroll to position [0, 0]
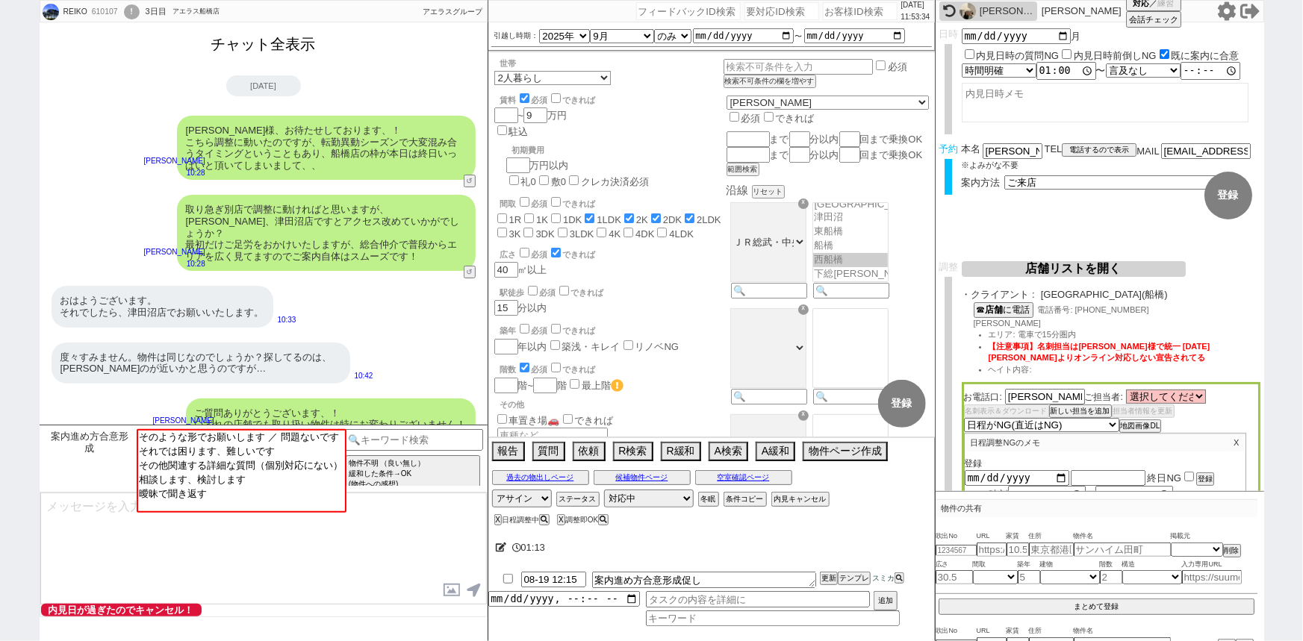
click at [293, 47] on button "チャット全表示" at bounding box center [263, 44] width 116 height 26
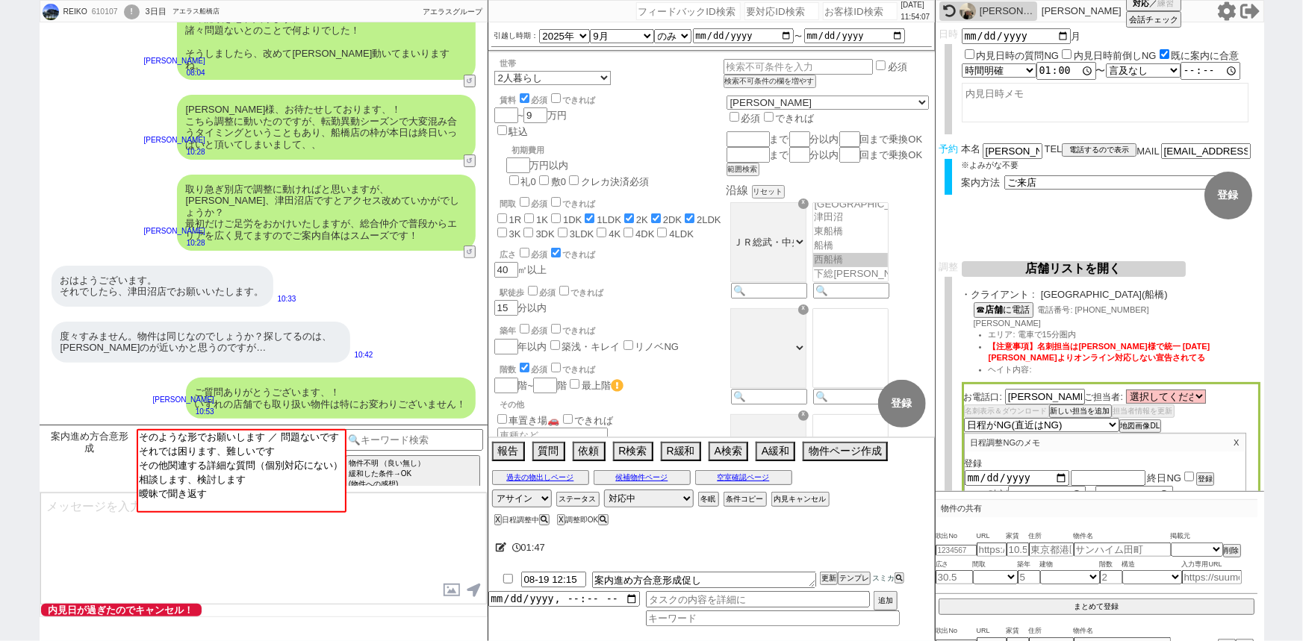
scroll to position [5882, 0]
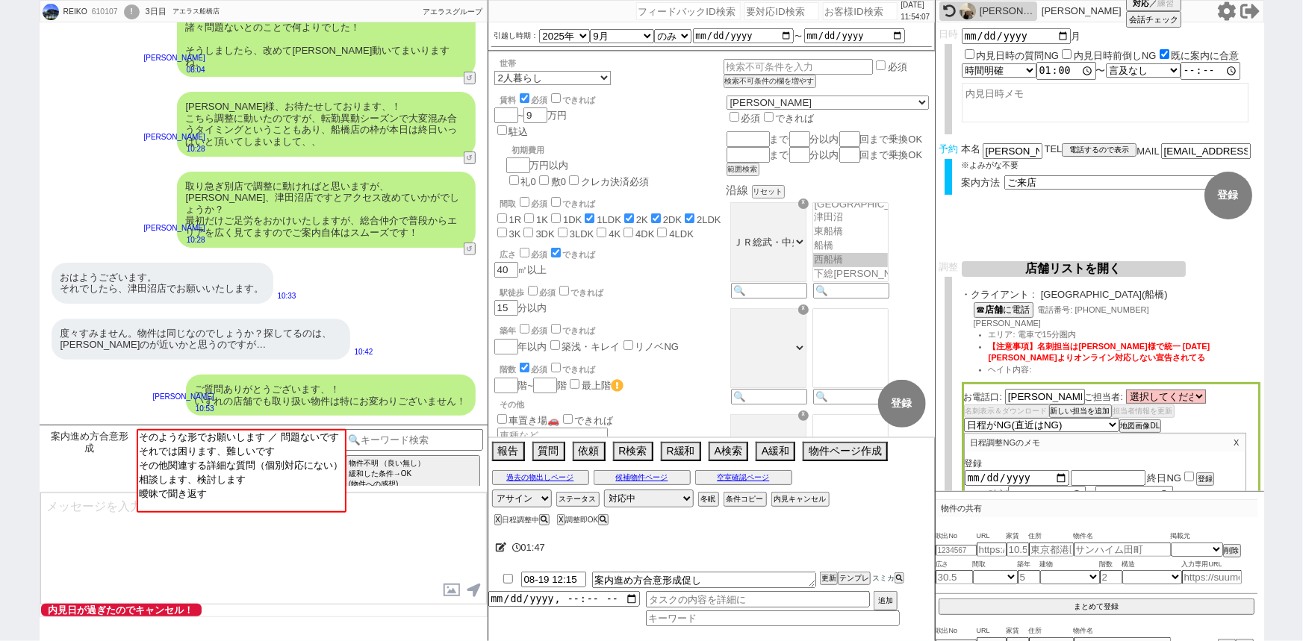
click at [423, 255] on div "おはようございます。 それでしたら、[GEOGRAPHIC_DATA]でお願いいたします。 10:33" at bounding box center [264, 283] width 448 height 56
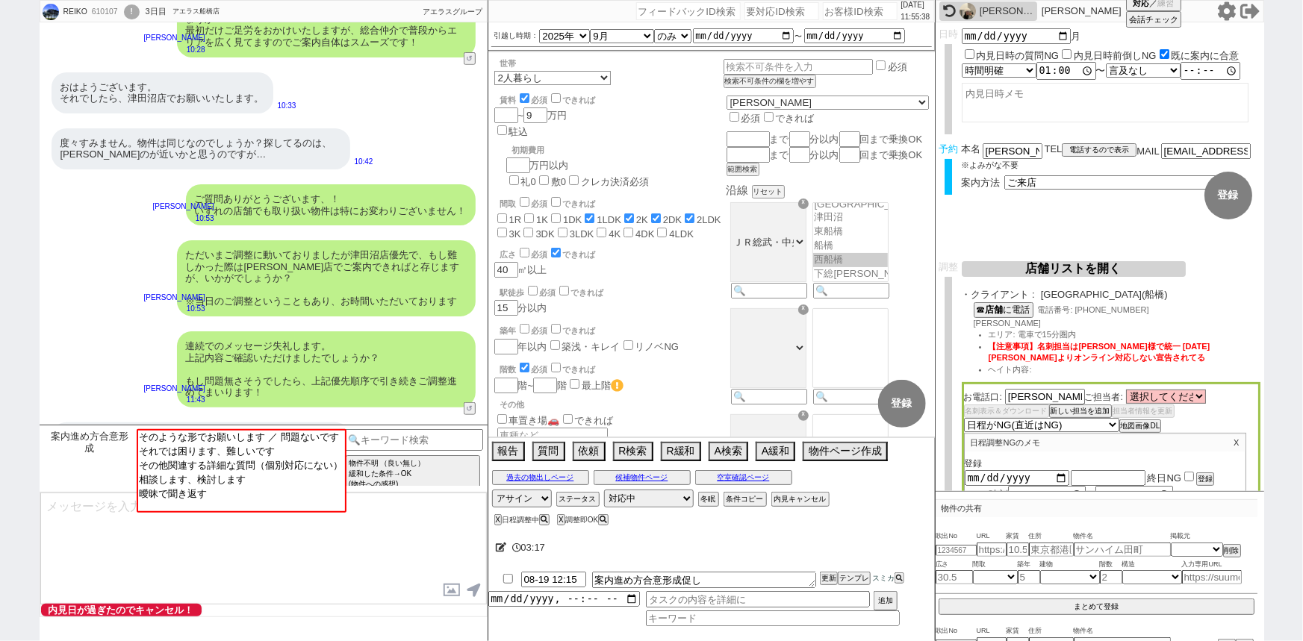
scroll to position [6084, 0]
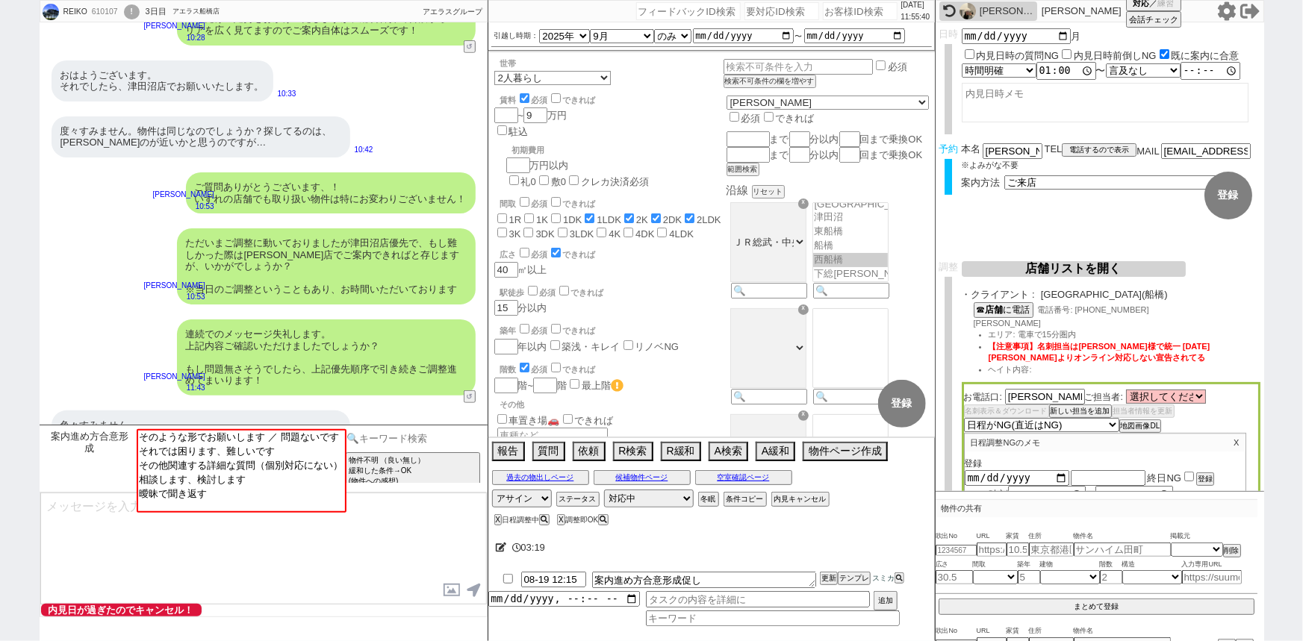
click at [398, 439] on input at bounding box center [413, 438] width 141 height 19
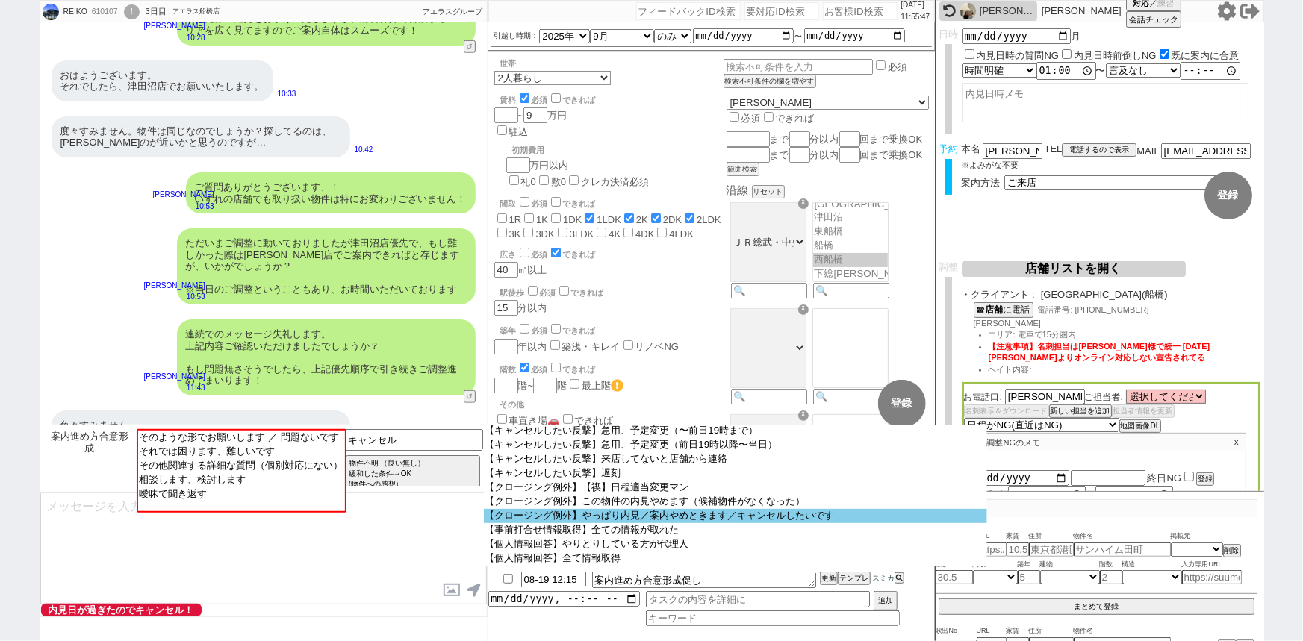
scroll to position [255, 0]
click at [619, 552] on option "【クロージング例外】やっぱり内見／案内やめときます／キャンセルしたいです" at bounding box center [735, 559] width 503 height 14
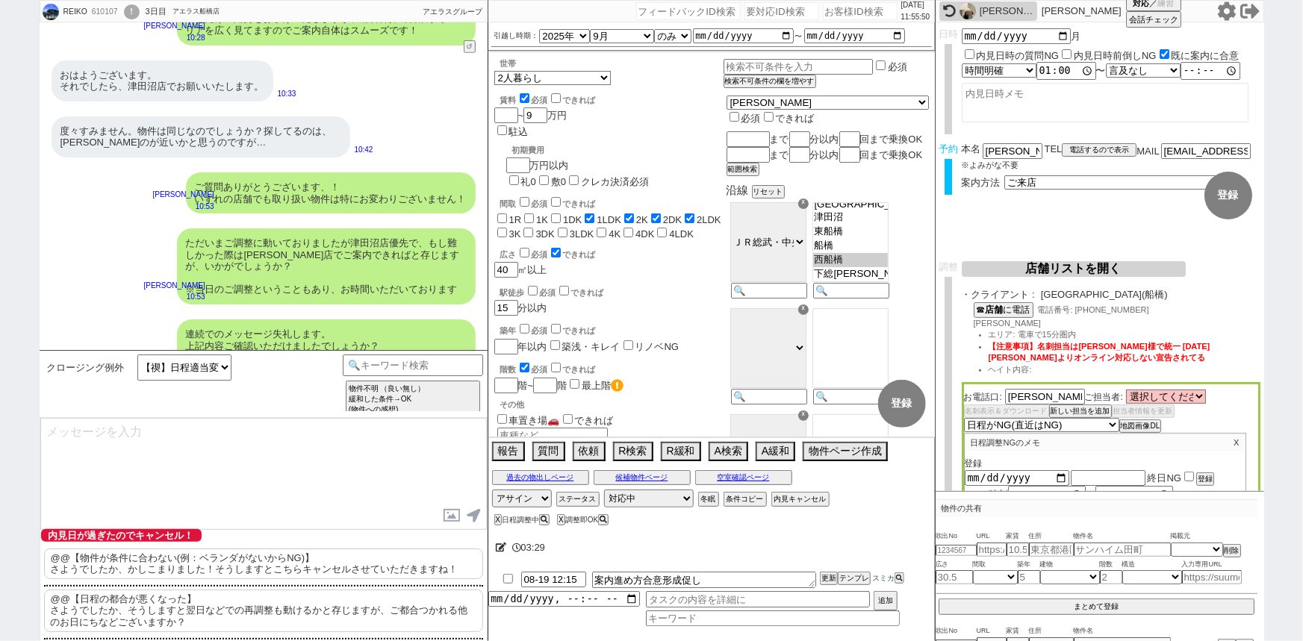
click at [149, 602] on p "@@【日程の都合が悪くなった】 さようでしたか、そうしますと翌日などでの再調整も動けるかと存じますが、ご都合つかれる他のお日にちなどございますか？" at bounding box center [263, 611] width 439 height 43
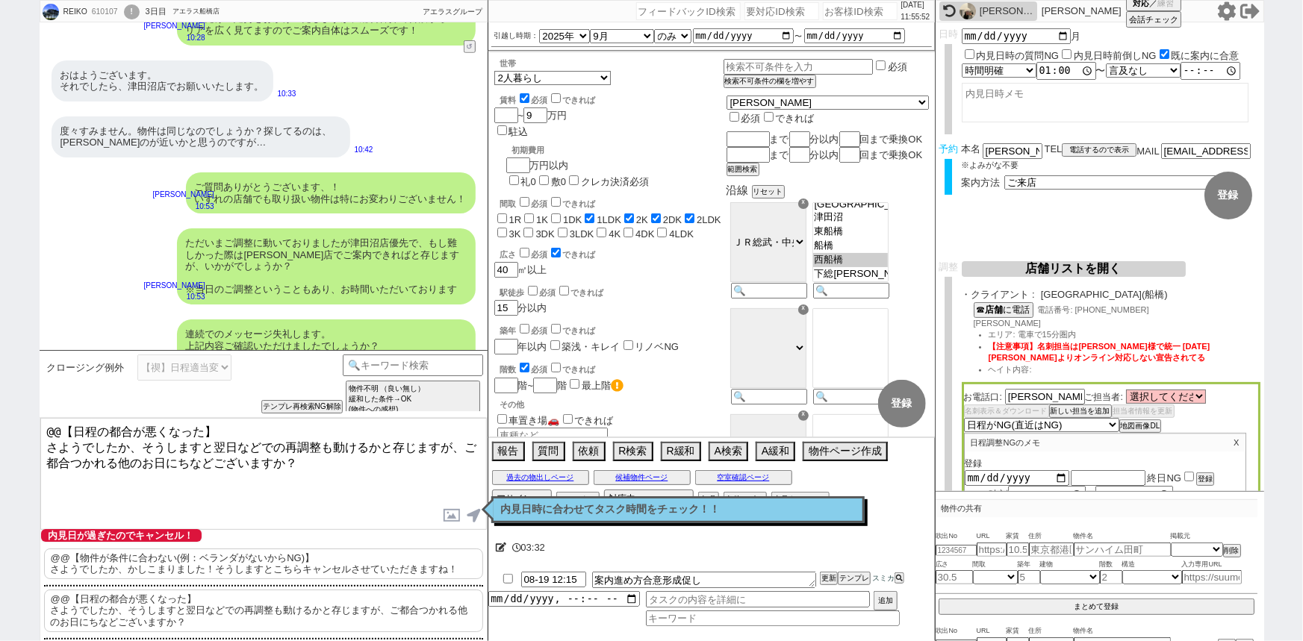
drag, startPoint x: 43, startPoint y: 442, endPoint x: 22, endPoint y: 391, distance: 54.9
click at [22, 391] on div "REIKO 610107 ! 0 3日目 アエラス船橋店 冬眠中 自社客 アエラスグループ スミカ_BPO チャット全表示 [DATE] ようこそLINE物件…" at bounding box center [651, 320] width 1303 height 641
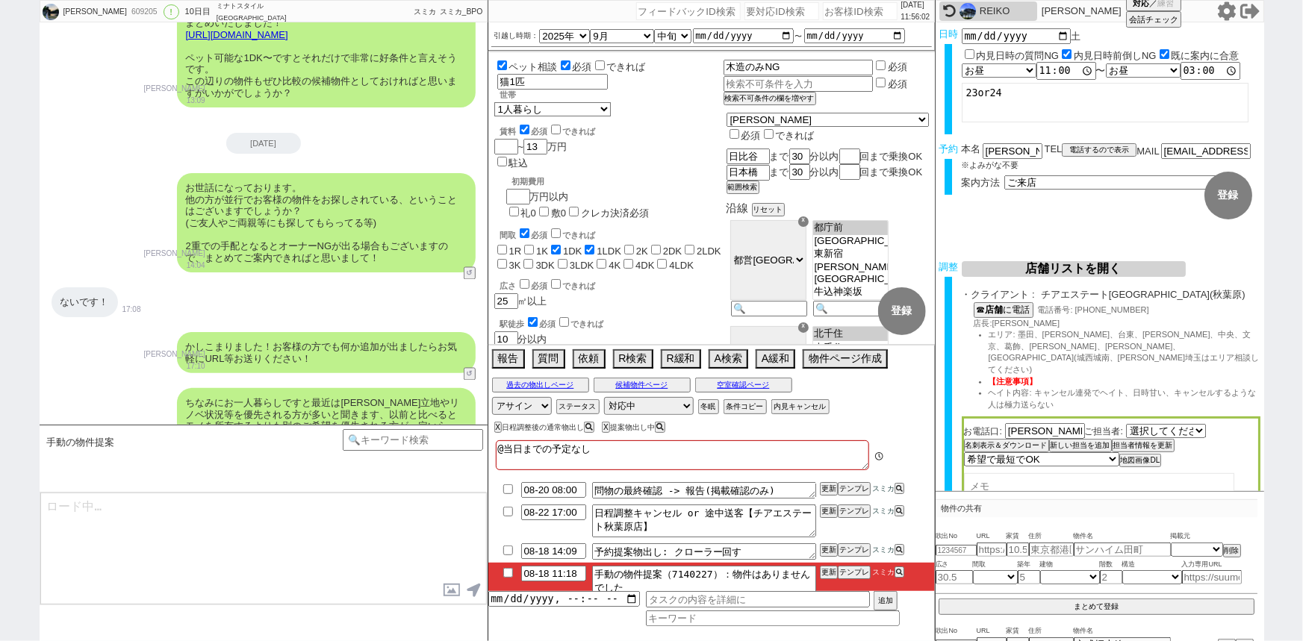
scroll to position [41, 0]
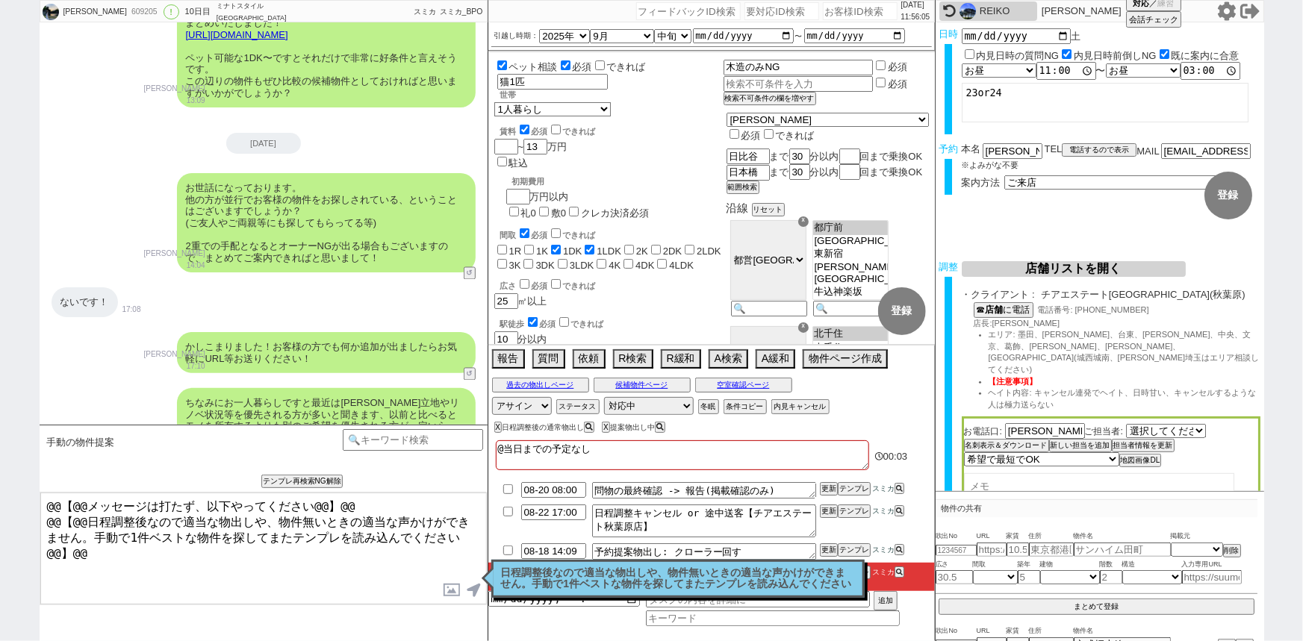
click at [585, 575] on p "日程調整後なので適当な物出しや、物件無いときの適当な声かけができません。手動で1件ベストな物件を探してまたテンプレを読み込んでください" at bounding box center [678, 578] width 354 height 23
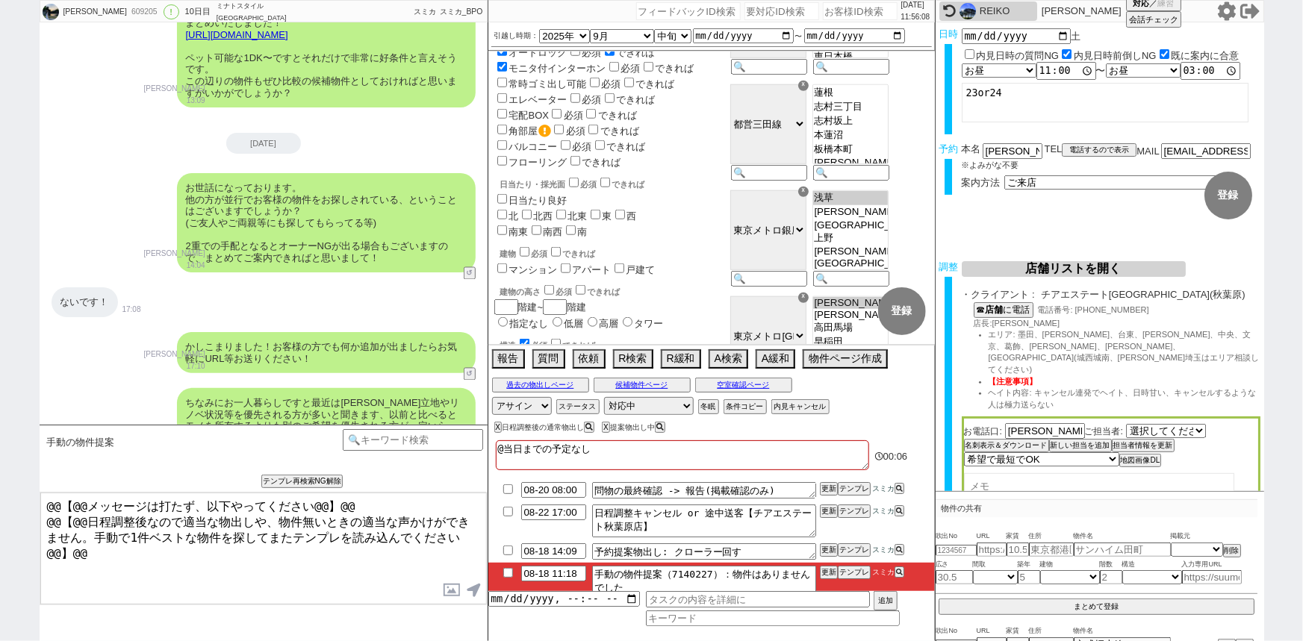
scroll to position [0, 0]
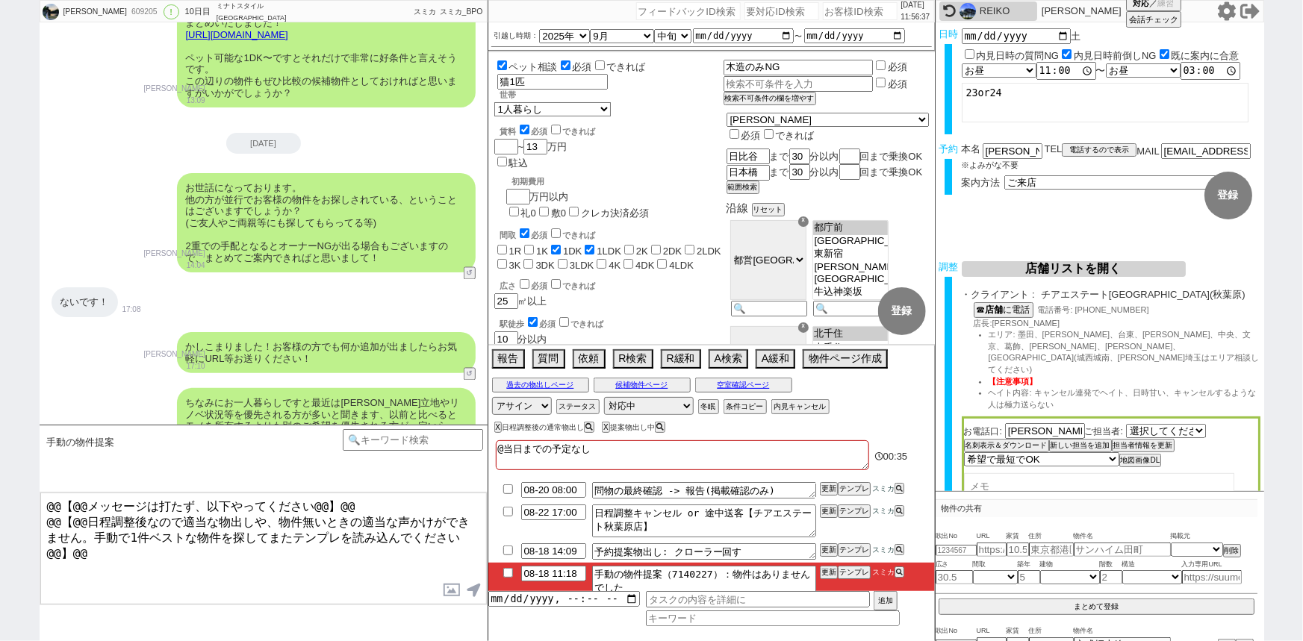
click at [396, 332] on div "かしこまりました！お客様の方でも何か追加が出ましたらお気軽にURL等お送りください！" at bounding box center [326, 352] width 299 height 41
click at [764, 380] on button "空室確認ページ" at bounding box center [743, 385] width 97 height 12
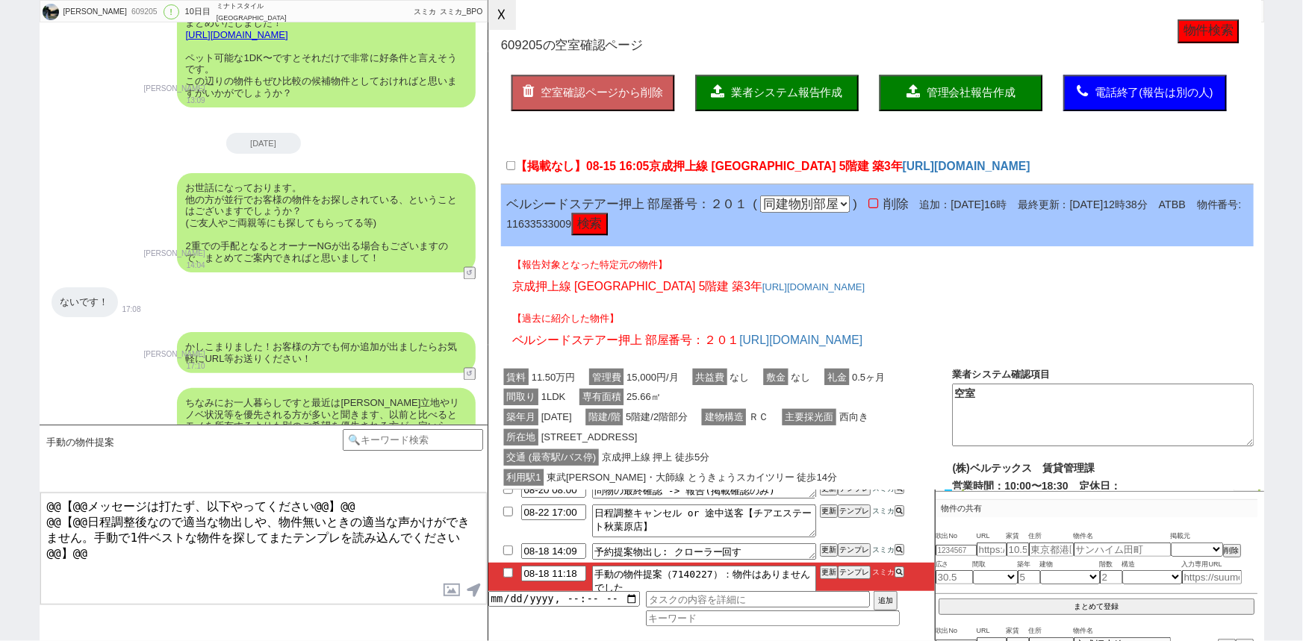
click at [505, 26] on button "☓" at bounding box center [502, 15] width 28 height 30
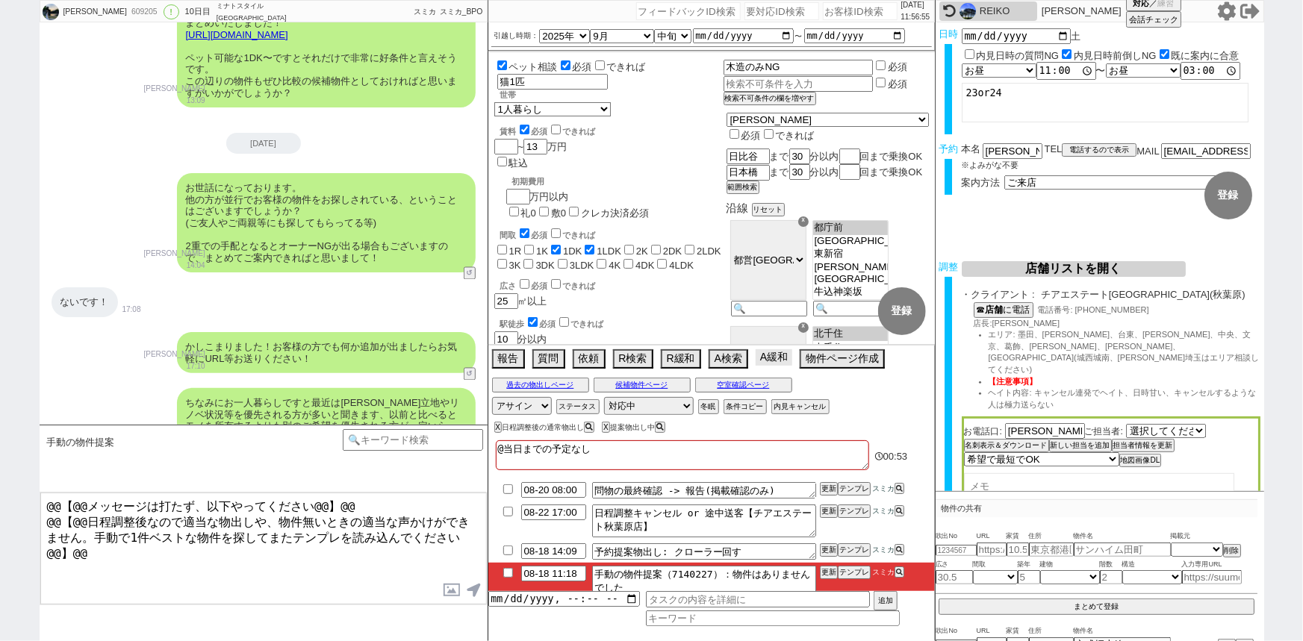
click at [776, 363] on button "A緩和" at bounding box center [773, 357] width 37 height 16
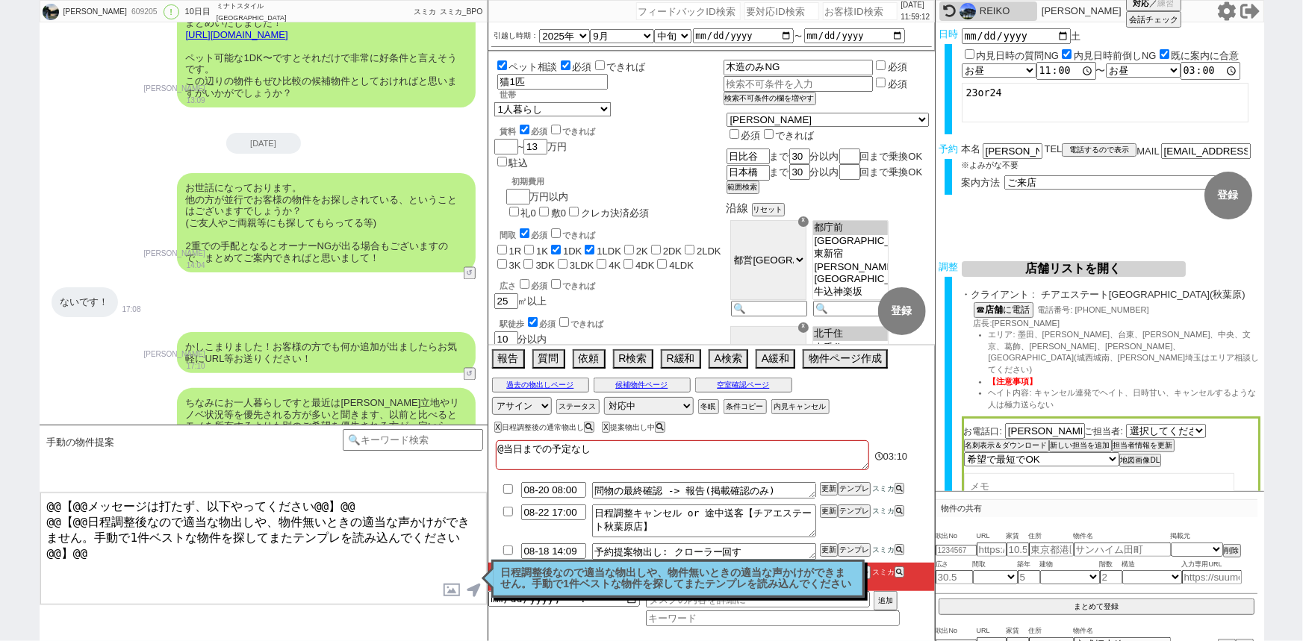
click at [352, 505] on textarea "@@【@@メッセージは打たず、以下やってください@@】@@ @@【@@日程調整後なので適当な物出しや、物件無いときの適当な声かけができません。手動で1件ベスト…" at bounding box center [263, 549] width 446 height 112
click at [555, 564] on div "日程調整後なので適当な物出しや、物件無いときの適当な声かけができません。手動で1件ベストな物件を探してまたテンプレを読み込んでください 読んだ" at bounding box center [677, 579] width 373 height 38
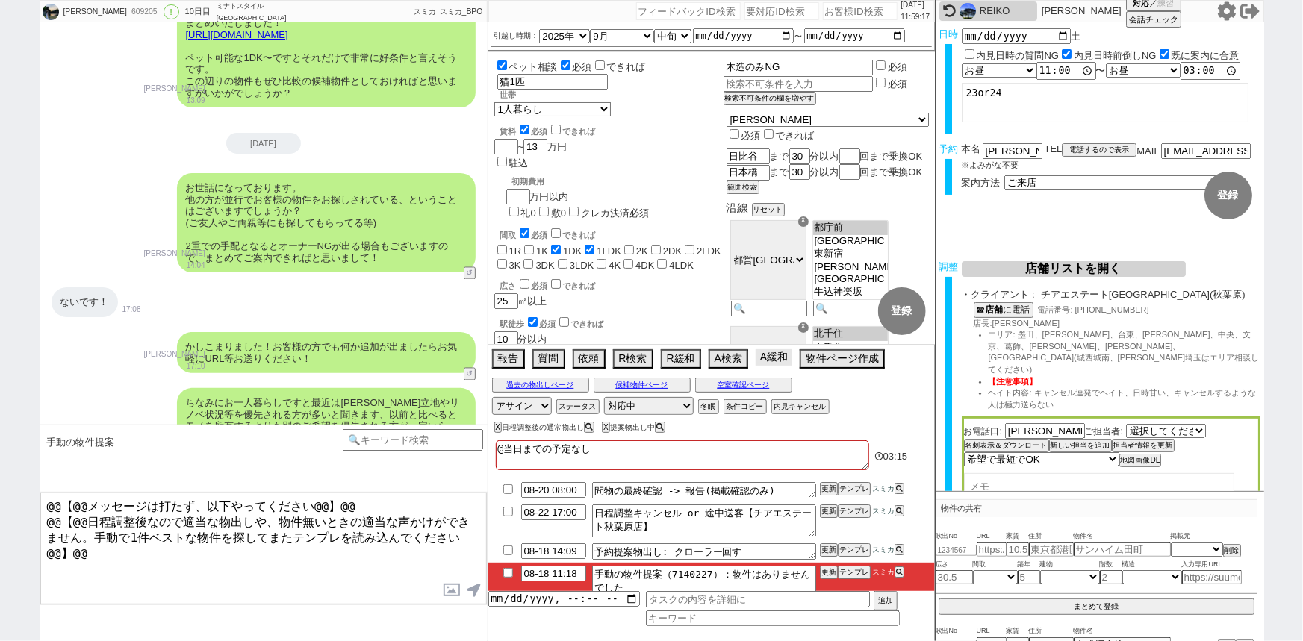
click at [776, 362] on button "A緩和" at bounding box center [773, 357] width 37 height 16
click at [781, 355] on button "A緩和" at bounding box center [773, 357] width 37 height 16
click at [778, 361] on button "A緩和" at bounding box center [773, 357] width 37 height 16
click at [771, 363] on button "A緩和" at bounding box center [773, 357] width 37 height 16
click at [320, 133] on div "[DATE]" at bounding box center [264, 143] width 448 height 21
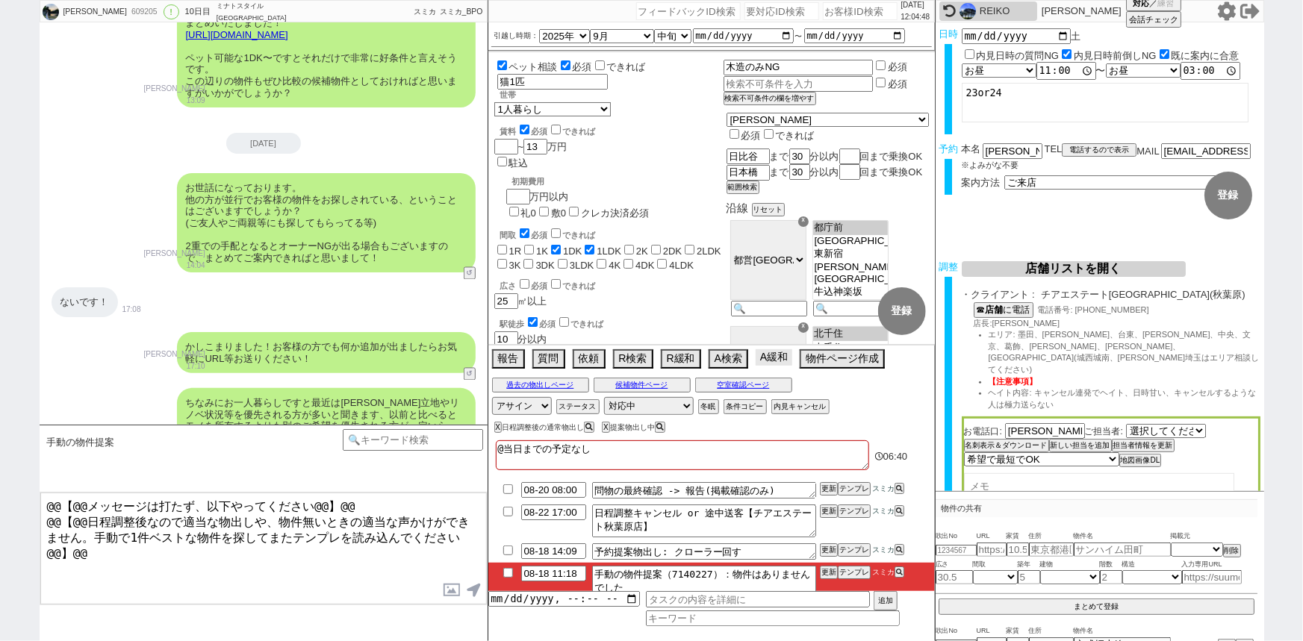
click at [773, 358] on button "A緩和" at bounding box center [773, 357] width 37 height 16
click at [127, 16] on div "609205" at bounding box center [144, 12] width 34 height 12
copy div "609205"
click at [248, 280] on div "ないです！ 17:08" at bounding box center [264, 302] width 448 height 45
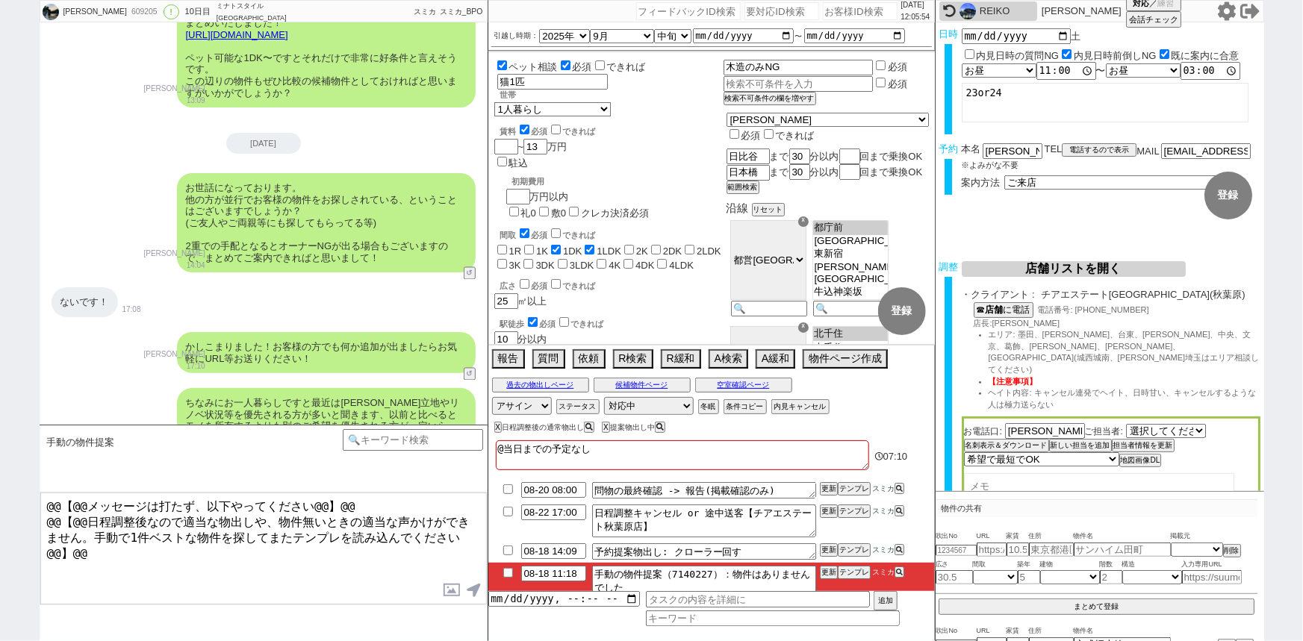
click at [1224, 19] on icon at bounding box center [1226, 10] width 19 height 19
click at [770, 368] on div "報告 質問 依頼 R検索 R緩和 A検索 A緩和 物件ページ作成 今は物件がないので押せません" at bounding box center [711, 361] width 446 height 30
click at [772, 362] on button "A緩和" at bounding box center [773, 357] width 37 height 16
click at [814, 362] on button "物件ページ作成 今は物件がないので押せません" at bounding box center [843, 357] width 82 height 16
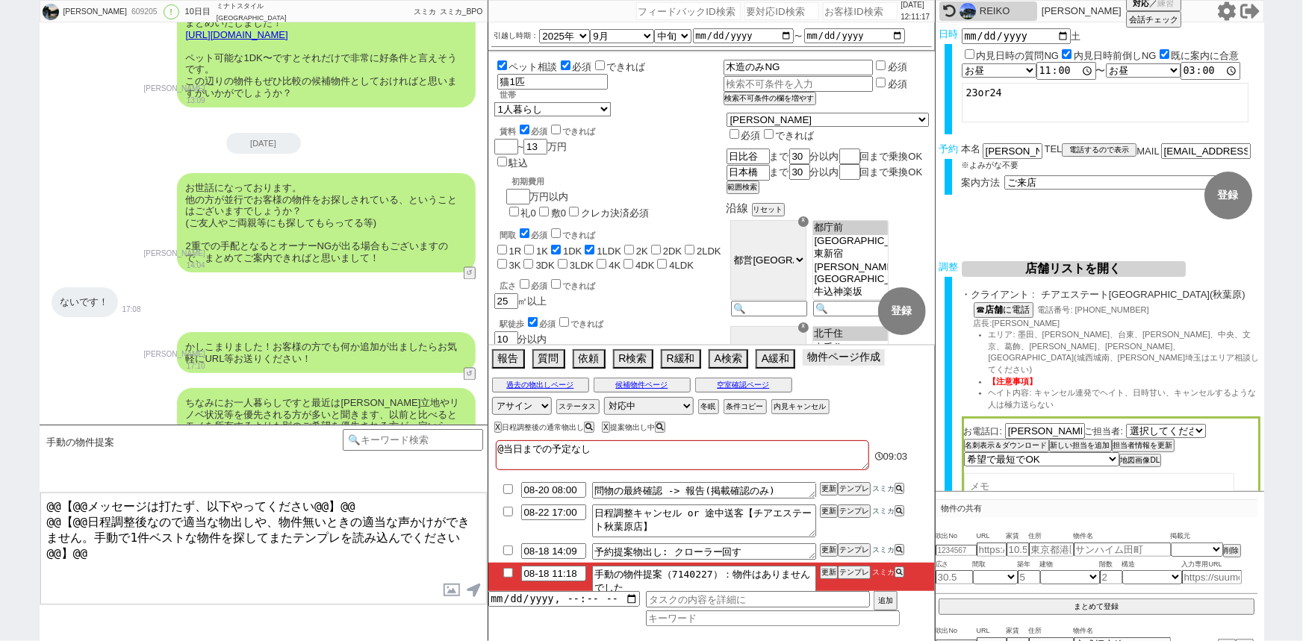
click at [814, 362] on button "物件ページ作成 今は物件がないので押せません" at bounding box center [843, 357] width 82 height 16
click at [835, 361] on button "物件ページ作成 今は物件がないので押せません" at bounding box center [843, 357] width 82 height 16
click at [844, 350] on button "物件ページ作成 今は物件がないので押せません" at bounding box center [843, 357] width 82 height 16
